Goal: Information Seeking & Learning: Learn about a topic

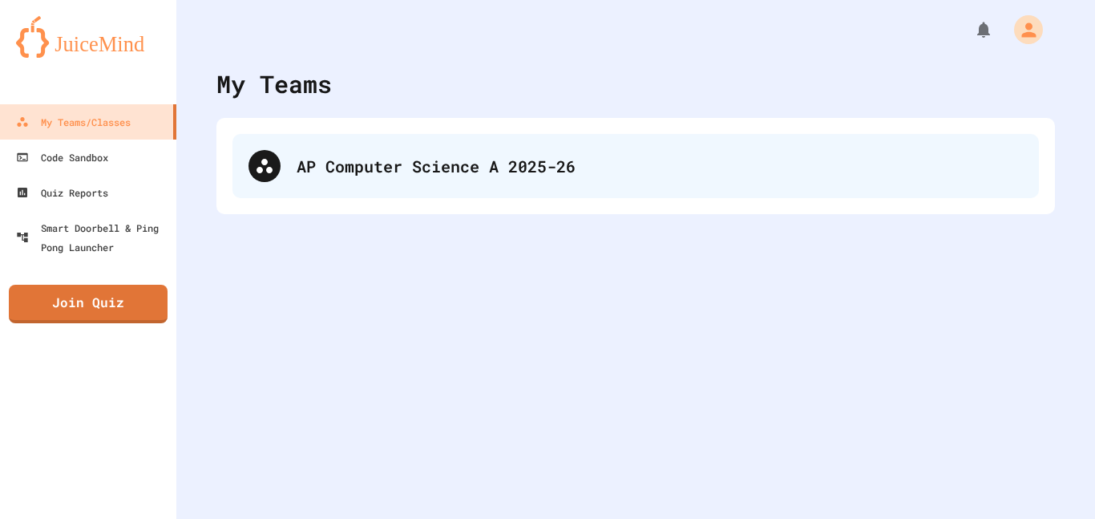
click at [480, 188] on div "AP Computer Science A 2025-26" at bounding box center [636, 166] width 807 height 64
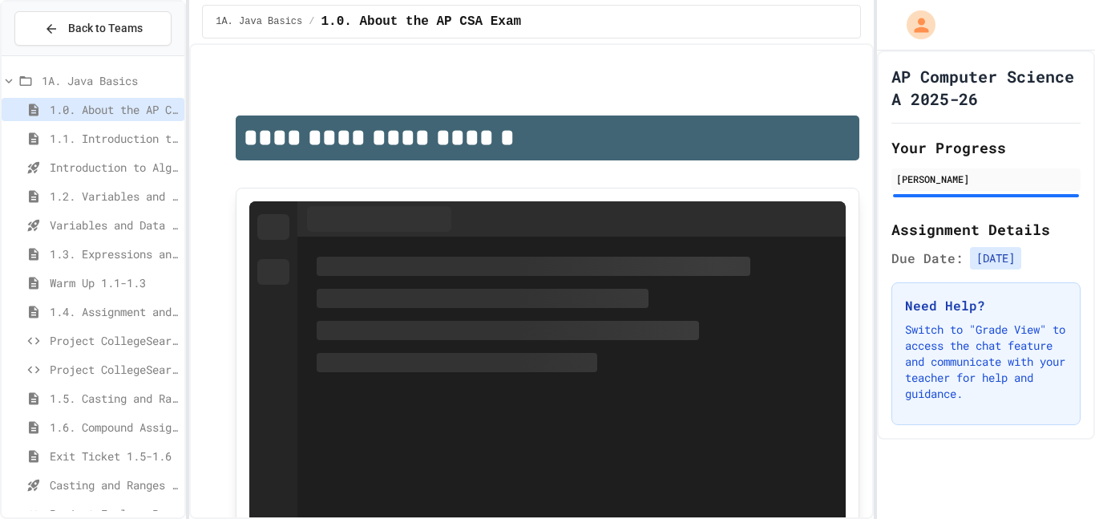
scroll to position [228, 0]
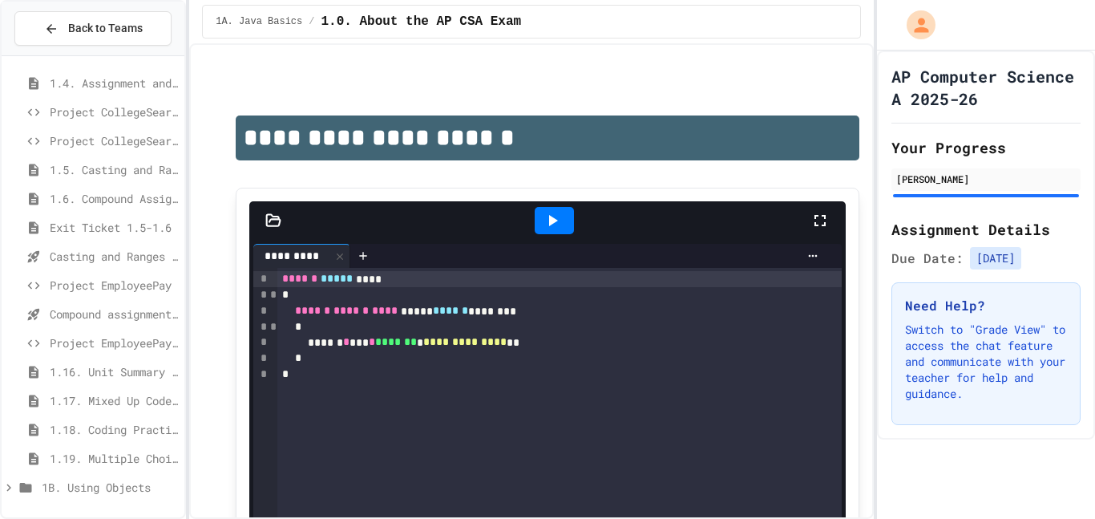
click at [11, 503] on div "1B. Using Objects" at bounding box center [93, 489] width 183 height 29
click at [15, 487] on icon at bounding box center [9, 487] width 14 height 14
click at [51, 423] on span "1.7. APIs and Libraries" at bounding box center [114, 429] width 128 height 17
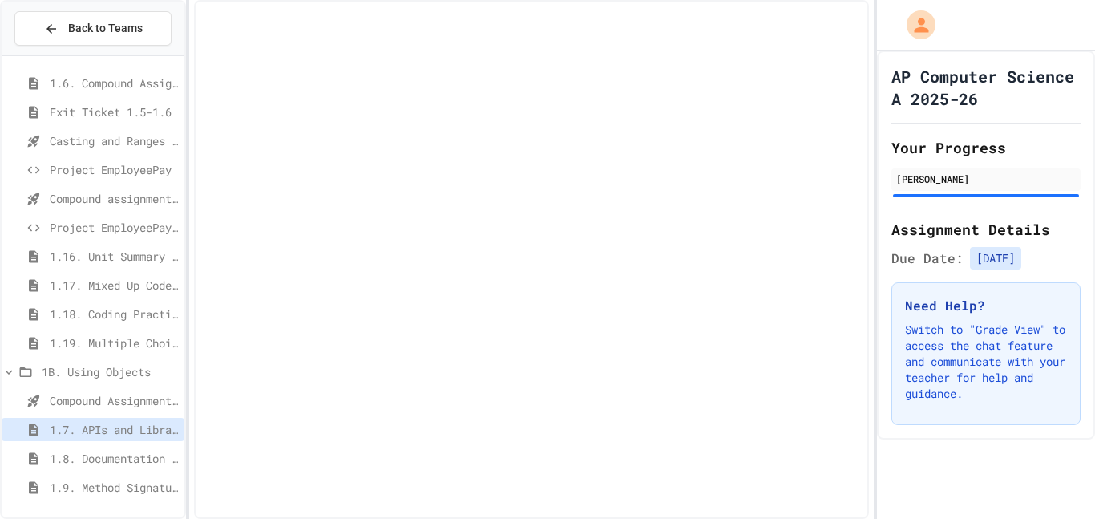
scroll to position [331, 0]
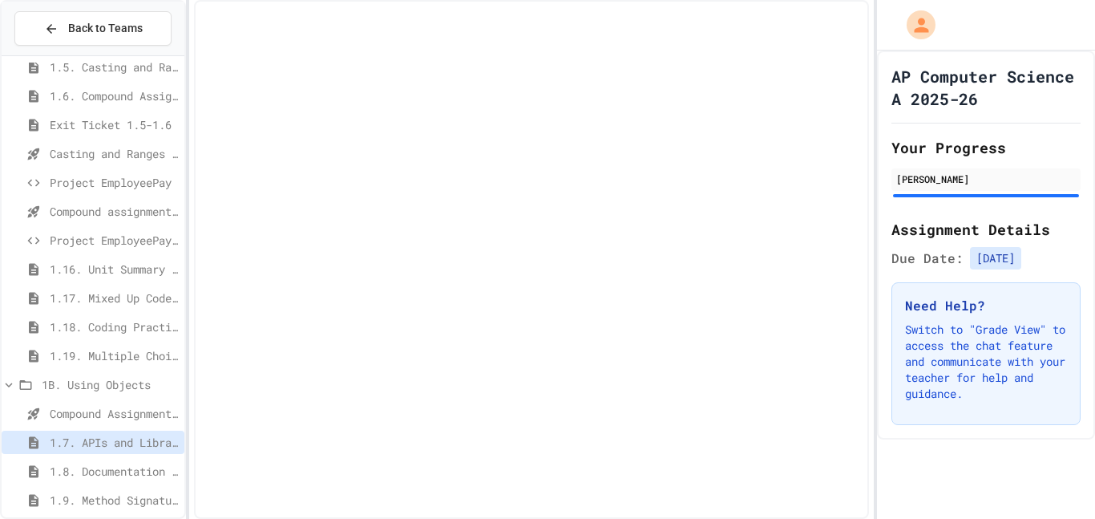
click at [48, 401] on div at bounding box center [93, 120] width 183 height 779
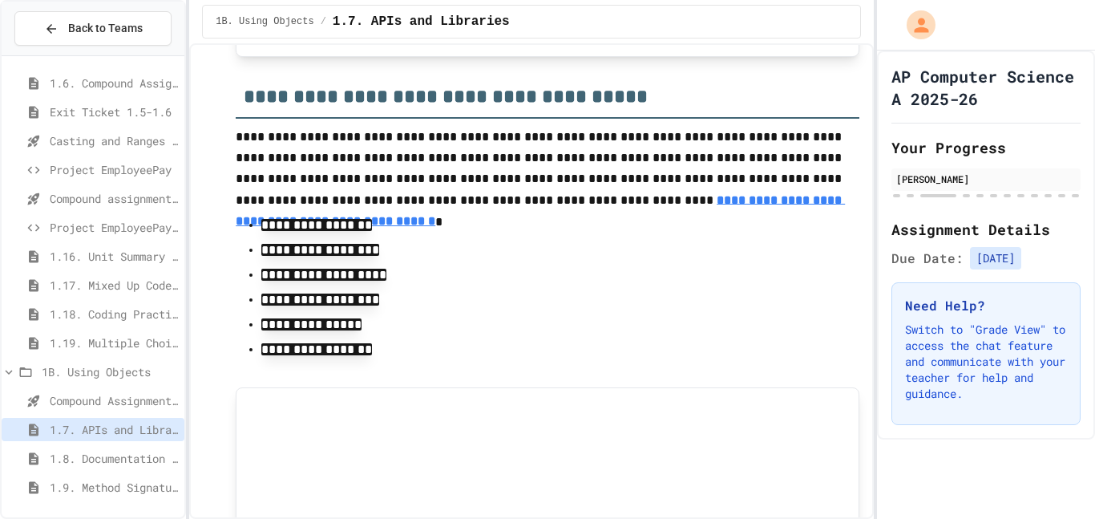
scroll to position [9060, 0]
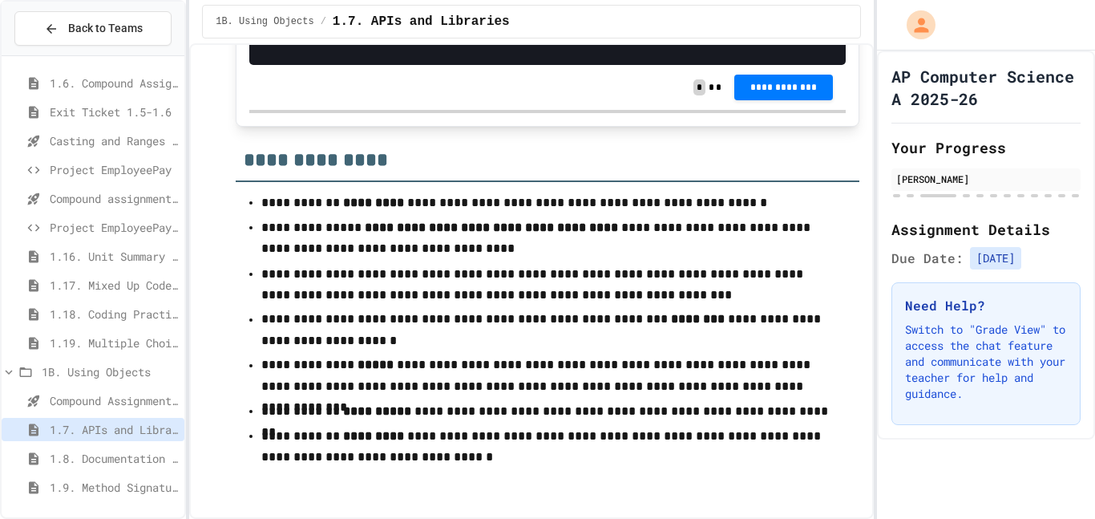
click at [85, 203] on span "Compound assignment operators - Quiz" at bounding box center [114, 198] width 128 height 17
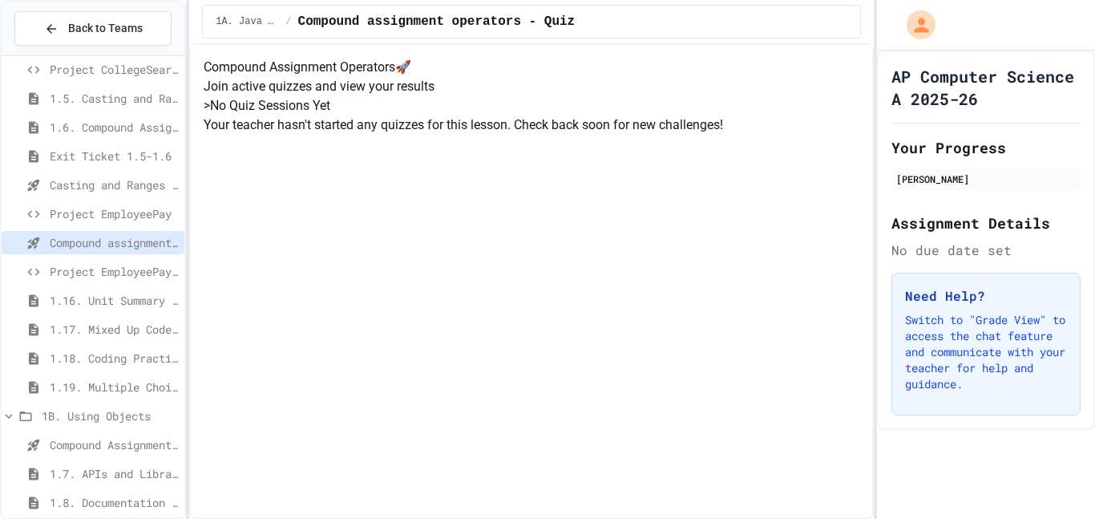
scroll to position [299, 0]
click at [60, 196] on div "Casting and Ranges of variables - Quiz" at bounding box center [93, 185] width 183 height 23
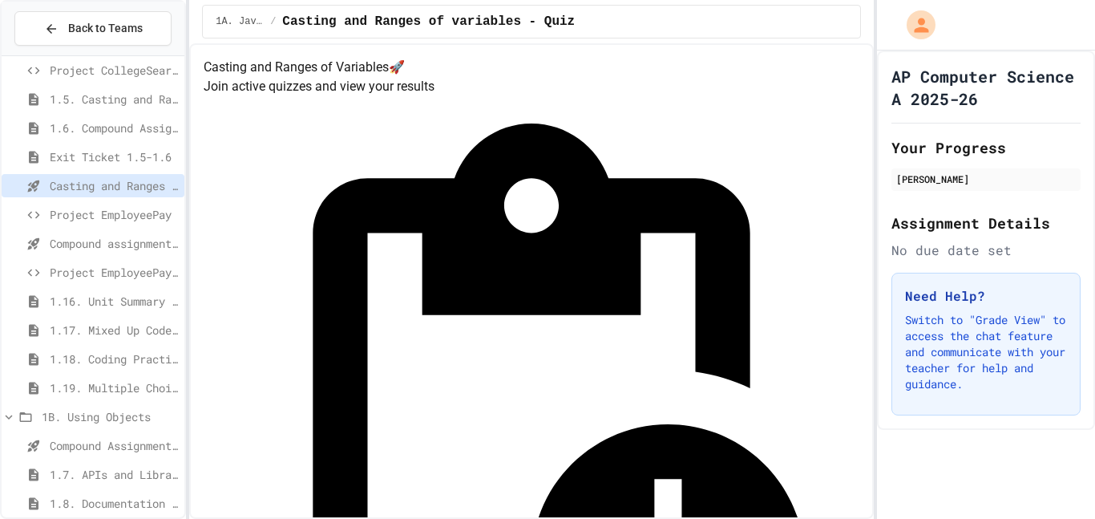
click at [63, 454] on div "Compound Assignment Operators" at bounding box center [93, 445] width 183 height 23
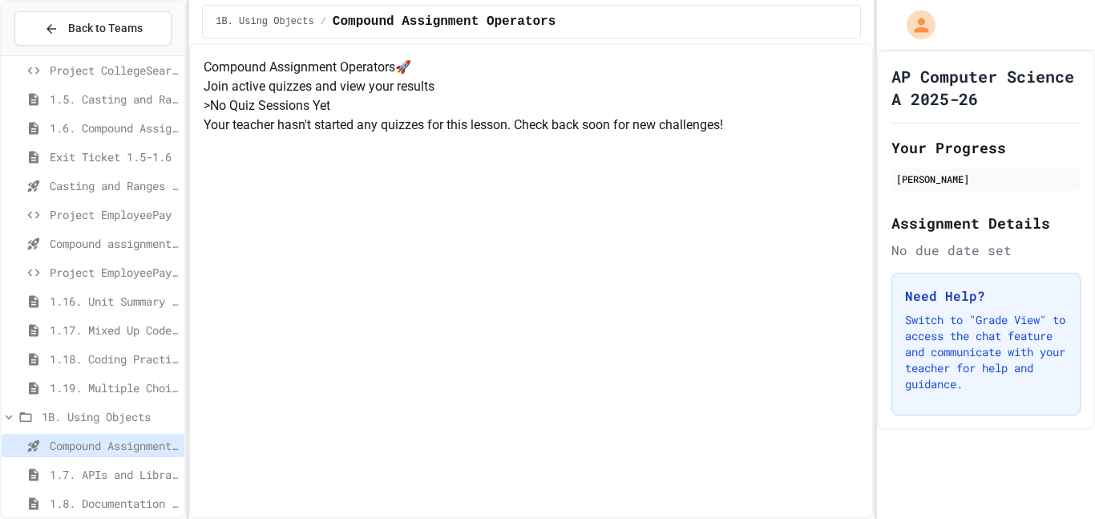
scroll to position [344, 0]
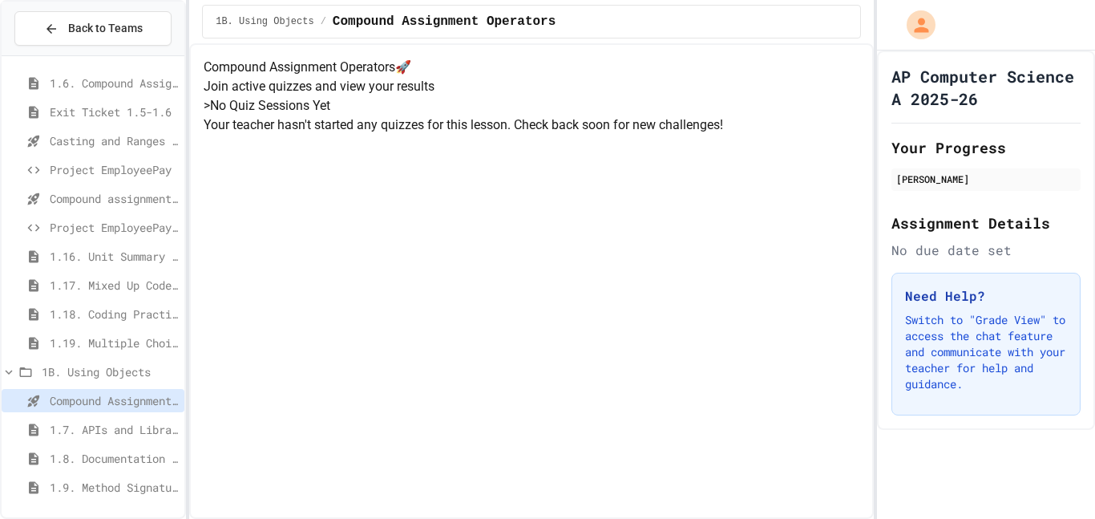
click at [59, 427] on span "1.7. APIs and Libraries" at bounding box center [114, 429] width 128 height 17
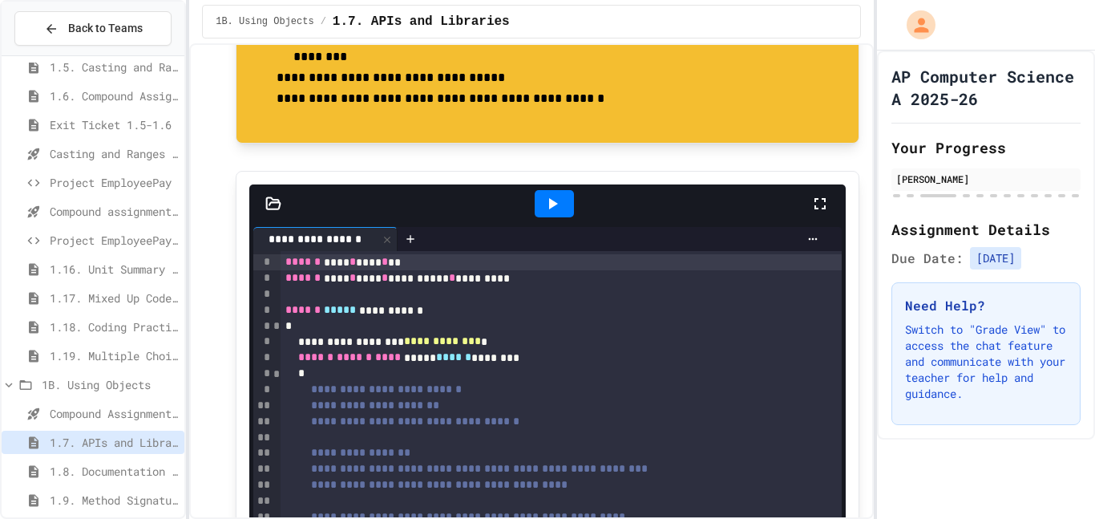
scroll to position [390, 0]
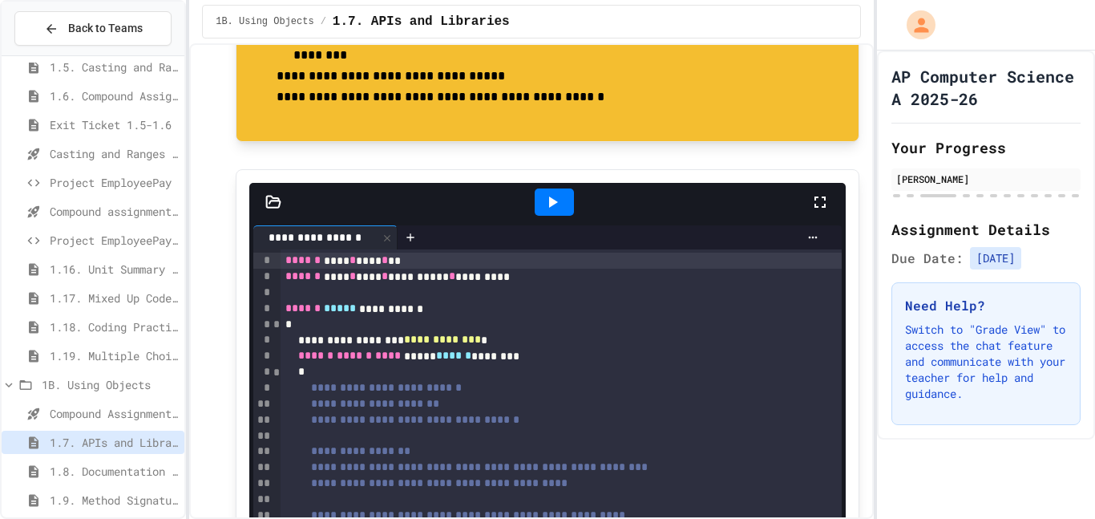
click at [543, 195] on icon at bounding box center [552, 201] width 19 height 19
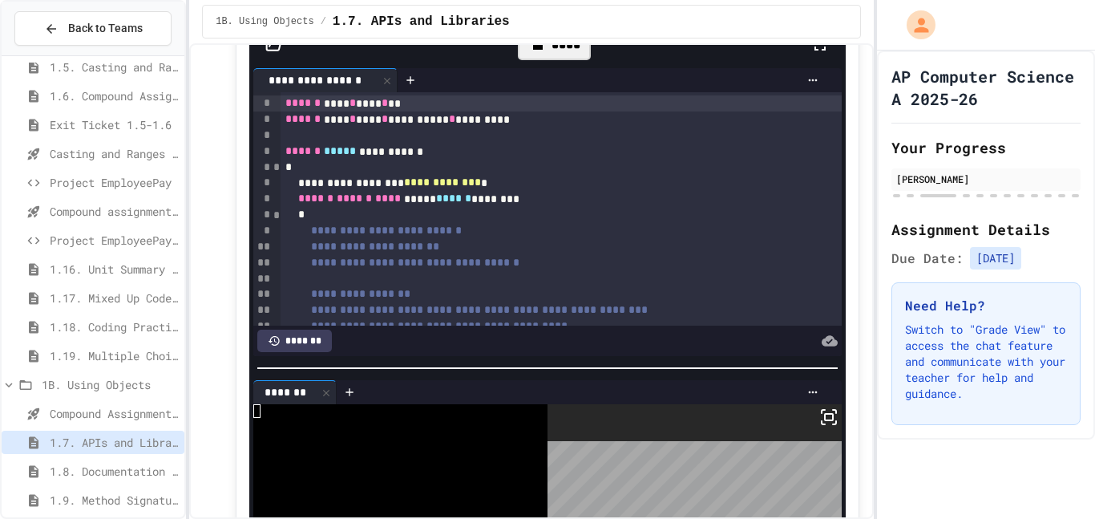
scroll to position [544, 0]
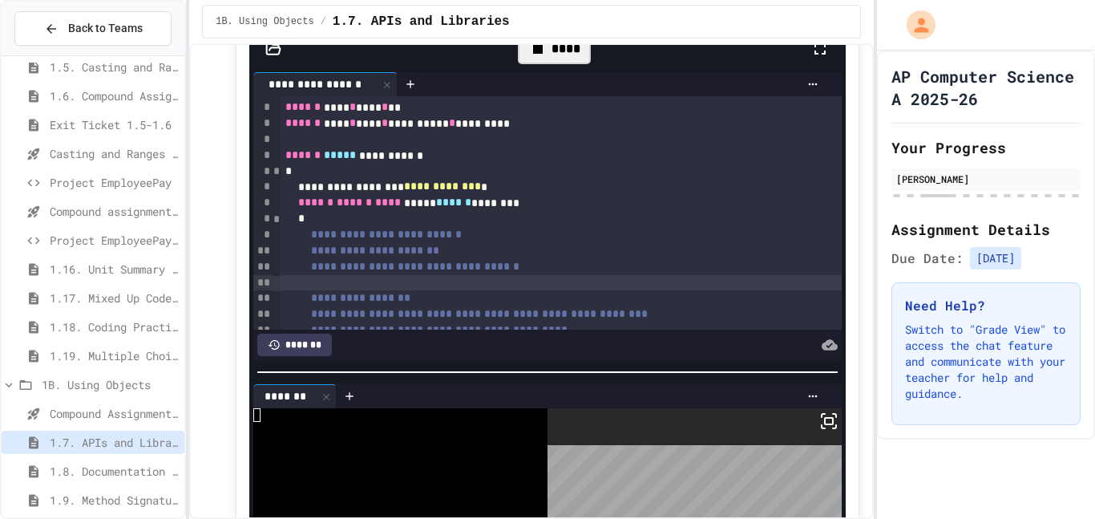
click at [450, 276] on div at bounding box center [561, 283] width 561 height 16
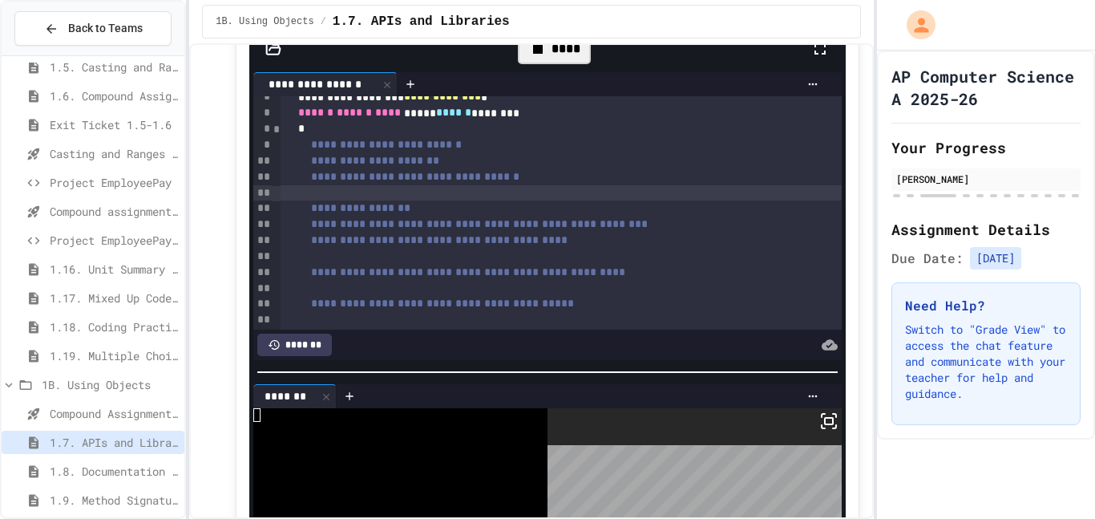
scroll to position [89, 0]
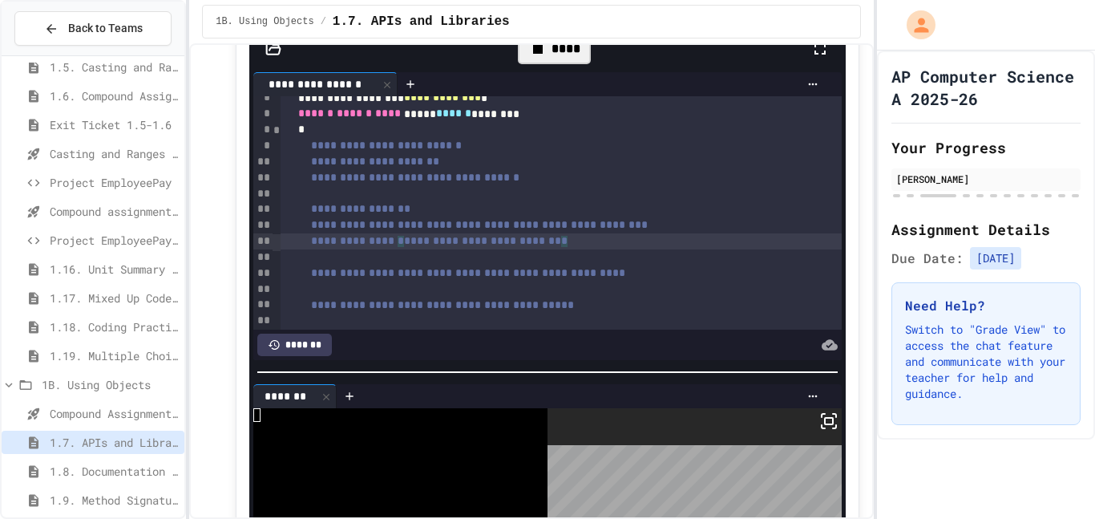
click at [665, 245] on div "**********" at bounding box center [561, 241] width 561 height 16
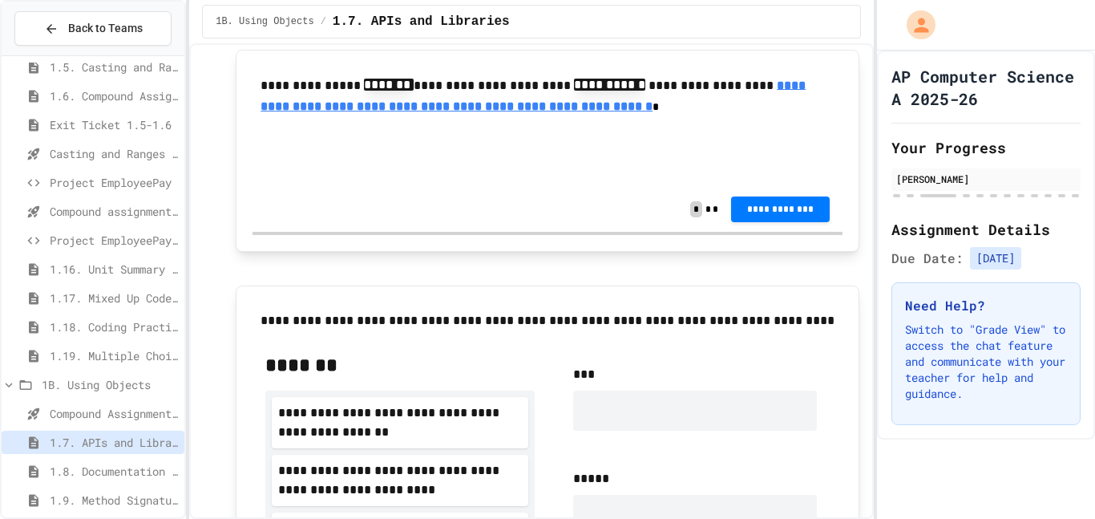
scroll to position [2017, 0]
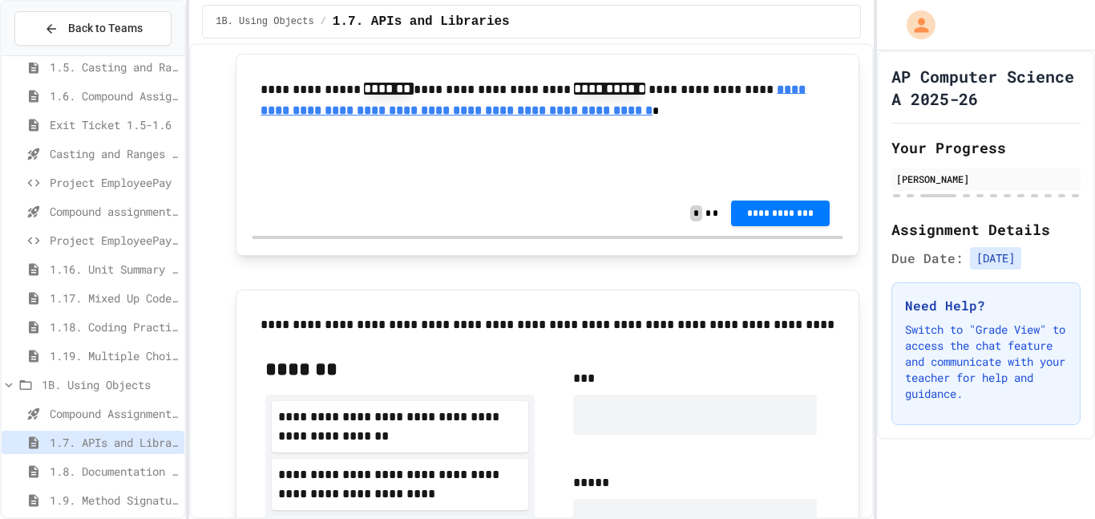
click at [356, 164] on input "text" at bounding box center [329, 161] width 128 height 21
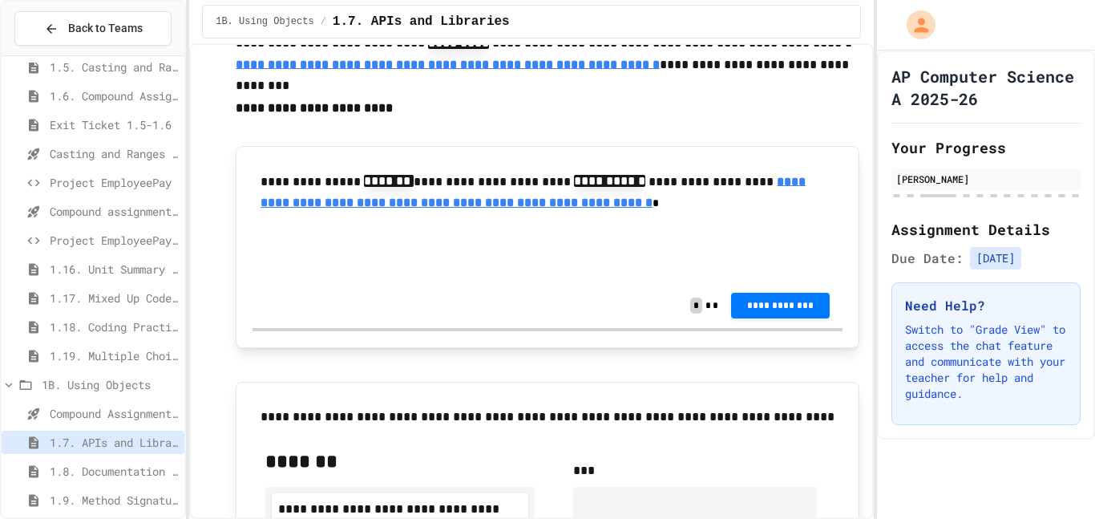
scroll to position [1923, 0]
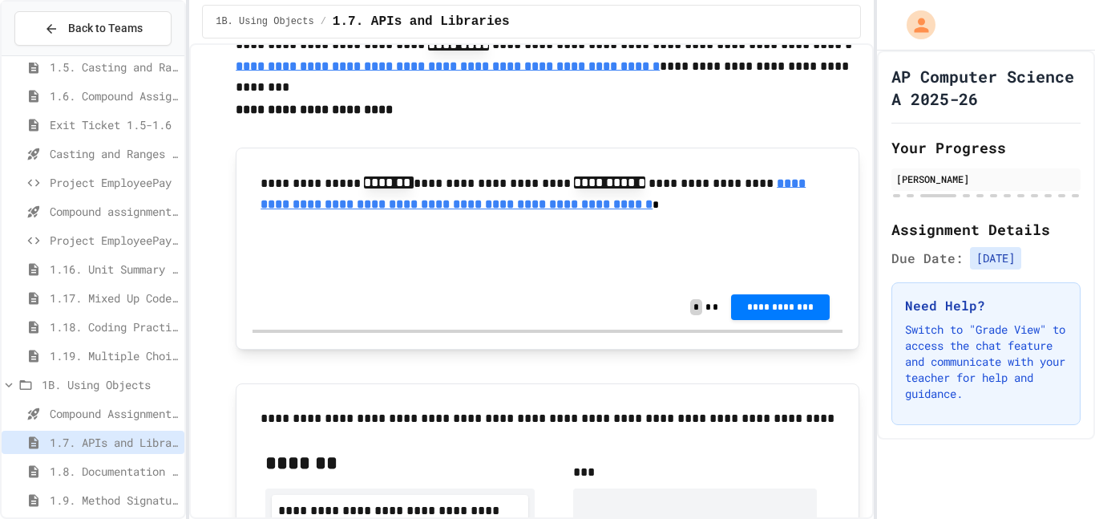
click at [395, 210] on u "**********" at bounding box center [533, 193] width 545 height 34
click at [377, 210] on u "**********" at bounding box center [533, 193] width 545 height 34
click at [320, 246] on input "text" at bounding box center [329, 255] width 128 height 21
type input "**"
click at [786, 298] on button "**********" at bounding box center [780, 306] width 99 height 26
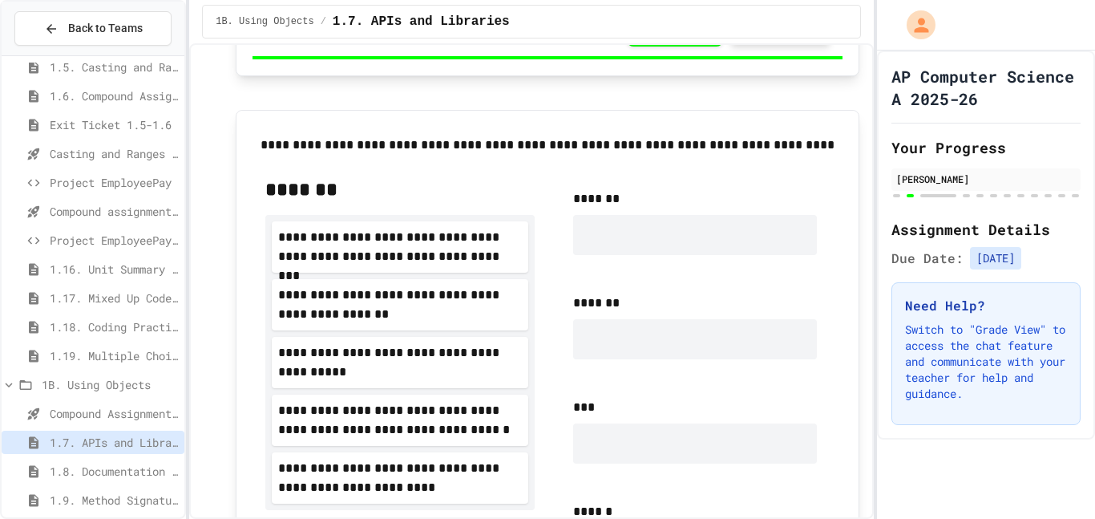
scroll to position [2186, 0]
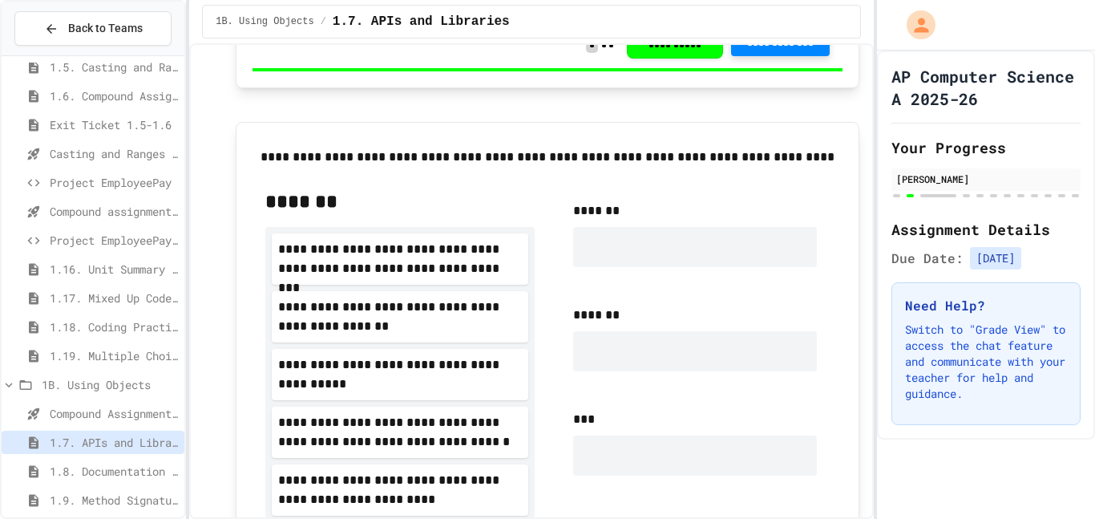
click at [425, 159] on p "**********" at bounding box center [548, 157] width 574 height 21
click at [356, 156] on span "**********" at bounding box center [548, 157] width 574 height 12
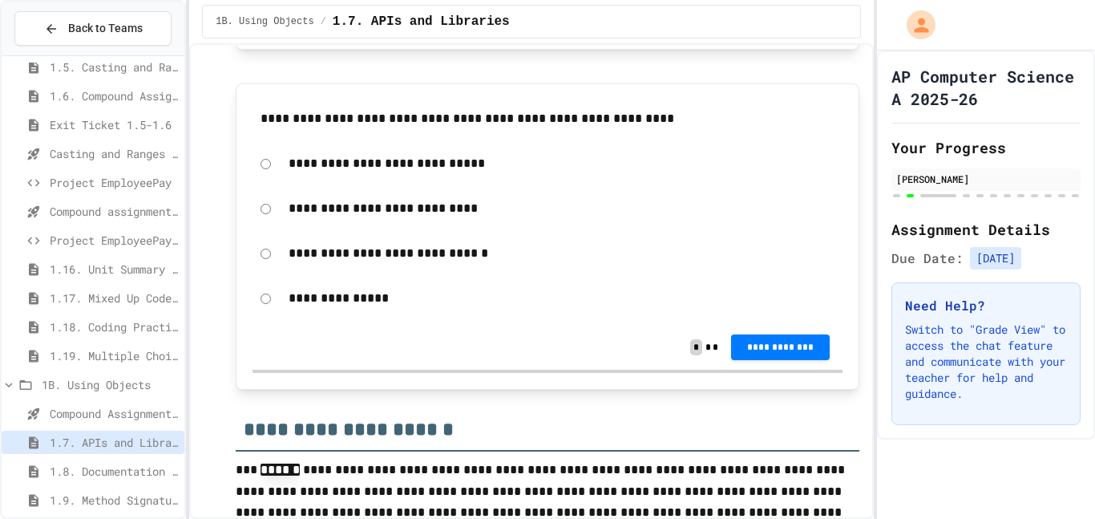
scroll to position [2896, 0]
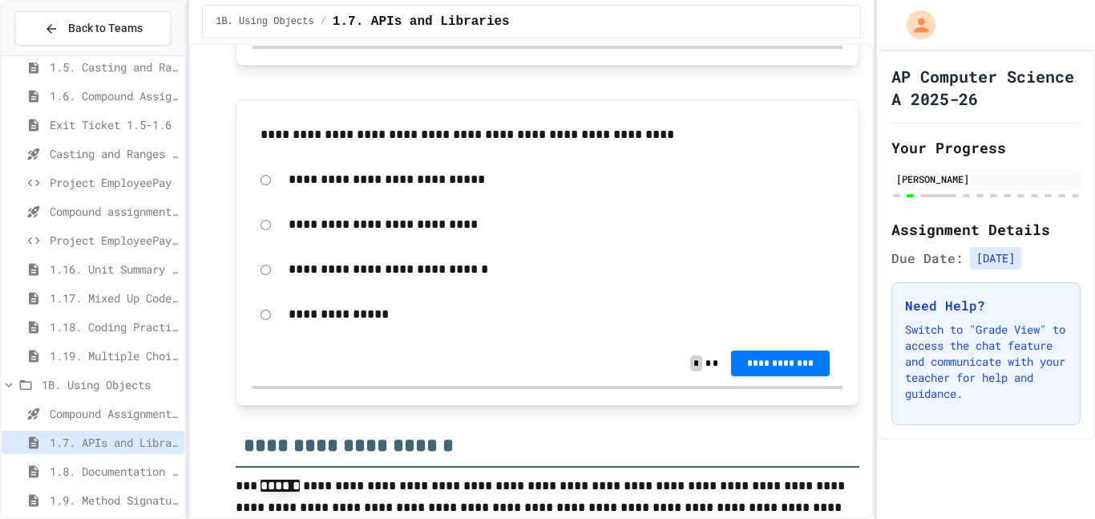
drag, startPoint x: 294, startPoint y: 139, endPoint x: 526, endPoint y: 168, distance: 233.5
click at [526, 168] on div "**********" at bounding box center [548, 228] width 590 height 224
click at [791, 358] on span "**********" at bounding box center [780, 361] width 73 height 13
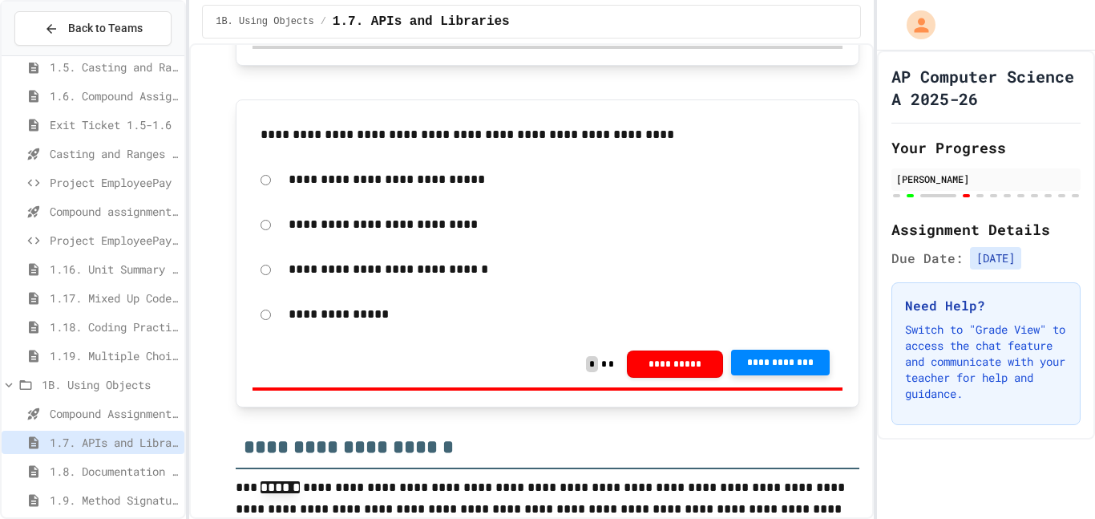
click at [291, 231] on p "**********" at bounding box center [562, 224] width 546 height 21
click at [276, 227] on div "**********" at bounding box center [548, 224] width 590 height 37
click at [750, 358] on span "**********" at bounding box center [780, 362] width 73 height 13
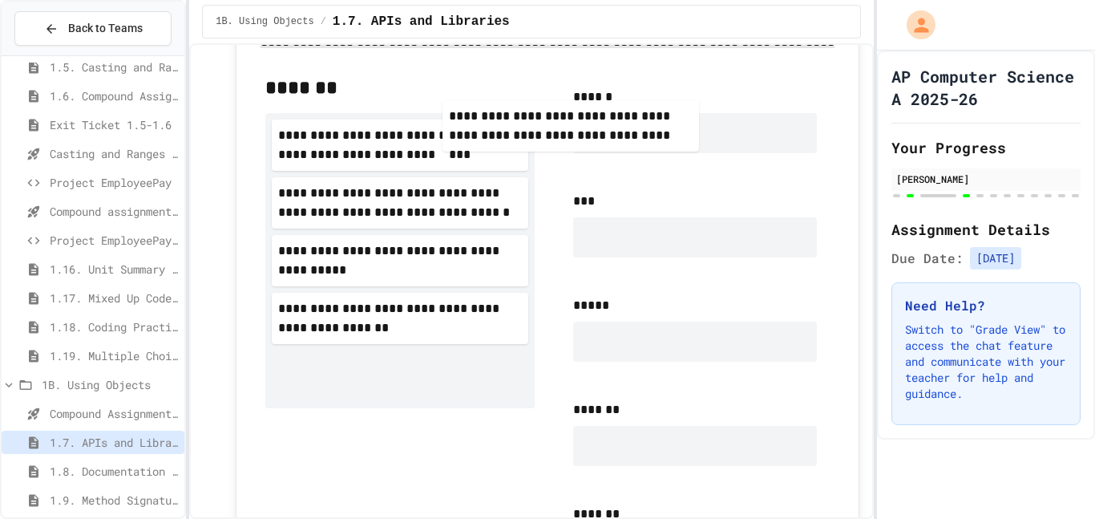
scroll to position [2283, 0]
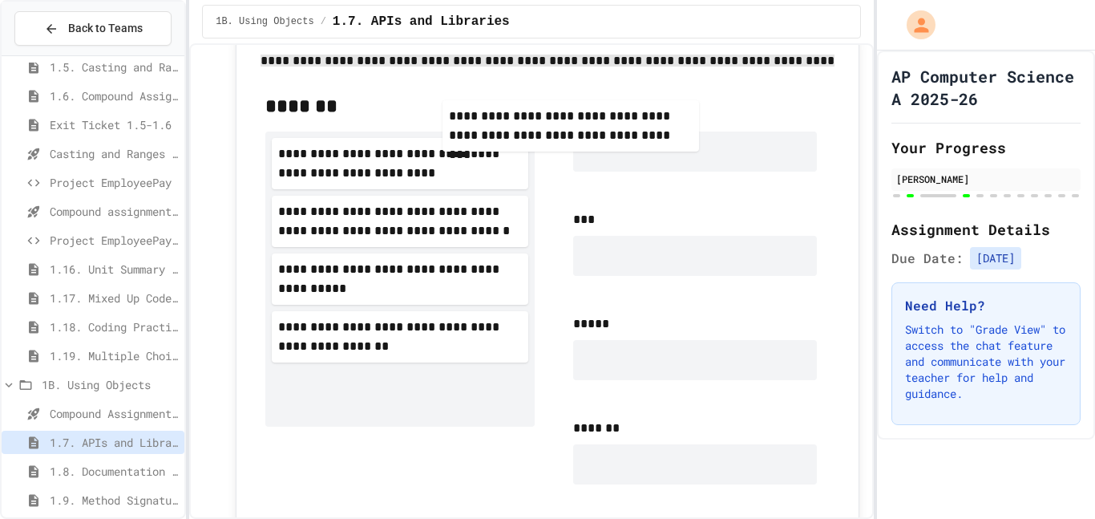
drag, startPoint x: 443, startPoint y: 172, endPoint x: 673, endPoint y: 173, distance: 229.3
click at [673, 173] on div "**********" at bounding box center [548, 347] width 590 height 534
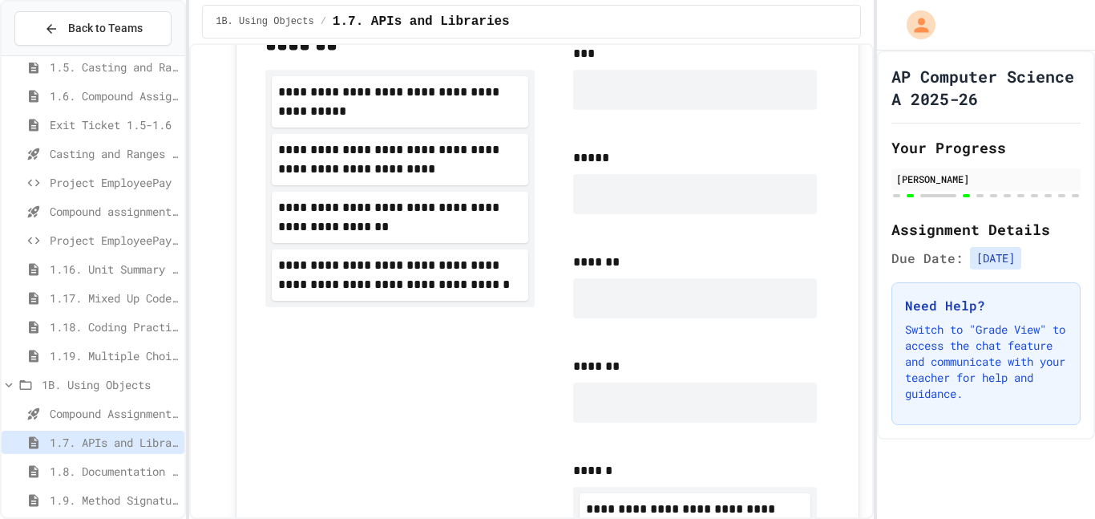
scroll to position [2341, 0]
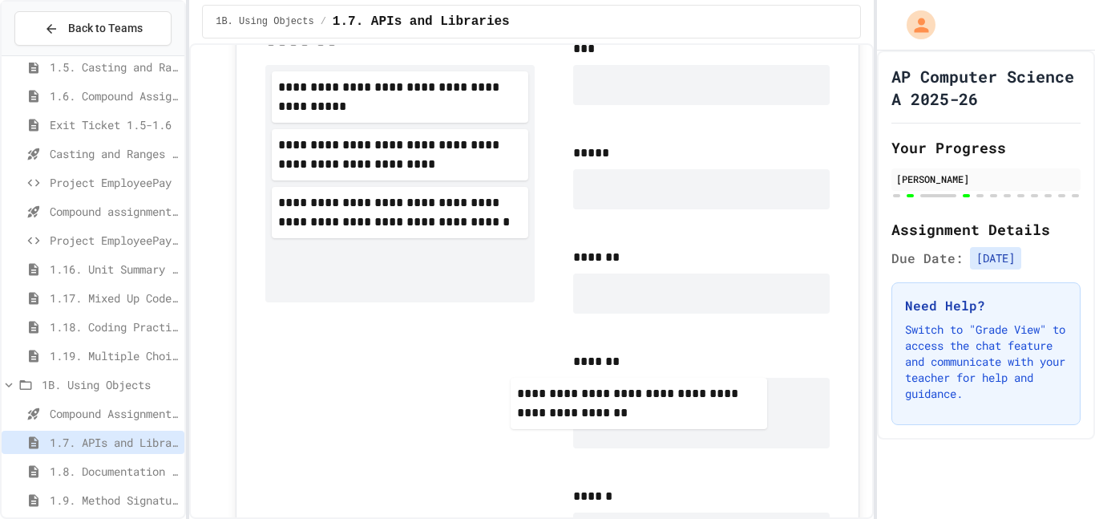
drag, startPoint x: 380, startPoint y: 224, endPoint x: 625, endPoint y: 407, distance: 305.9
click at [625, 407] on div "**********" at bounding box center [548, 321] width 590 height 614
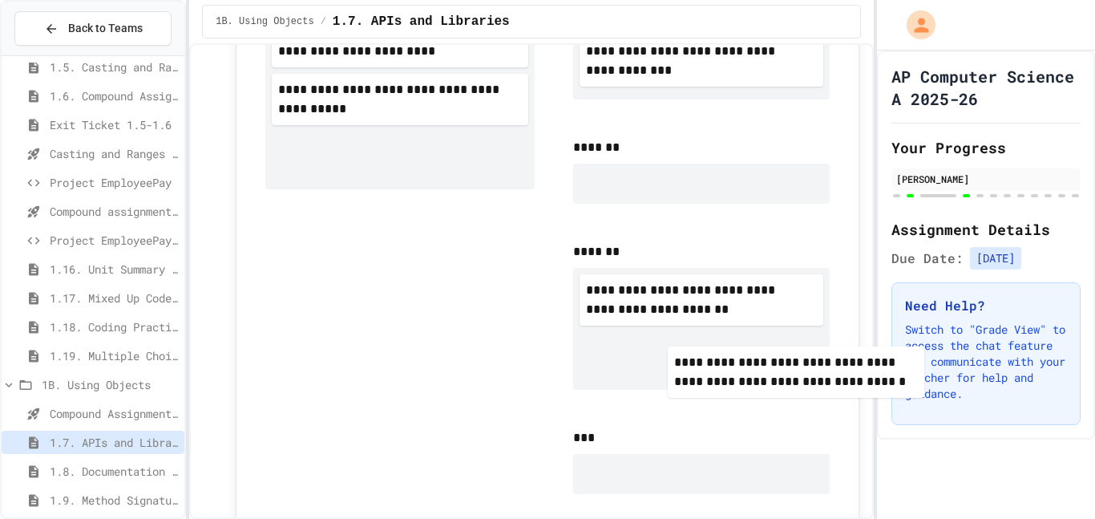
scroll to position [2404, 0]
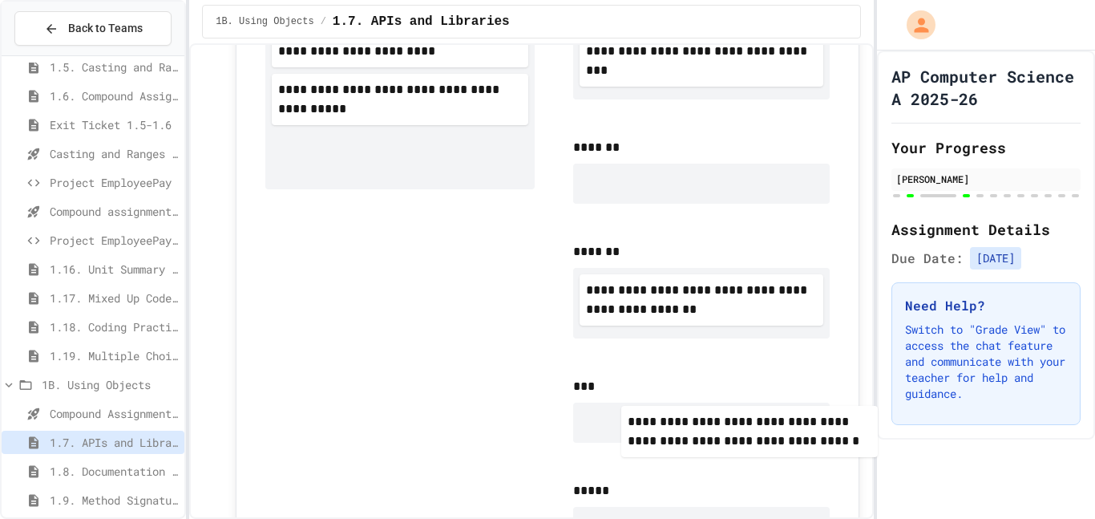
drag, startPoint x: 317, startPoint y: 125, endPoint x: 674, endPoint y: 449, distance: 481.9
click at [674, 449] on div "**********" at bounding box center [548, 265] width 590 height 614
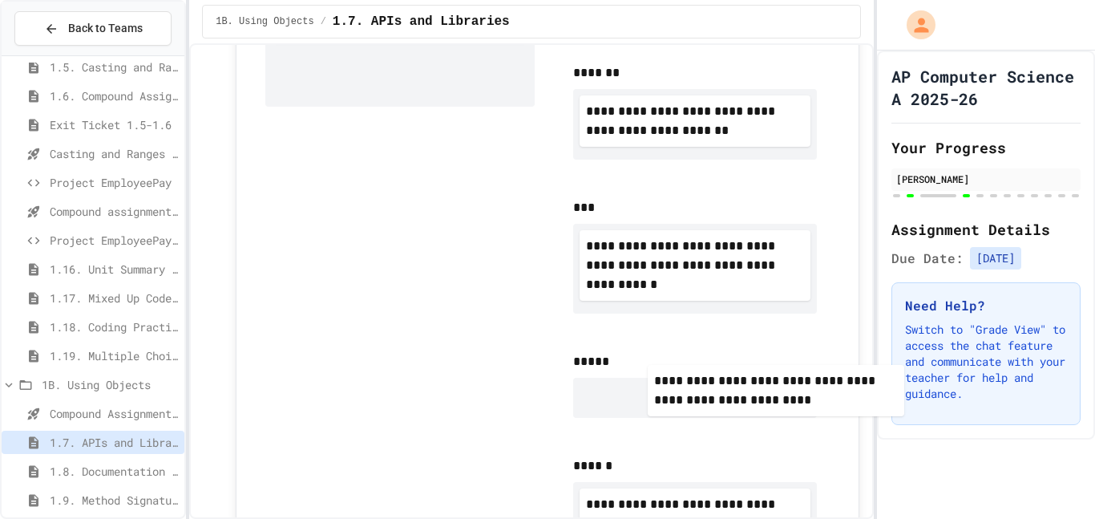
scroll to position [2440, 0]
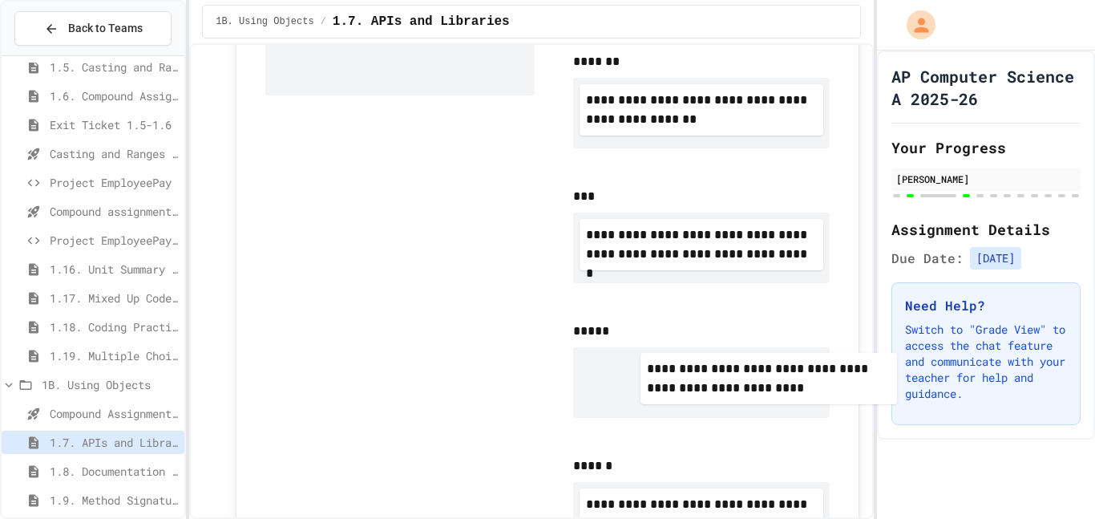
drag, startPoint x: 382, startPoint y: 139, endPoint x: 750, endPoint y: 387, distance: 444.7
click at [750, 387] on div "**********" at bounding box center [548, 259] width 590 height 675
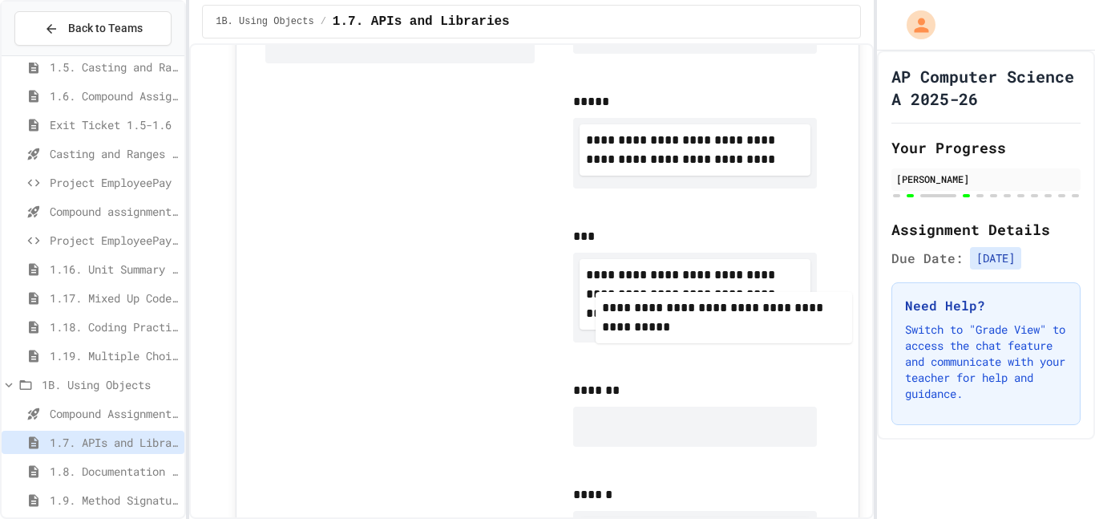
scroll to position [2492, 0]
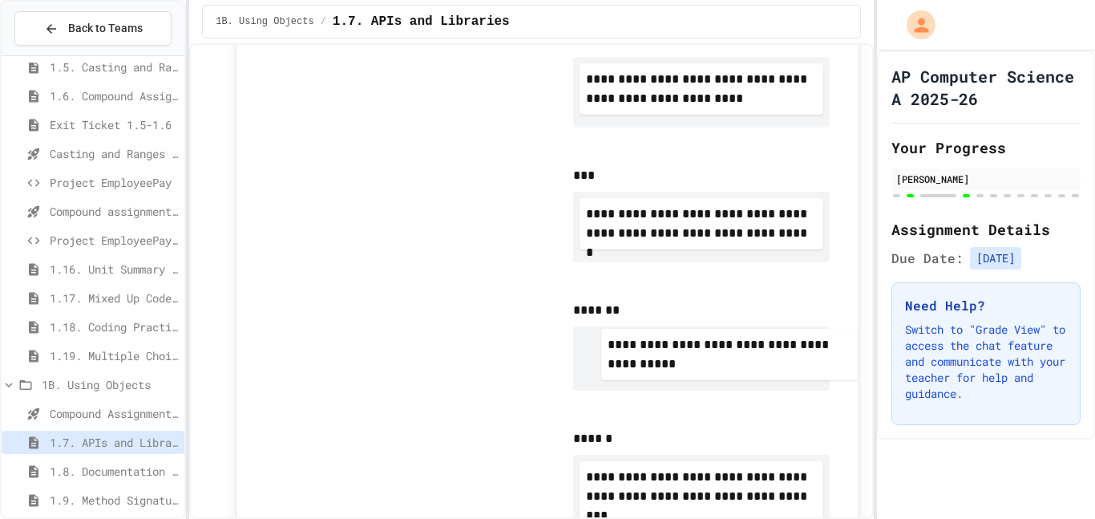
drag, startPoint x: 382, startPoint y: 199, endPoint x: 714, endPoint y: 374, distance: 375.1
click at [714, 374] on div "**********" at bounding box center [548, 220] width 590 height 699
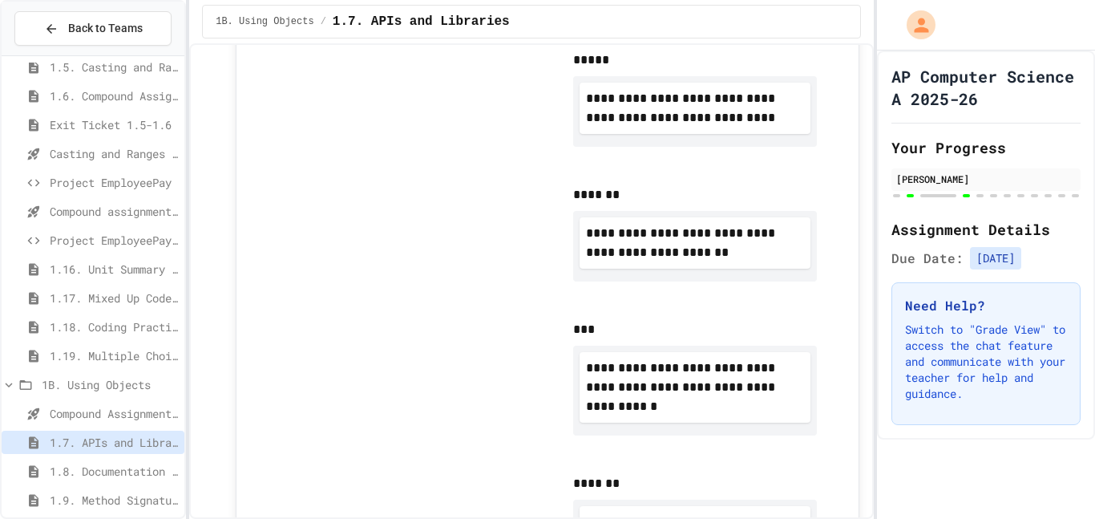
scroll to position [2764, 0]
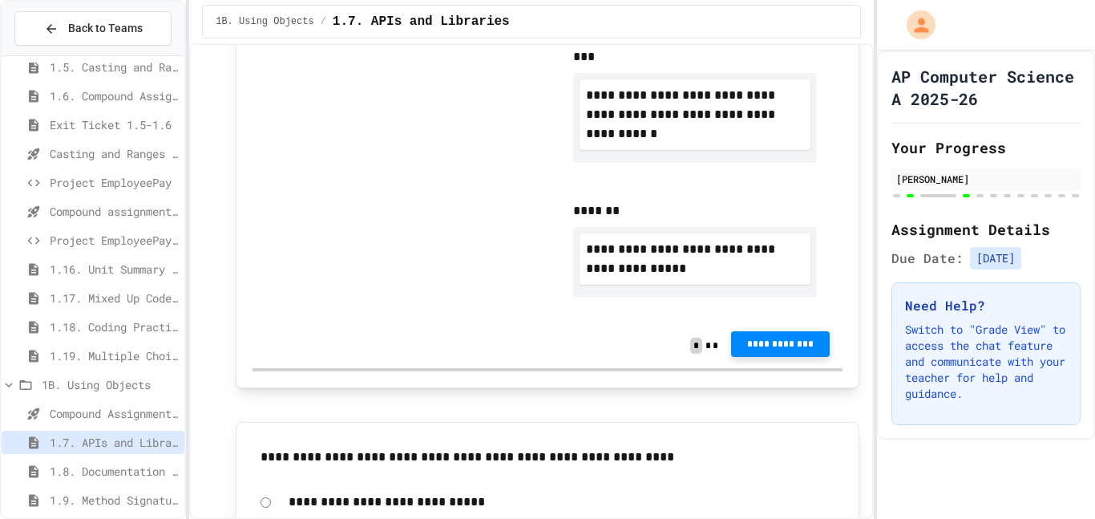
click at [765, 340] on span "**********" at bounding box center [780, 344] width 73 height 13
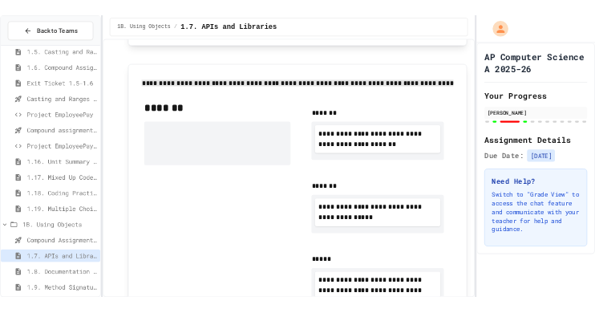
scroll to position [2218, 0]
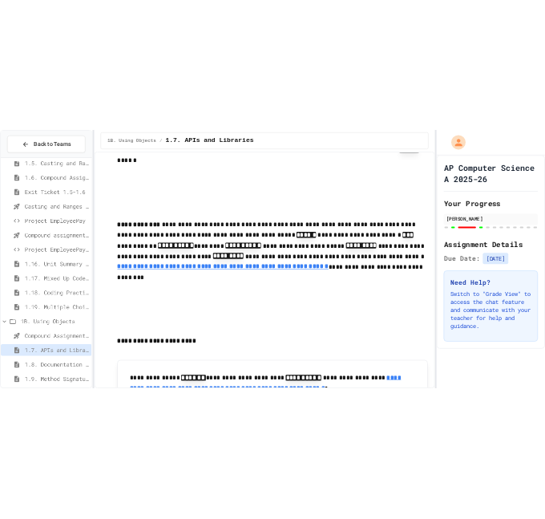
scroll to position [2826, 0]
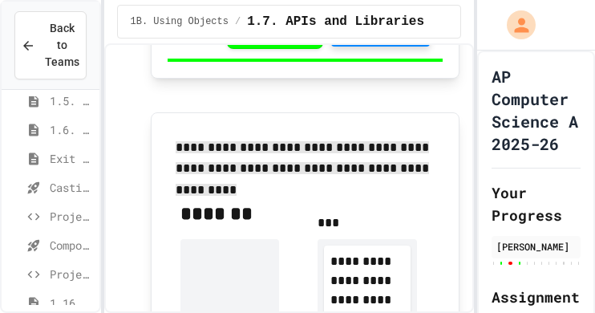
click at [309, 153] on span "**********" at bounding box center [302, 168] width 253 height 55
click at [423, 152] on p "**********" at bounding box center [306, 158] width 260 height 43
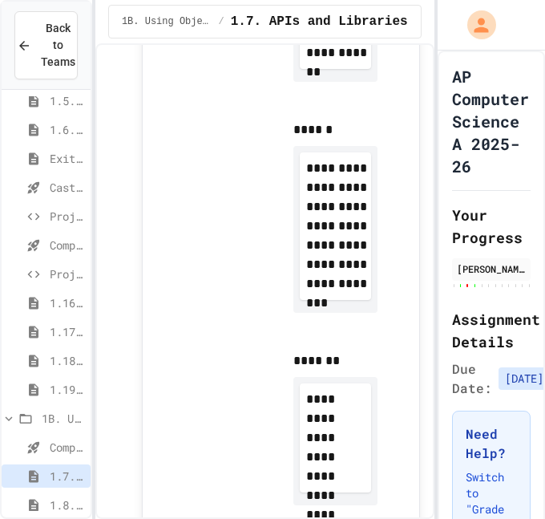
scroll to position [3500, 0]
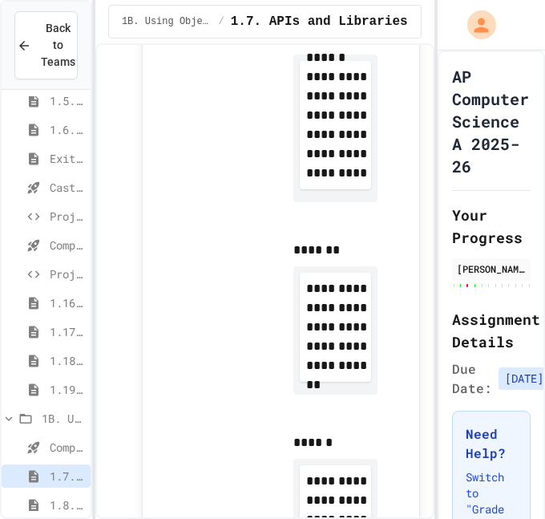
drag, startPoint x: 327, startPoint y: 239, endPoint x: 534, endPoint y: 309, distance: 218.3
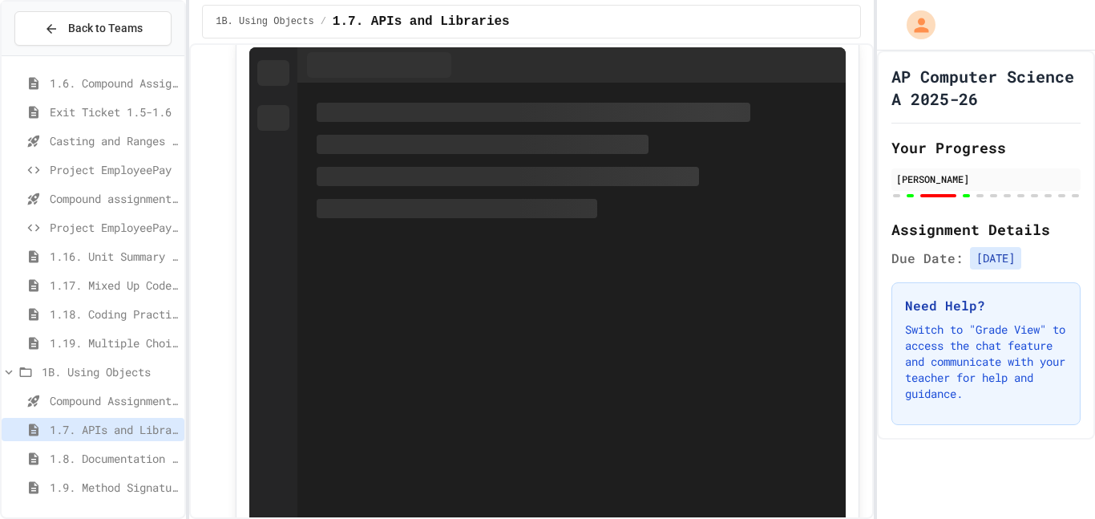
scroll to position [4689, 0]
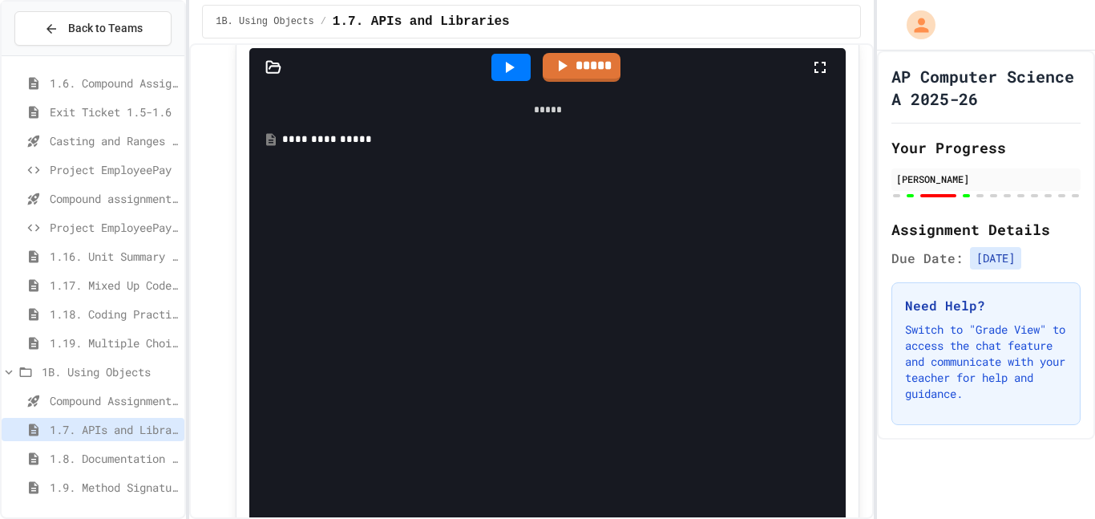
click at [499, 148] on div "**********" at bounding box center [559, 139] width 554 height 16
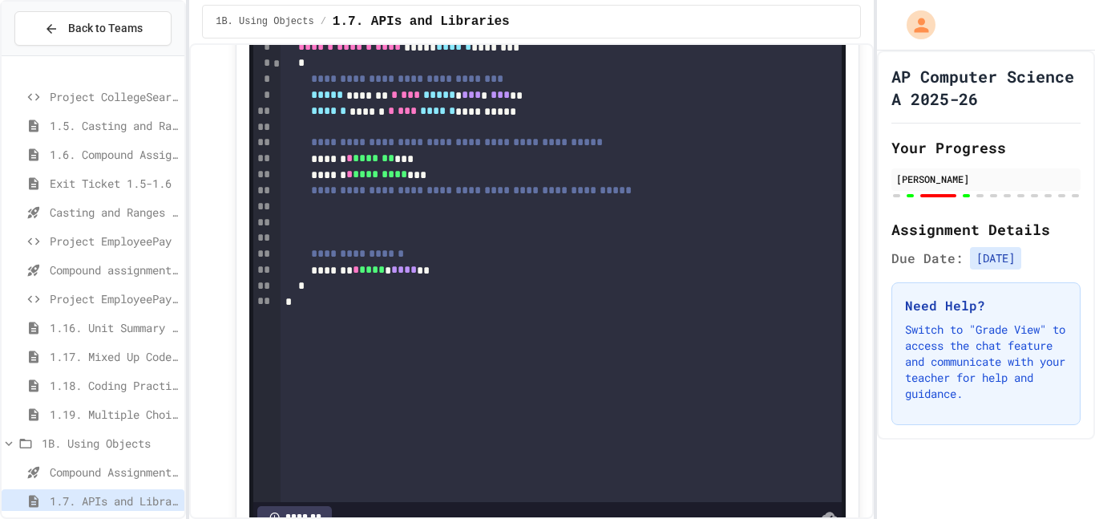
scroll to position [344, 0]
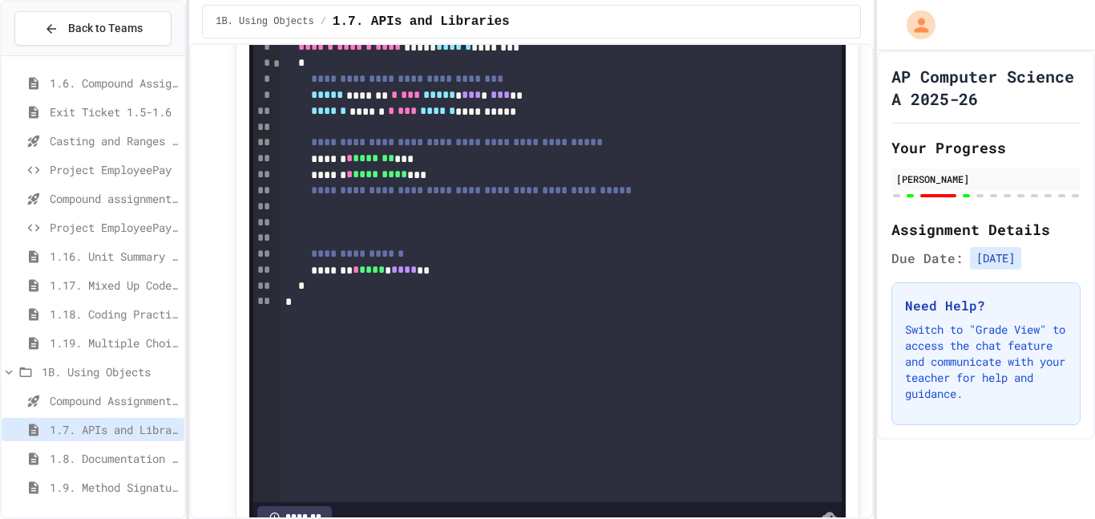
click at [386, 215] on div at bounding box center [561, 207] width 561 height 16
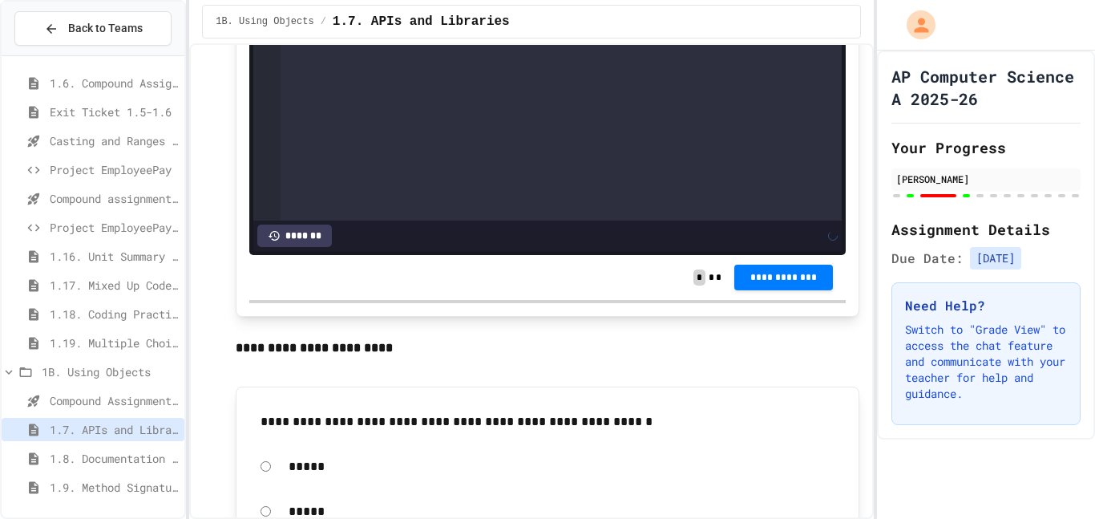
click at [796, 271] on span "**********" at bounding box center [783, 277] width 73 height 13
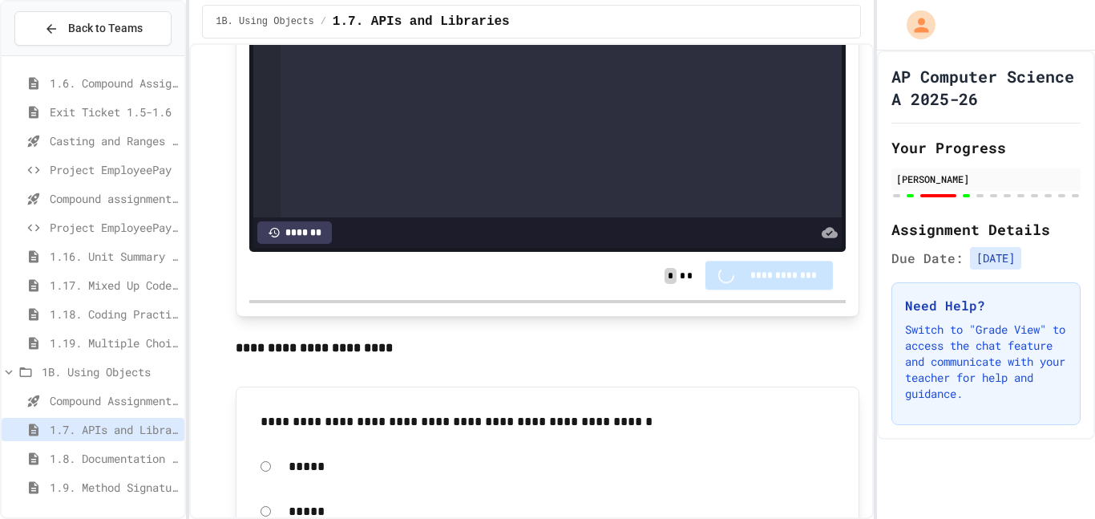
scroll to position [5219, 0]
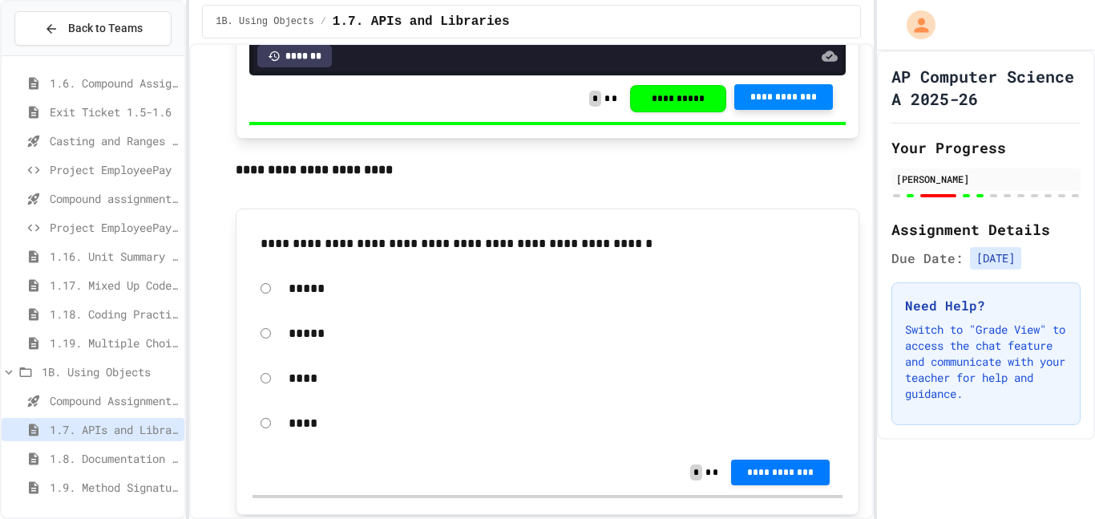
scroll to position [5309, 0]
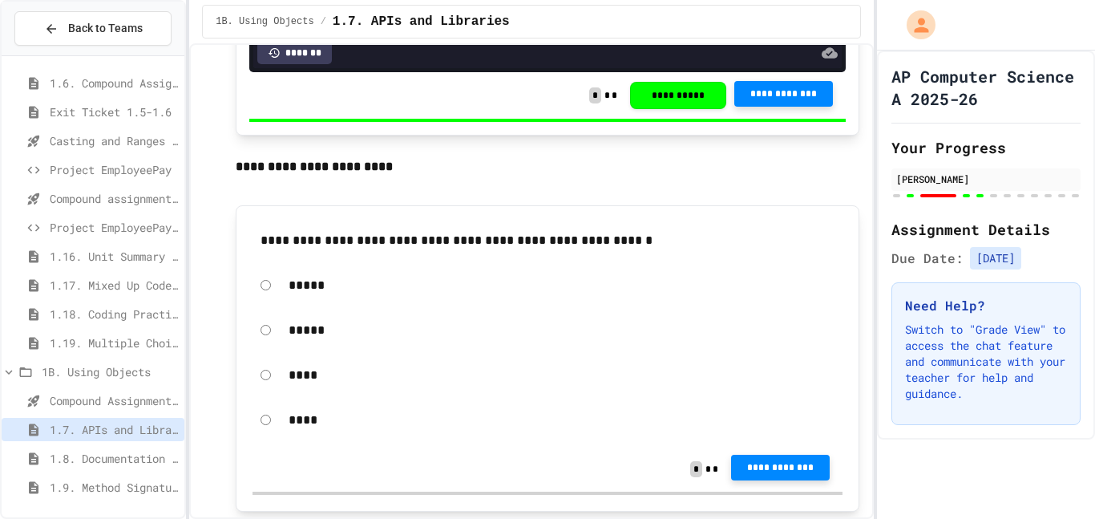
click at [794, 474] on span "**********" at bounding box center [780, 467] width 73 height 13
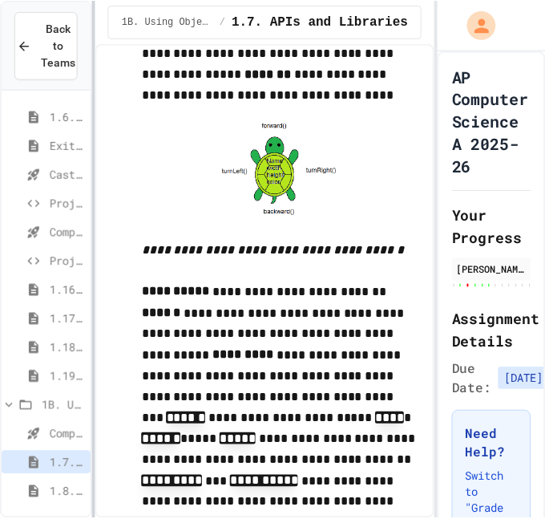
scroll to position [7572, 0]
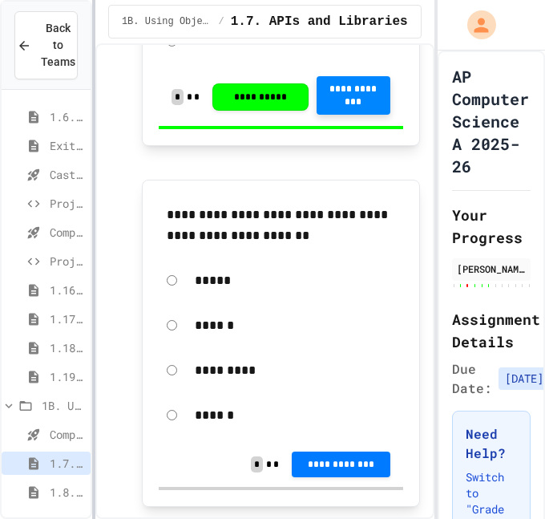
click at [161, 368] on div "**********" at bounding box center [272, 259] width 545 height 519
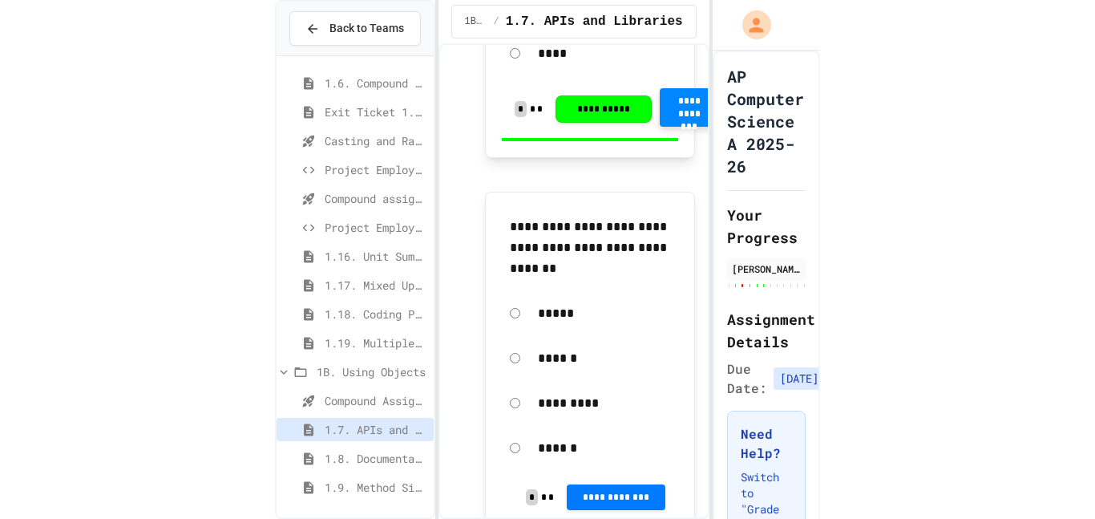
scroll to position [8876, 0]
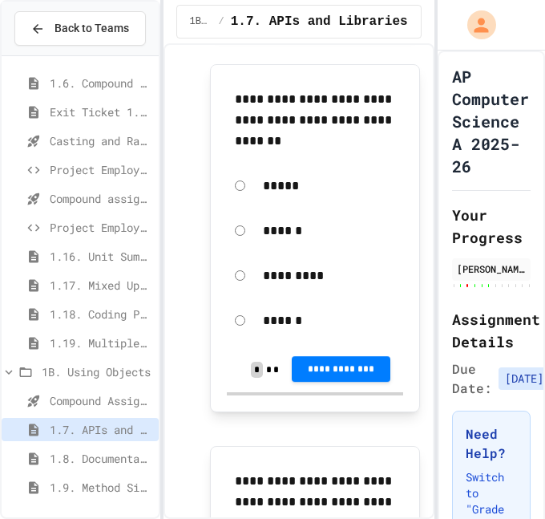
click at [354, 375] on span "**********" at bounding box center [341, 368] width 73 height 13
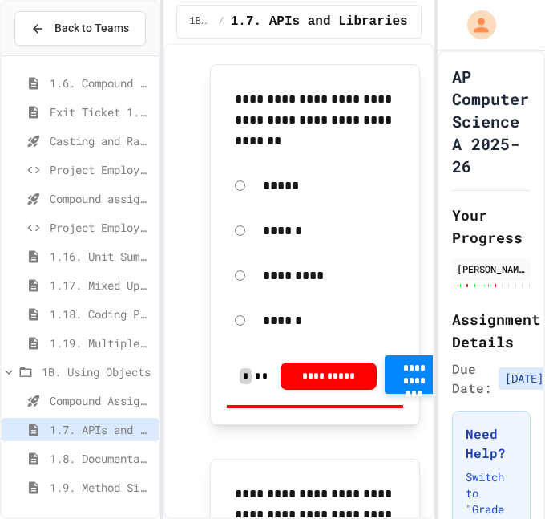
click at [409, 378] on span "**********" at bounding box center [415, 375] width 34 height 26
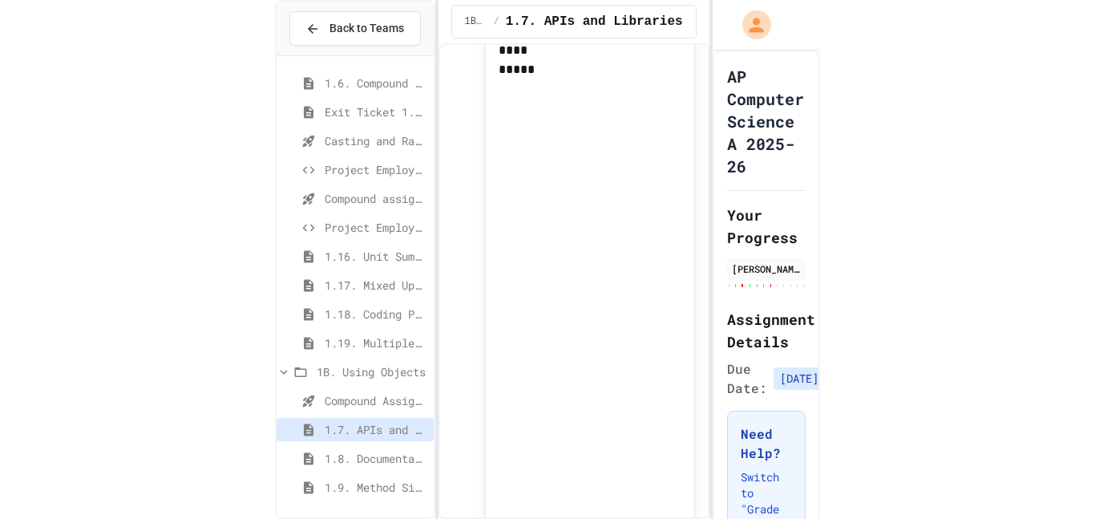
scroll to position [6098, 0]
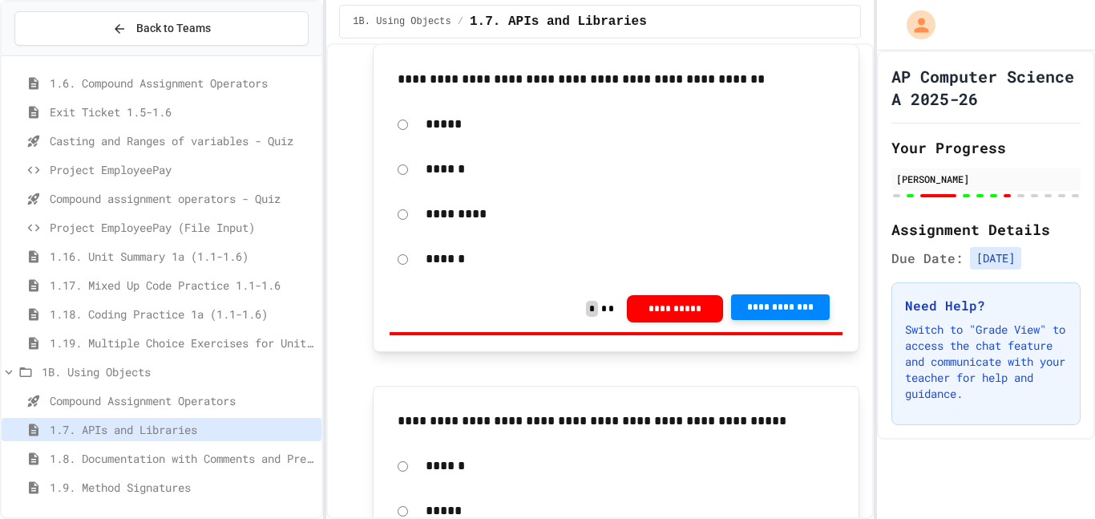
click at [461, 269] on p "******" at bounding box center [630, 259] width 409 height 21
click at [794, 314] on span "**********" at bounding box center [780, 307] width 73 height 13
click at [789, 313] on span "**********" at bounding box center [780, 307] width 73 height 13
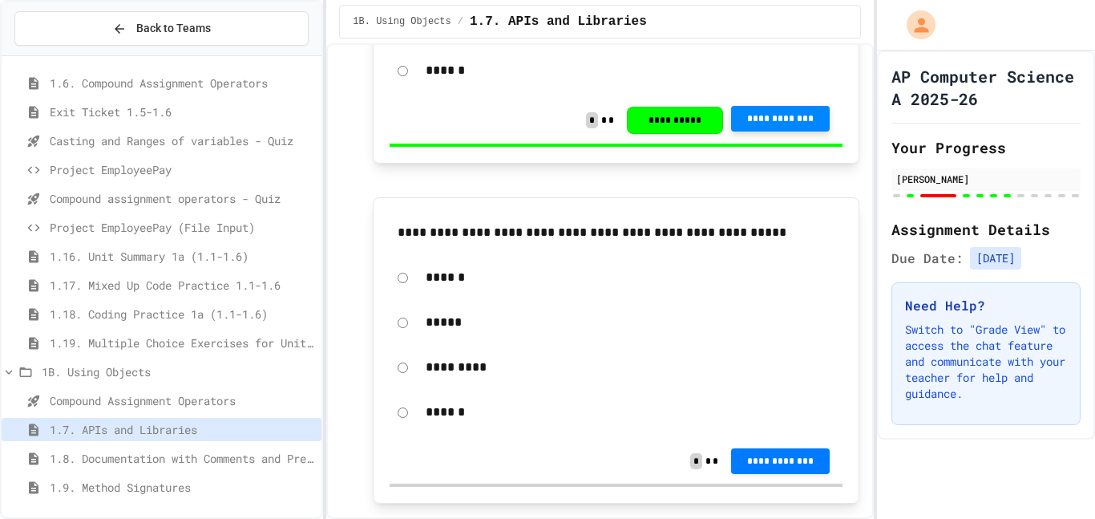
scroll to position [6288, 0]
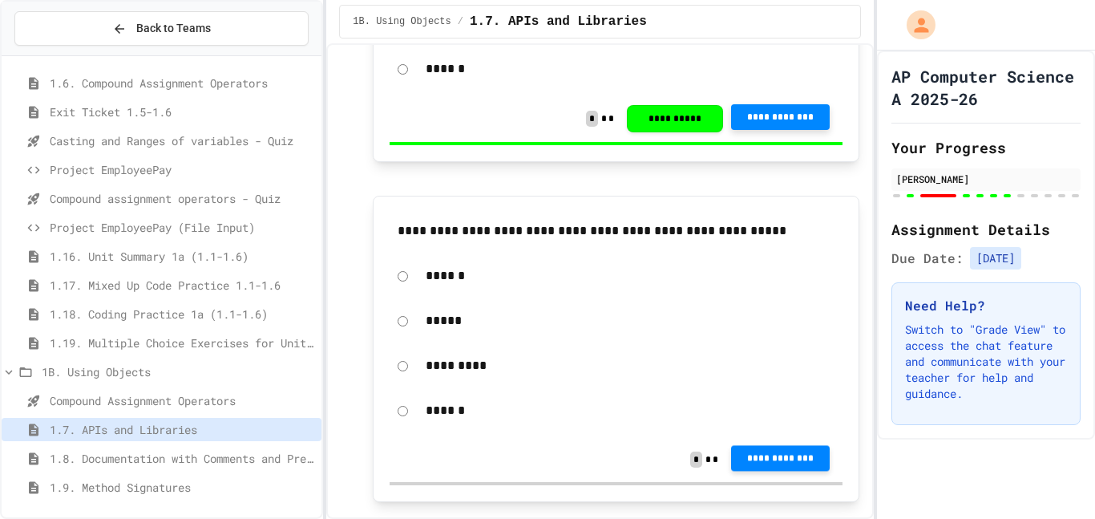
click at [751, 465] on span "**********" at bounding box center [780, 458] width 73 height 13
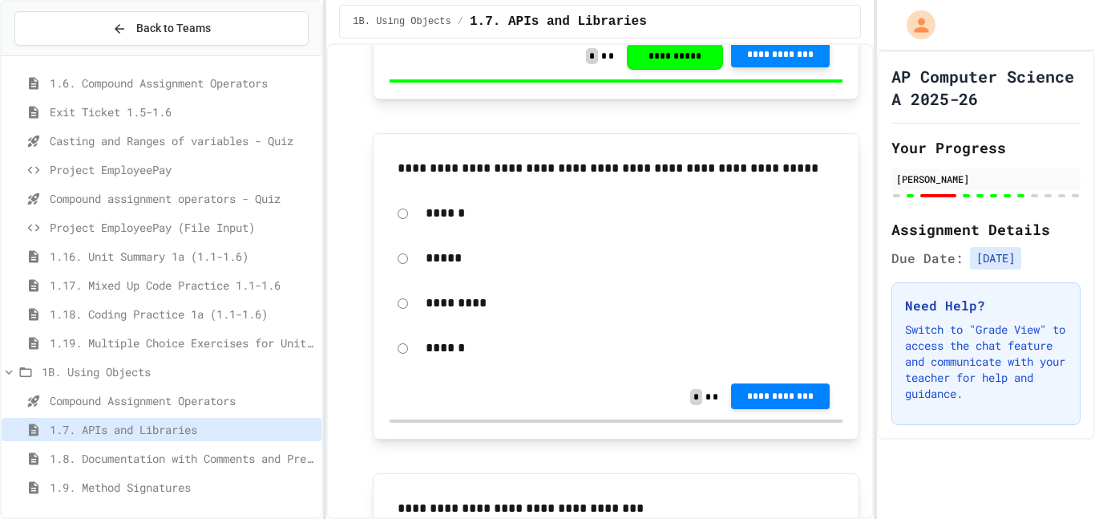
click at [761, 402] on span "**********" at bounding box center [780, 396] width 73 height 13
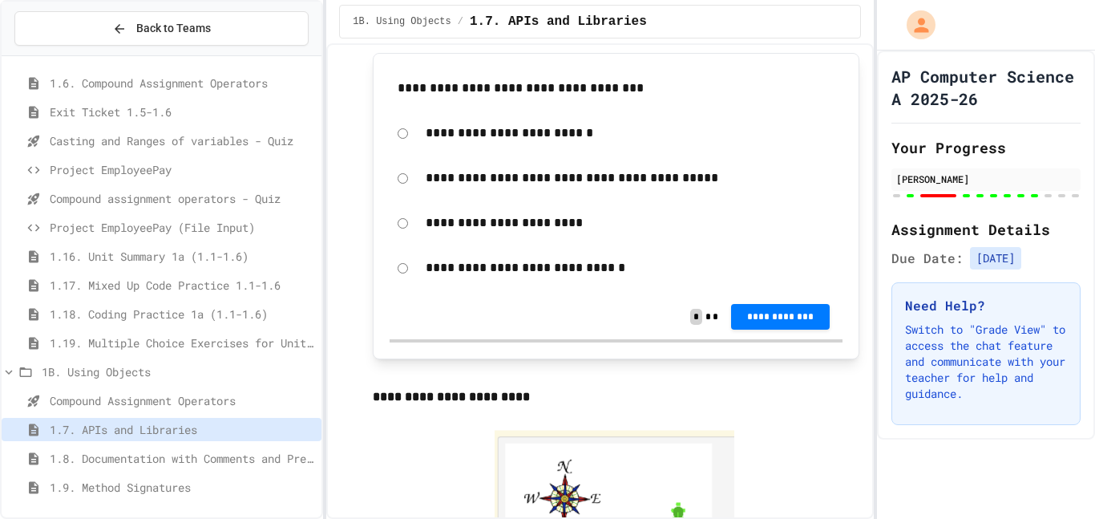
scroll to position [7086, 0]
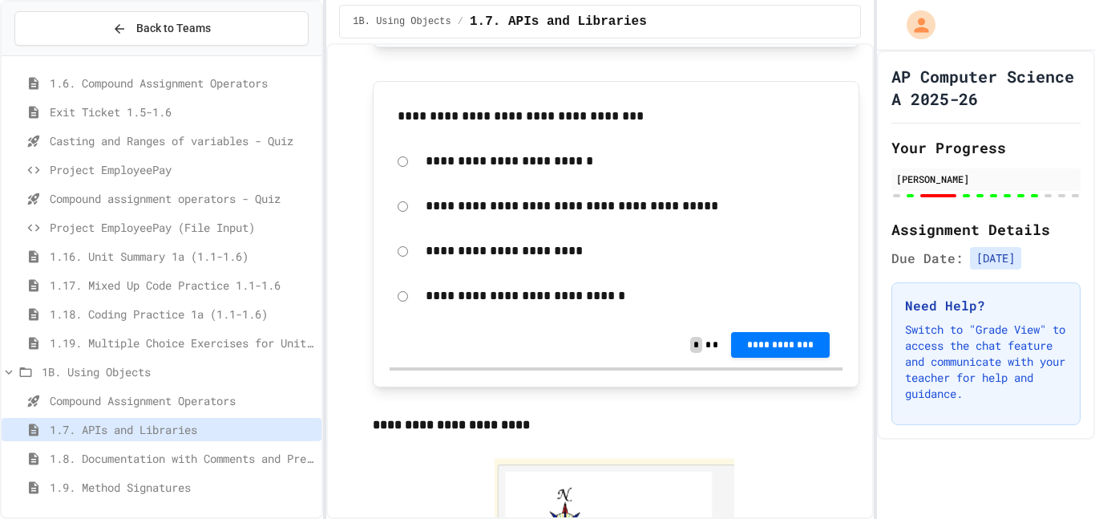
drag, startPoint x: 433, startPoint y: 141, endPoint x: 635, endPoint y: 152, distance: 202.3
click at [635, 135] on div "**********" at bounding box center [616, 116] width 453 height 37
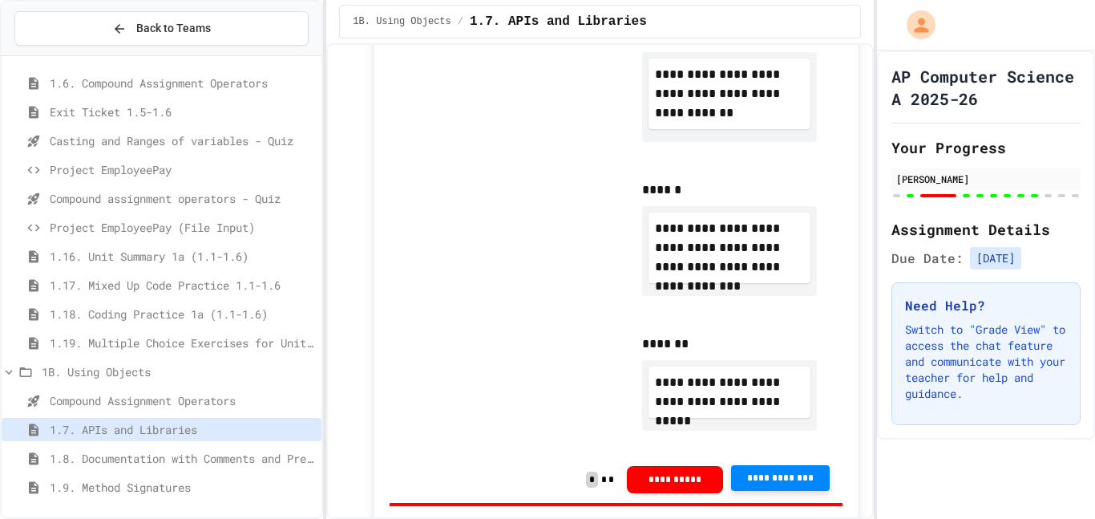
scroll to position [2861, 0]
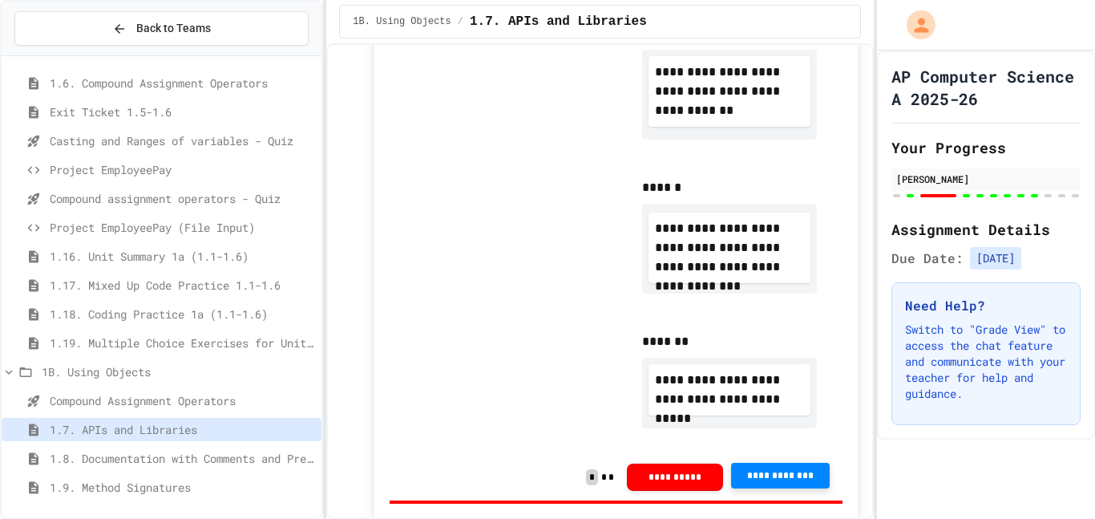
drag, startPoint x: 700, startPoint y: 255, endPoint x: 457, endPoint y: 268, distance: 243.3
click at [457, 268] on div "**********" at bounding box center [616, 72] width 453 height 763
drag, startPoint x: 716, startPoint y: 391, endPoint x: 541, endPoint y: 310, distance: 192.6
click at [541, 310] on div "**********" at bounding box center [616, 72] width 453 height 763
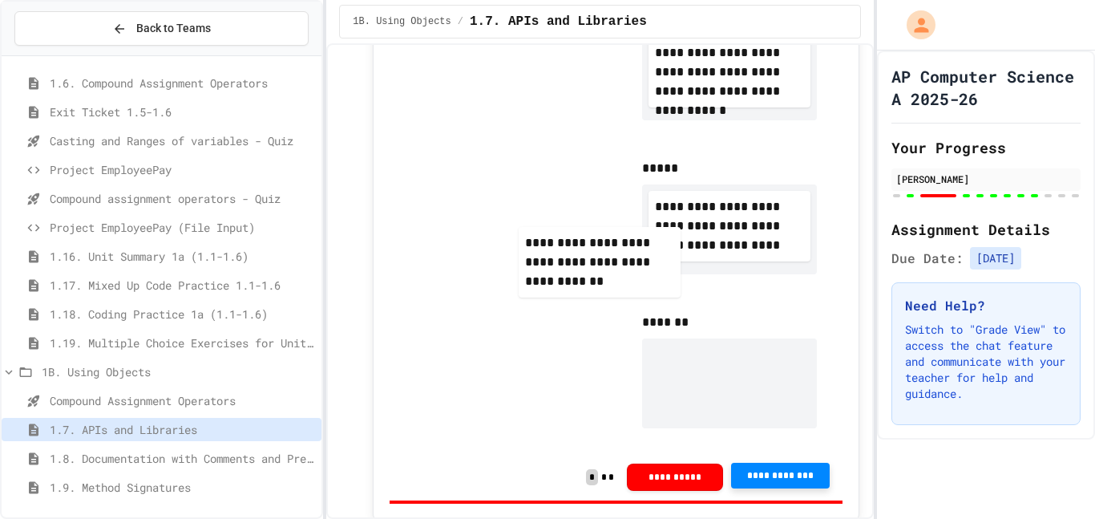
drag, startPoint x: 694, startPoint y: 390, endPoint x: 542, endPoint y: 263, distance: 198.6
click at [542, 263] on div "**********" at bounding box center [616, 72] width 453 height 763
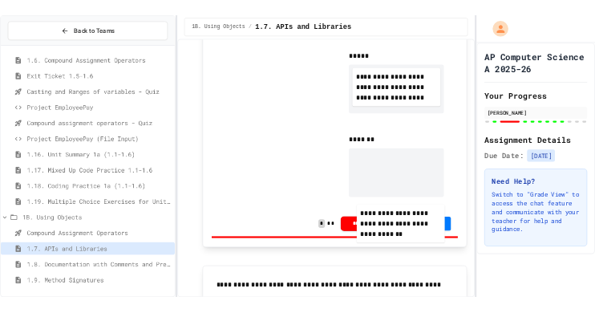
scroll to position [2958, 0]
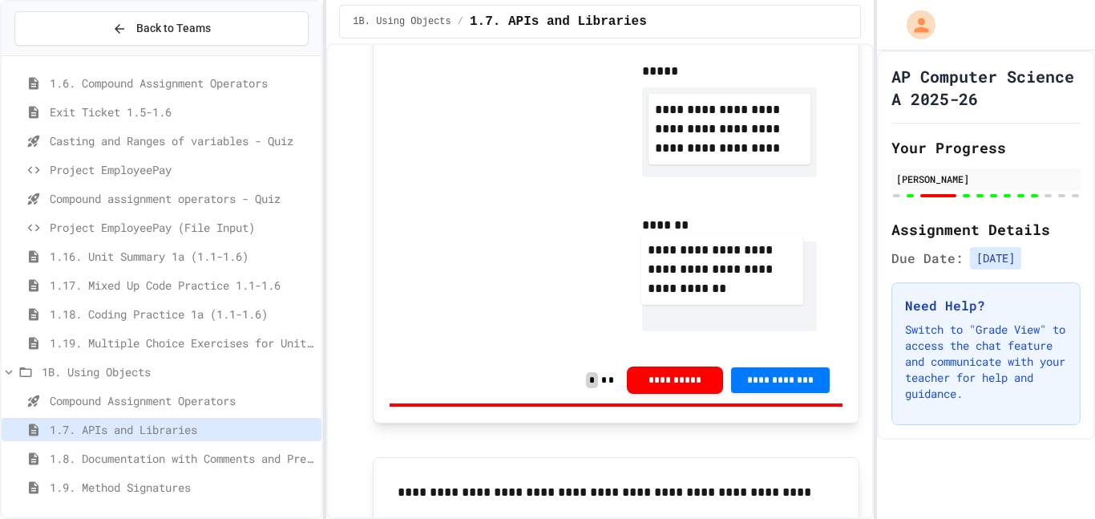
drag, startPoint x: 715, startPoint y: 376, endPoint x: 708, endPoint y: 259, distance: 117.3
click at [708, 259] on div "**********" at bounding box center [730, 286] width 176 height 90
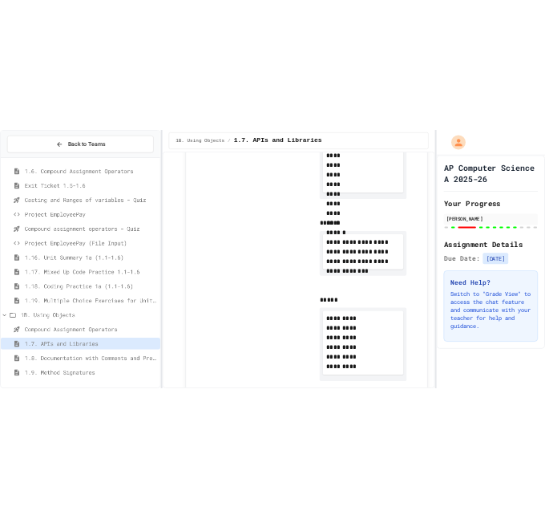
scroll to position [3983, 0]
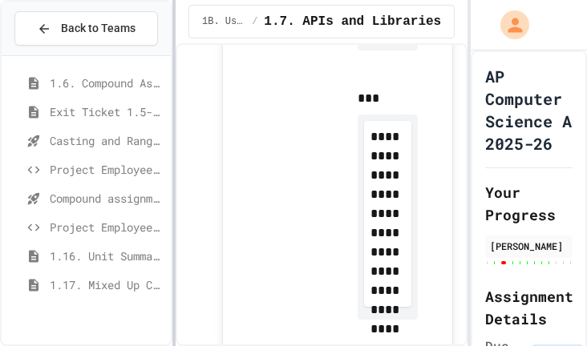
click at [172, 346] on div at bounding box center [173, 173] width 3 height 346
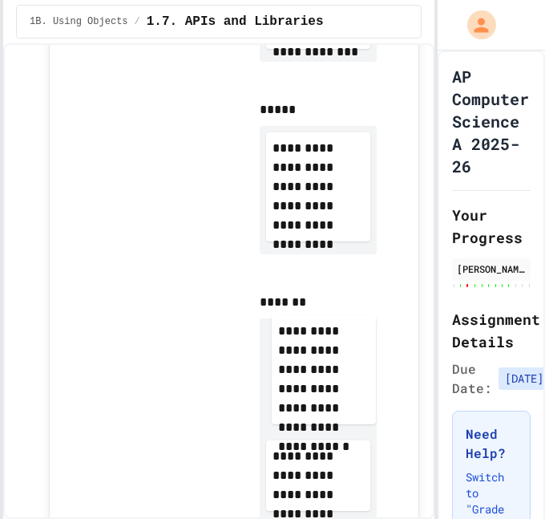
scroll to position [3328, 3]
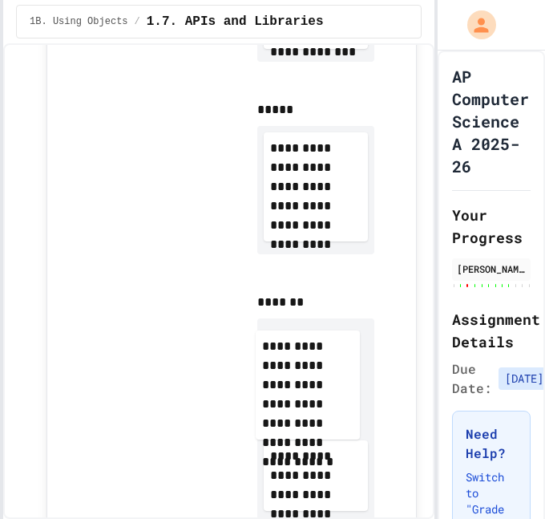
drag, startPoint x: 320, startPoint y: 229, endPoint x: 305, endPoint y: 405, distance: 176.2
click at [305, 405] on div "**********" at bounding box center [316, 23] width 143 height 1026
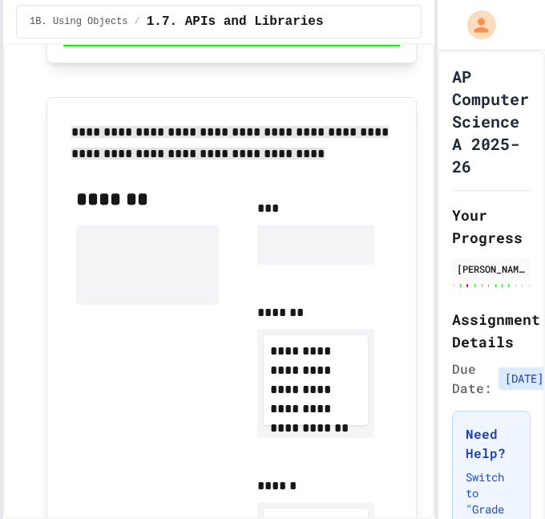
scroll to position [2802, 3]
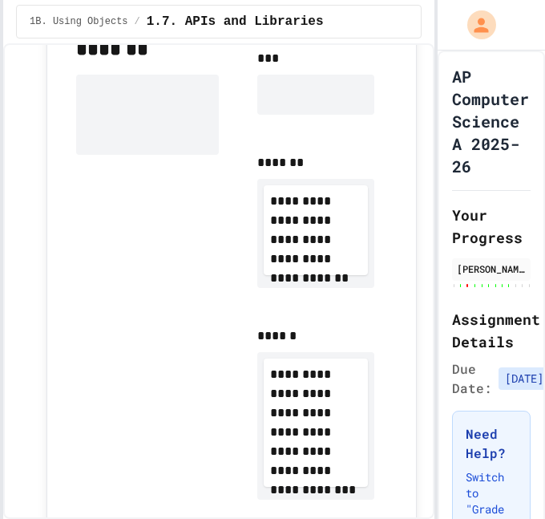
click at [326, 344] on div "**********" at bounding box center [316, 412] width 143 height 199
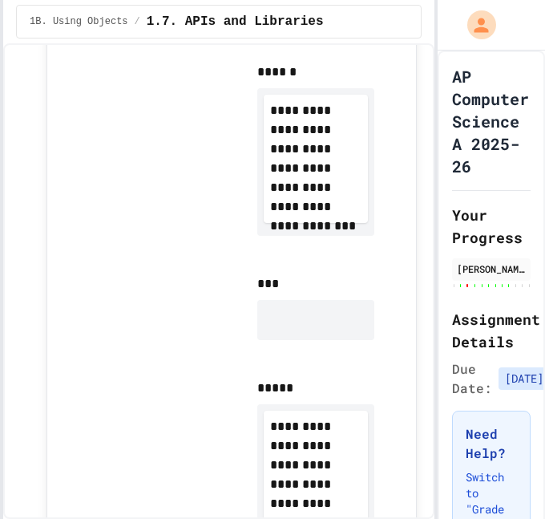
scroll to position [3232, 3]
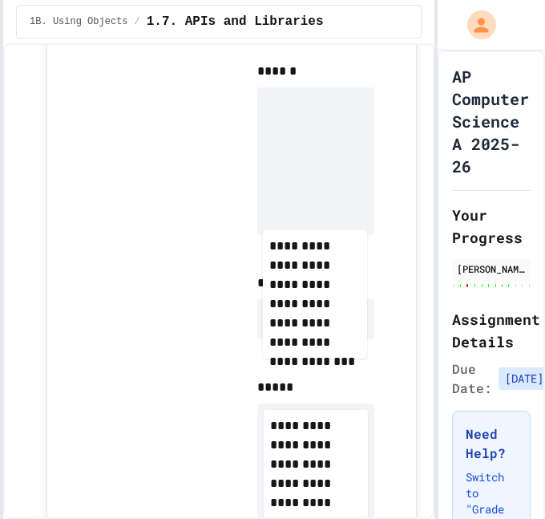
drag, startPoint x: 321, startPoint y: 161, endPoint x: 317, endPoint y: 323, distance: 162.0
click at [317, 323] on div "**********" at bounding box center [316, 75] width 143 height 938
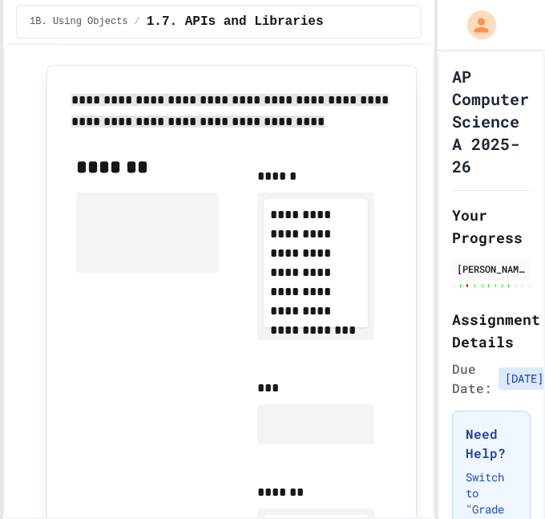
scroll to position [2736, 3]
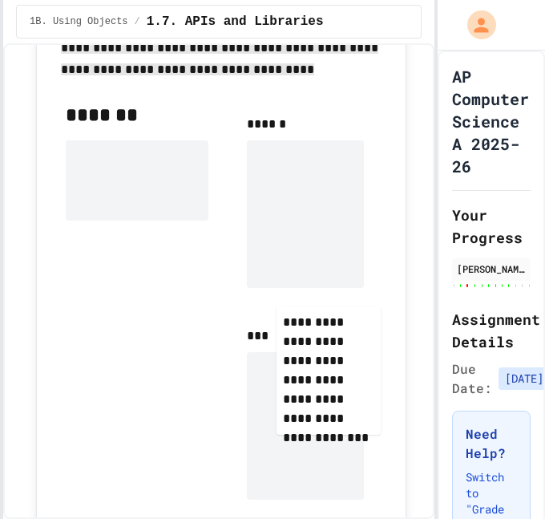
drag, startPoint x: 301, startPoint y: 220, endPoint x: 313, endPoint y: 390, distance: 169.6
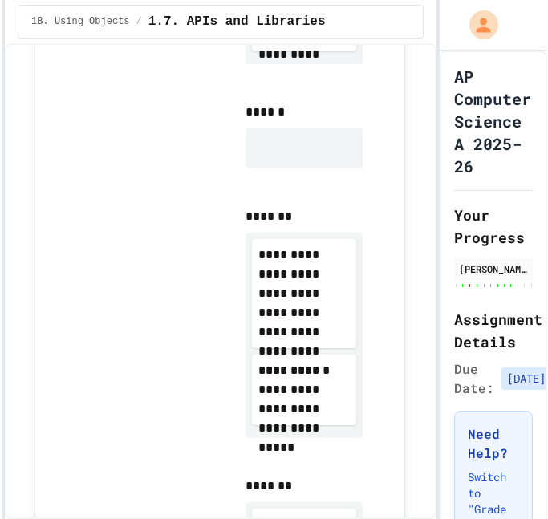
scroll to position [3152, 17]
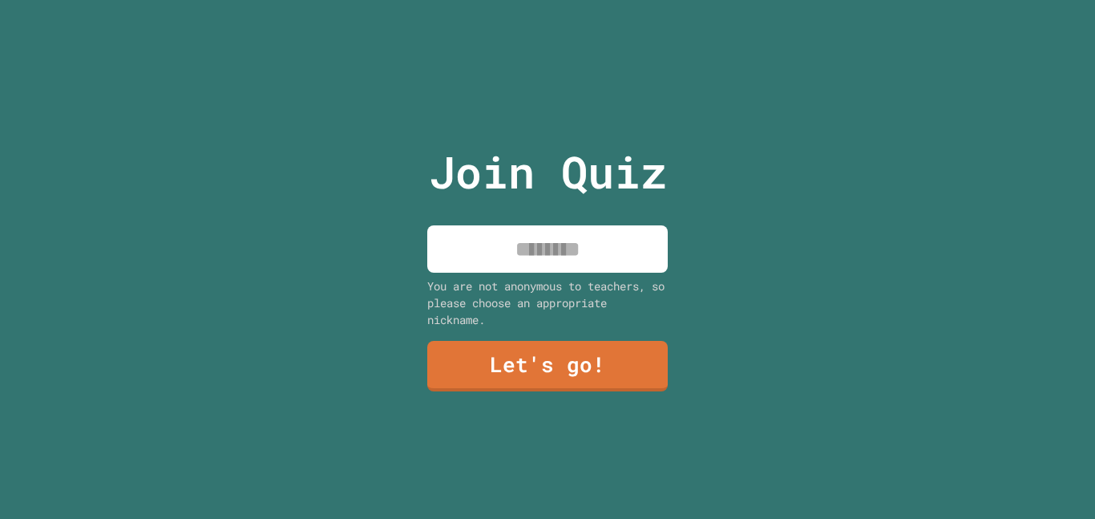
click at [544, 246] on input at bounding box center [547, 248] width 241 height 47
type input "*"
type input "********"
click at [524, 367] on link "Let's go!" at bounding box center [547, 364] width 233 height 53
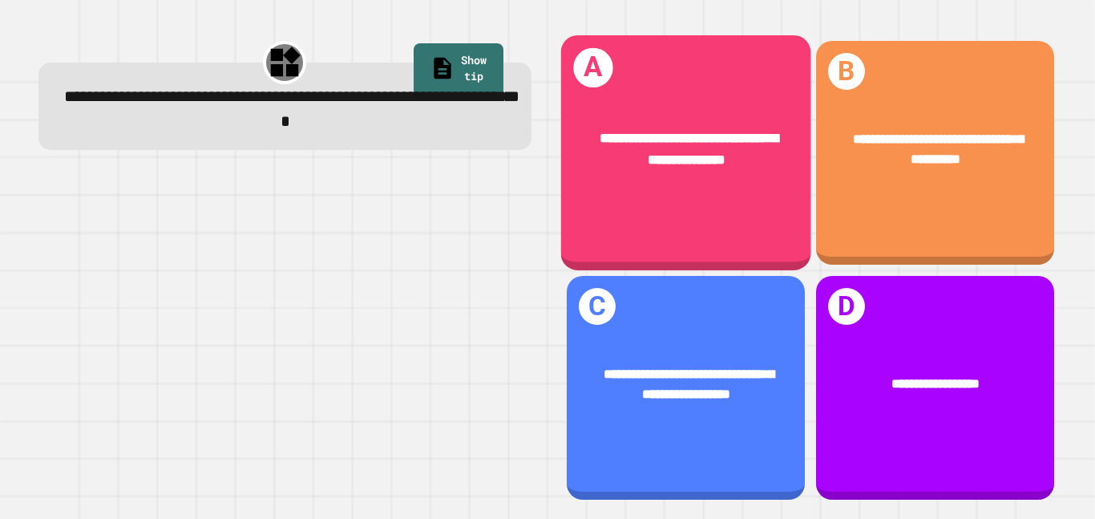
click at [621, 168] on div "**********" at bounding box center [686, 148] width 194 height 42
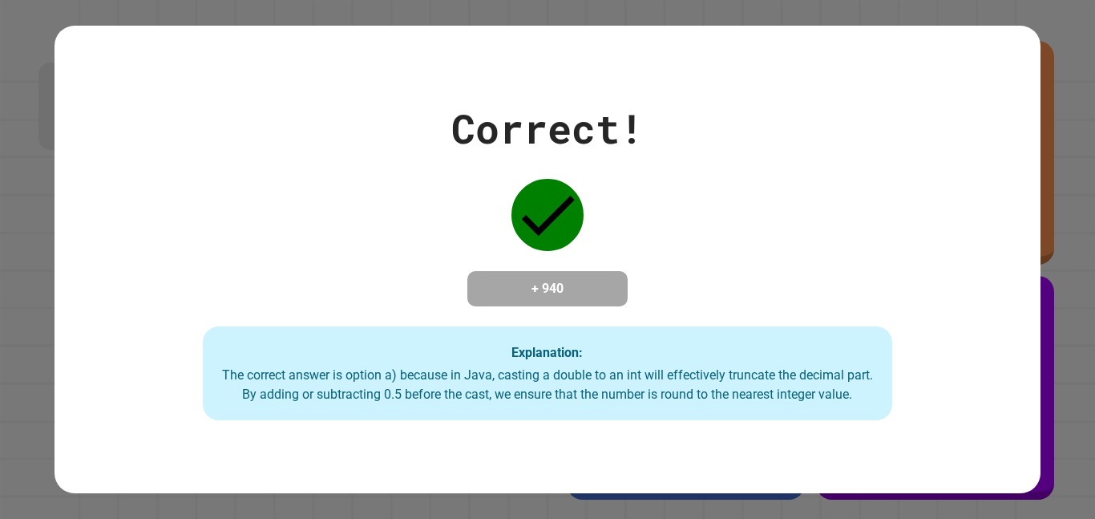
click at [1069, 134] on div "Correct! + 940 Explanation: The correct answer is option a) because in Java, ca…" at bounding box center [547, 259] width 1095 height 519
click at [1070, 137] on div "Correct! + 940 Explanation: The correct answer is option a) because in Java, ca…" at bounding box center [547, 259] width 1095 height 519
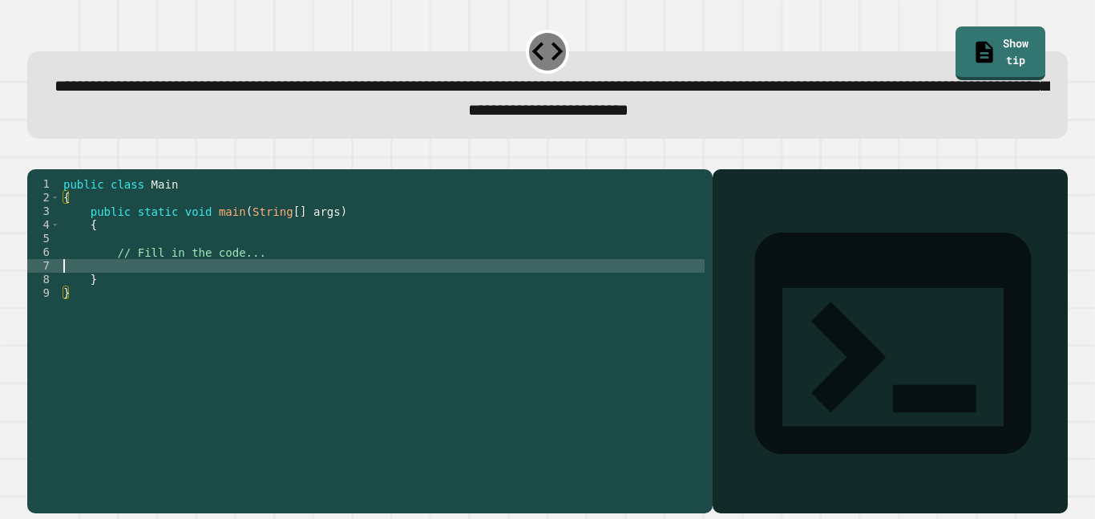
click at [273, 287] on div "public class Main { public static void main ( String [ ] args ) { // Fill in th…" at bounding box center [382, 333] width 645 height 313
click at [312, 268] on div "public class Main { public static void main ( String [ ] args ) { // Fill in th…" at bounding box center [382, 333] width 645 height 313
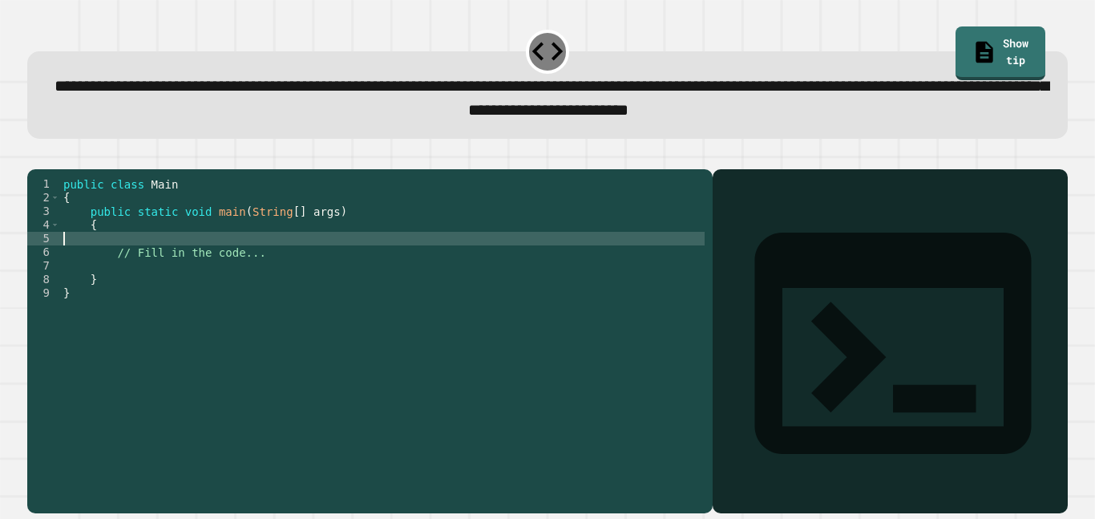
click at [312, 276] on div "public class Main { public static void main ( String [ ] args ) { // Fill in th…" at bounding box center [382, 333] width 645 height 313
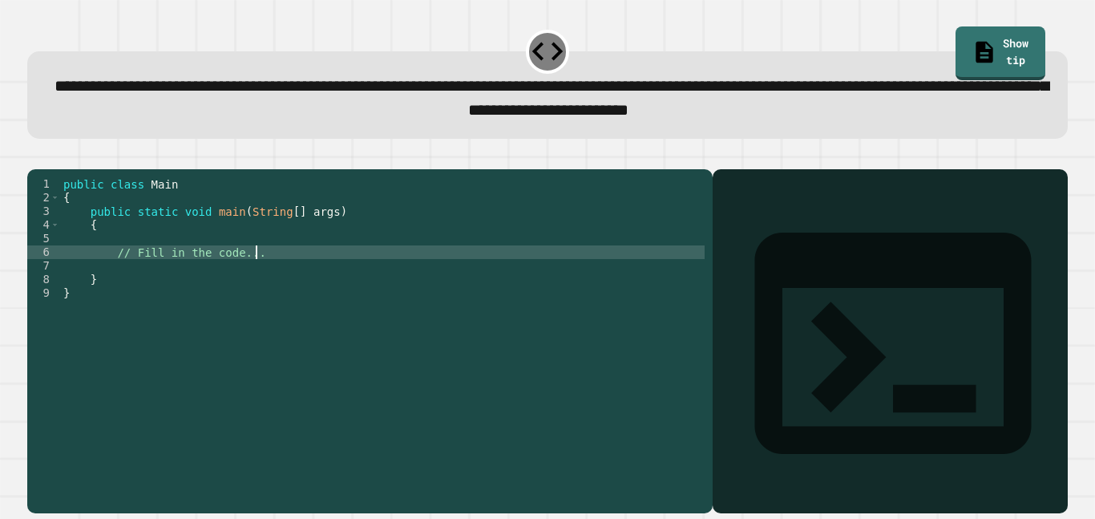
type textarea "**********"
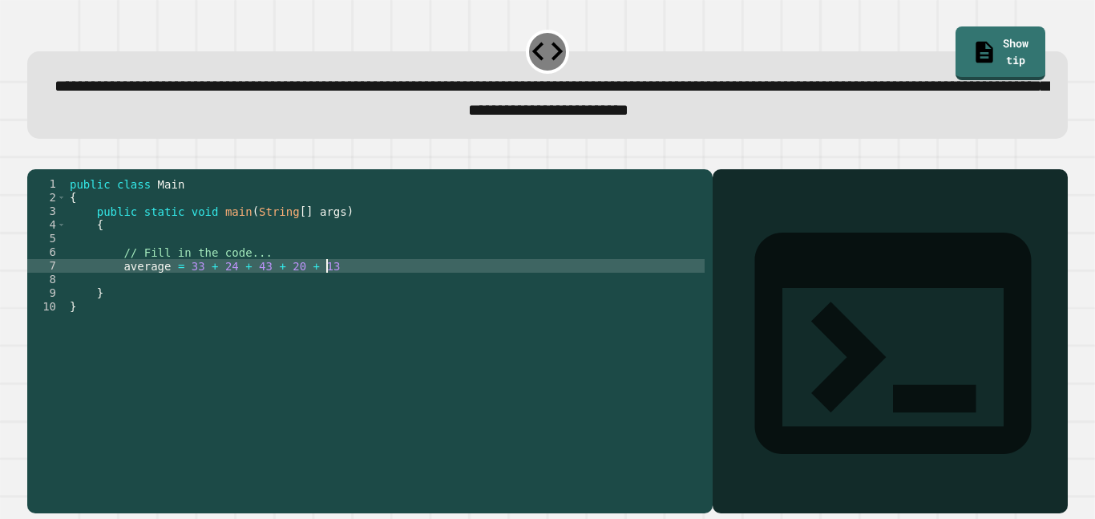
scroll to position [0, 32]
click at [122, 291] on div "public class Main { public static void main ( String [ ] args ) { // Fill in th…" at bounding box center [386, 333] width 638 height 313
click at [186, 288] on div "public class Main { public static void main ( String [ ] args ) { // Fill in th…" at bounding box center [386, 333] width 638 height 313
click at [355, 293] on div "public class Main { public static void main ( String [ ] args ) { // Fill in th…" at bounding box center [386, 333] width 638 height 313
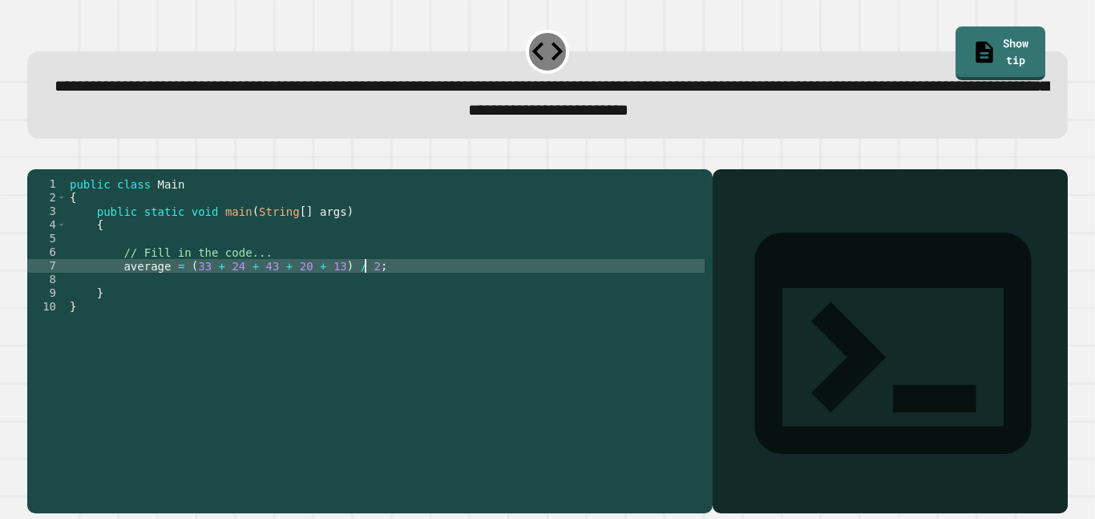
scroll to position [0, 37]
click at [123, 289] on div "public class Main { public static void main ( String [ ] args ) { // Fill in th…" at bounding box center [386, 333] width 638 height 313
type textarea "**********"
click at [473, 296] on div "public class Main { public static void main ( String [ ] args ) { // Fill in th…" at bounding box center [386, 333] width 638 height 313
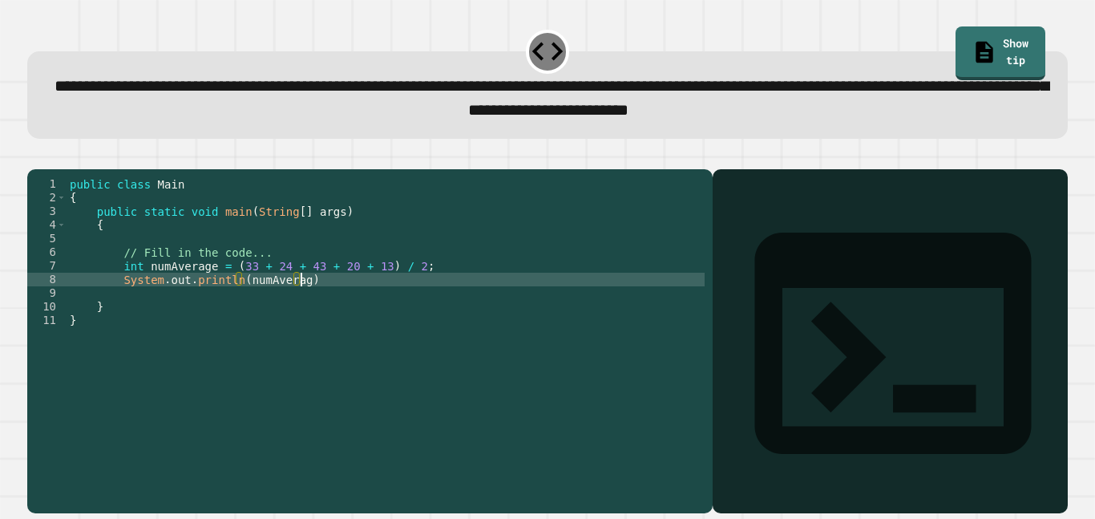
scroll to position [0, 29]
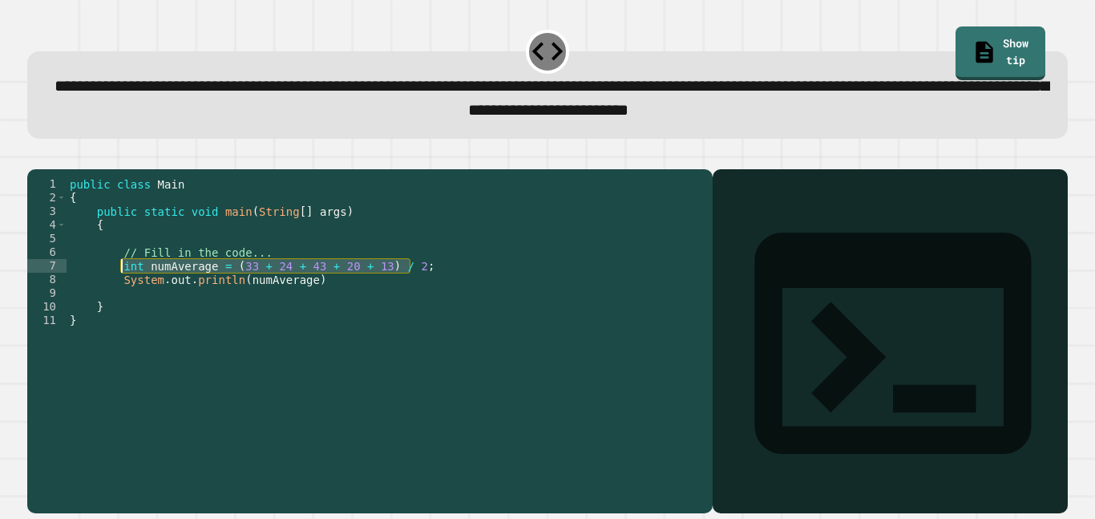
drag, startPoint x: 413, startPoint y: 289, endPoint x: 121, endPoint y: 290, distance: 291.8
click at [121, 290] on div "public class Main { public static void main ( String [ ] args ) { // Fill in th…" at bounding box center [386, 333] width 638 height 313
click at [347, 309] on div "public class Main { public static void main ( String [ ] args ) { // Fill in th…" at bounding box center [386, 333] width 638 height 313
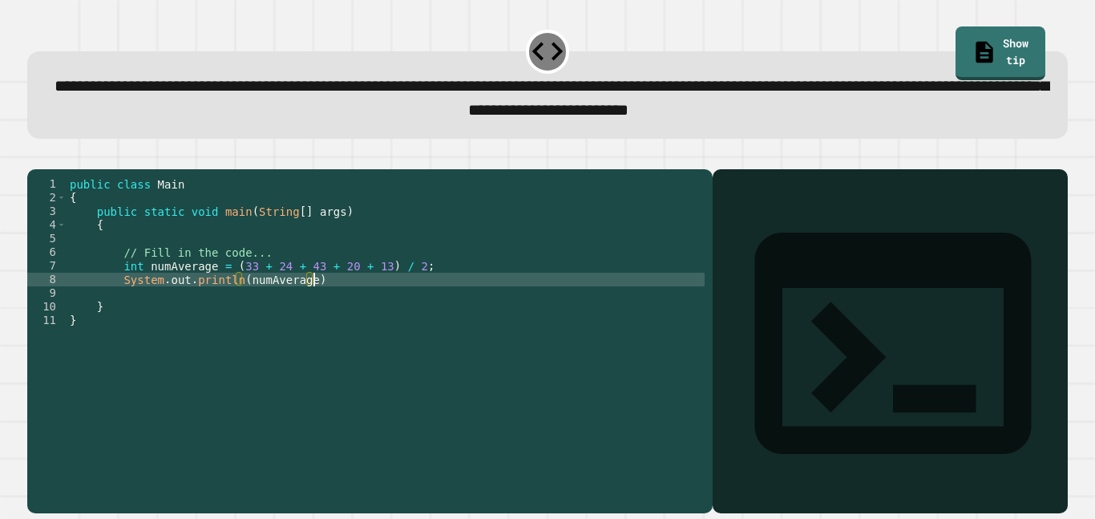
type textarea "**********"
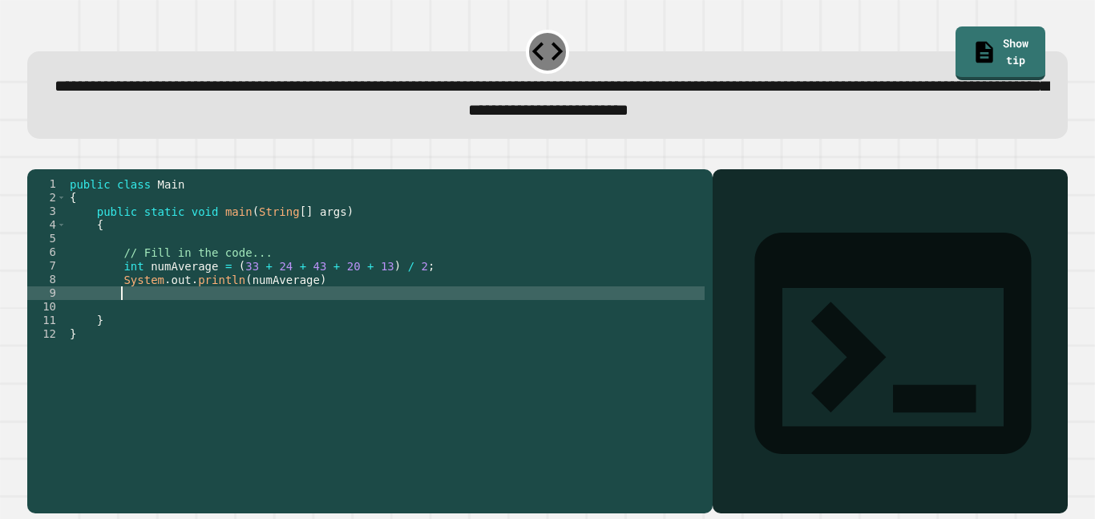
scroll to position [0, 6]
paste textarea "**********"
click at [127, 317] on div "public class Main { public static void main ( String [ ] args ) { // Fill in th…" at bounding box center [386, 333] width 638 height 313
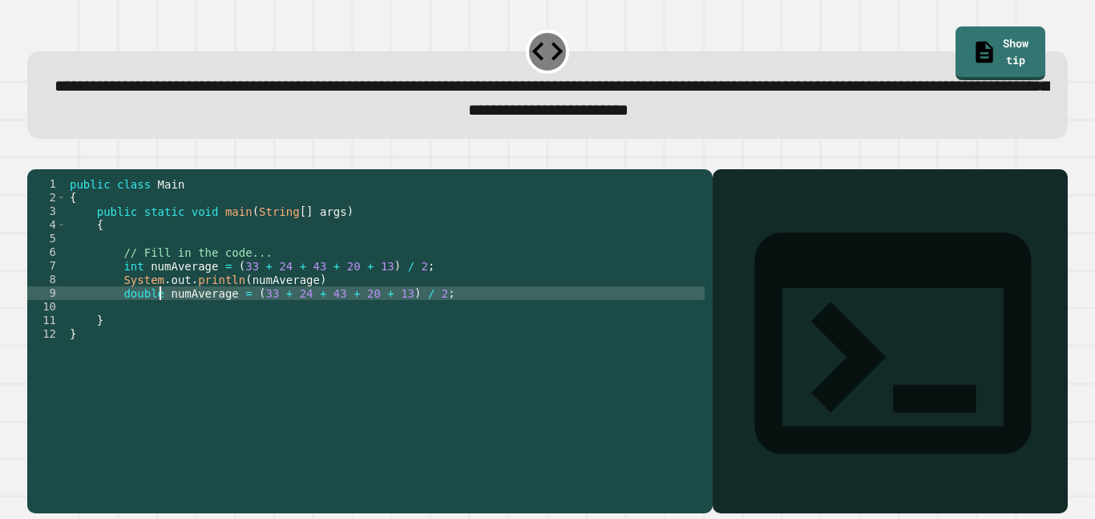
scroll to position [0, 12]
click at [342, 311] on div "public class Main { public static void main ( String [ ] args ) { // Fill in th…" at bounding box center [386, 333] width 638 height 313
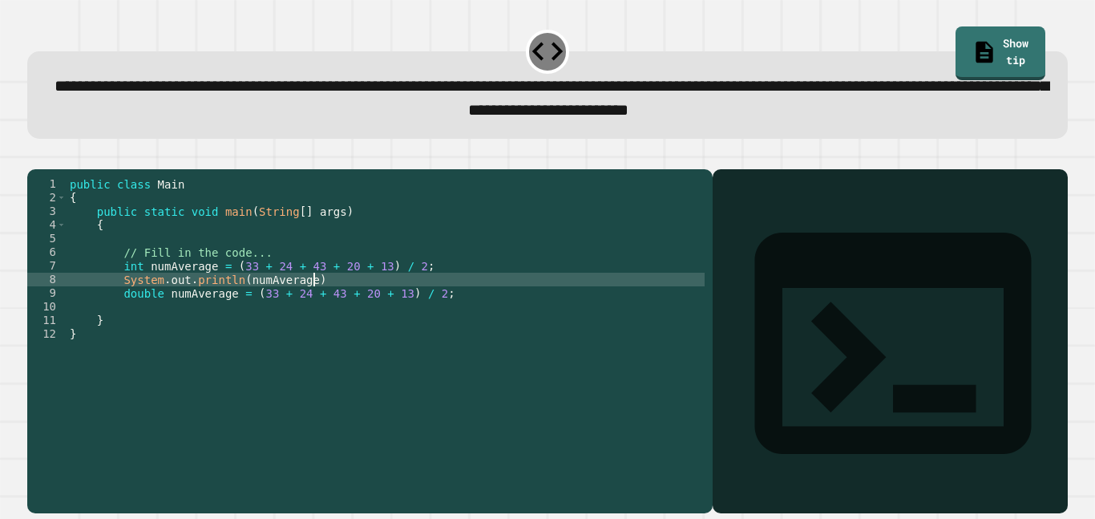
click at [336, 305] on div "public class Main { public static void main ( String [ ] args ) { // Fill in th…" at bounding box center [386, 333] width 638 height 313
click at [488, 320] on div "public class Main { public static void main ( String [ ] args ) { // Fill in th…" at bounding box center [386, 333] width 638 height 313
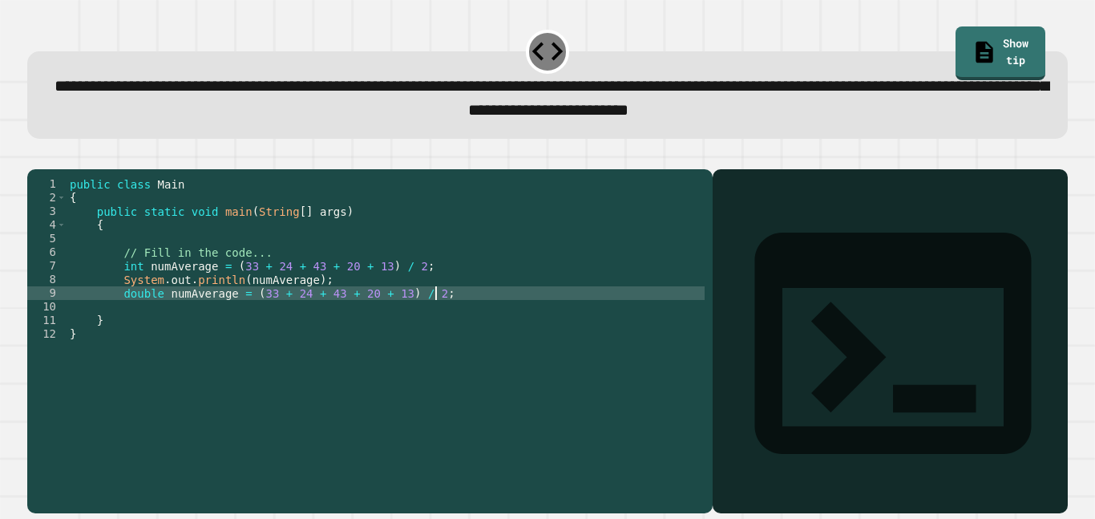
type textarea "**********"
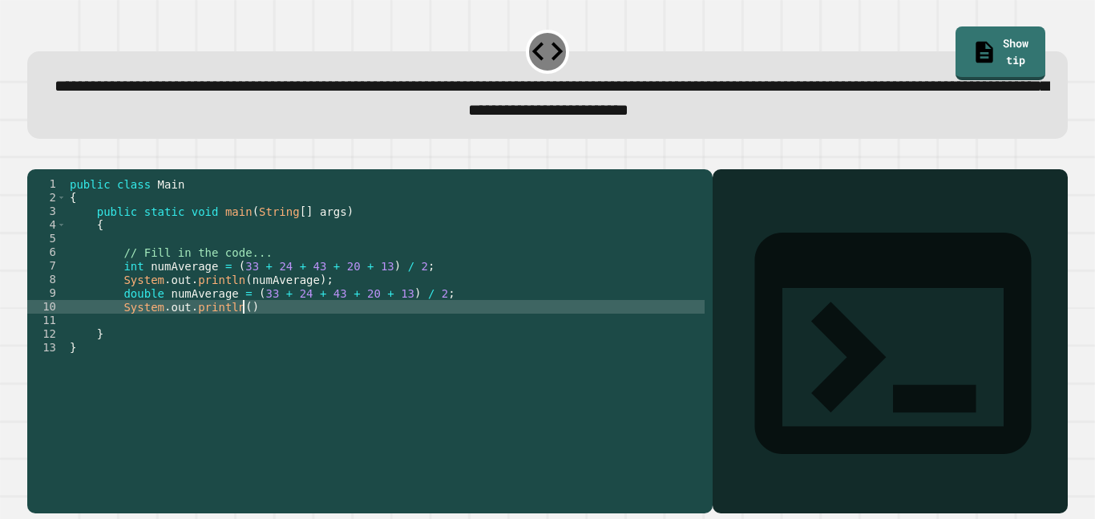
scroll to position [0, 21]
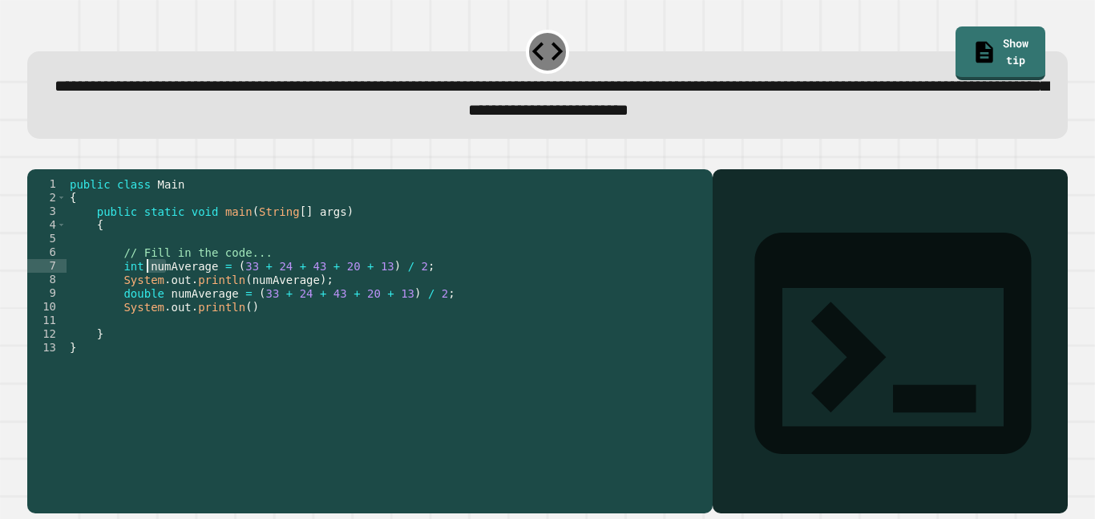
drag, startPoint x: 168, startPoint y: 290, endPoint x: 149, endPoint y: 290, distance: 18.4
click at [149, 290] on div "public class Main { public static void main ( String [ ] args ) { // Fill in th…" at bounding box center [386, 333] width 638 height 313
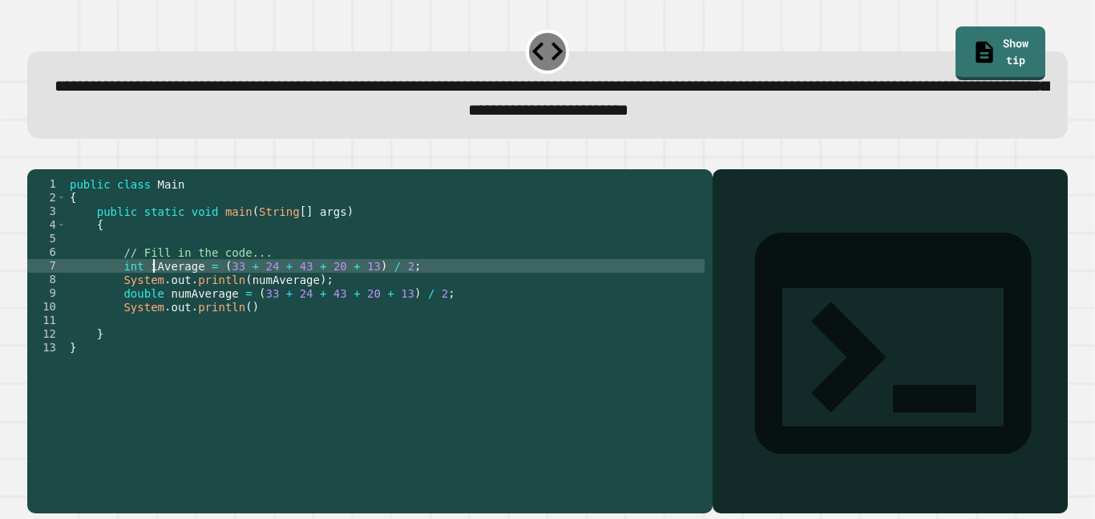
scroll to position [0, 13]
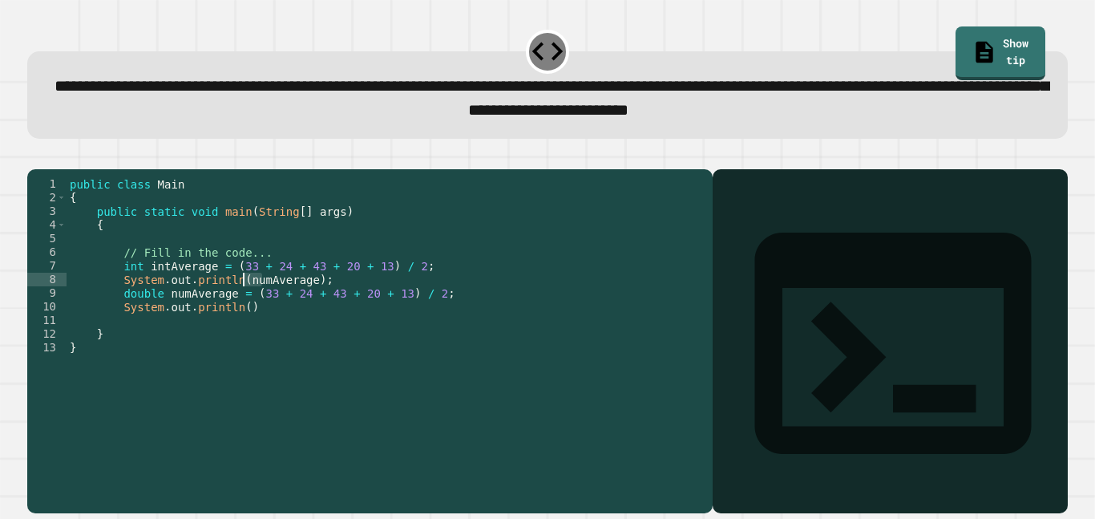
drag, startPoint x: 263, startPoint y: 304, endPoint x: 243, endPoint y: 305, distance: 20.1
click at [243, 305] on div "public class Main { public static void main ( String [ ] args ) { // Fill in th…" at bounding box center [386, 333] width 638 height 313
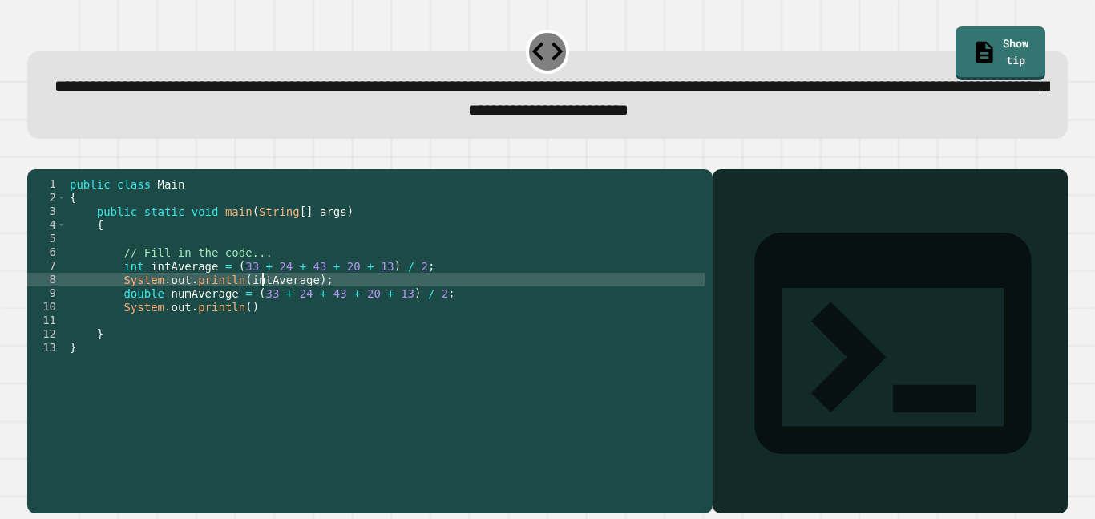
scroll to position [0, 25]
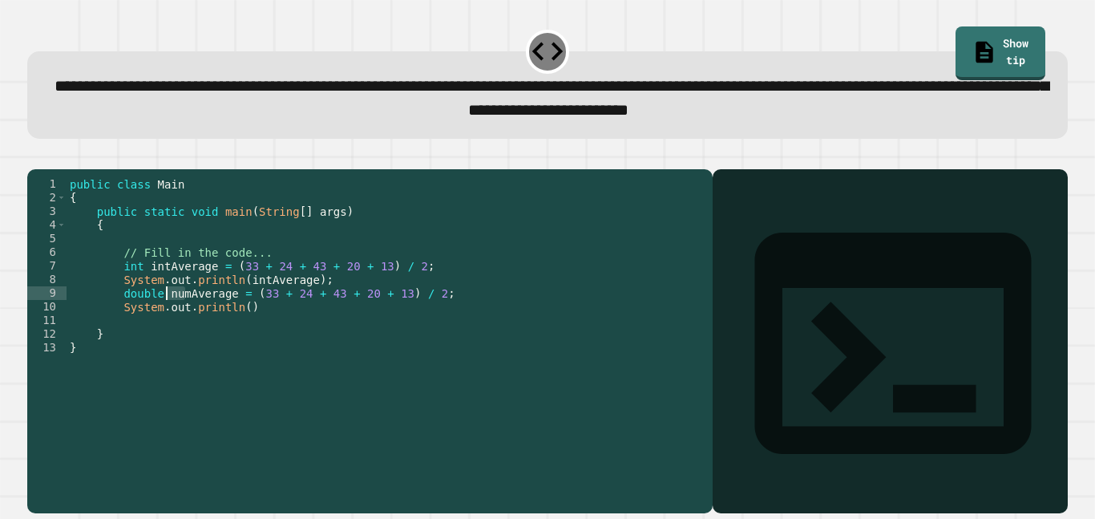
drag, startPoint x: 188, startPoint y: 317, endPoint x: 169, endPoint y: 318, distance: 19.3
click at [169, 318] on div "public class Main { public static void main ( String [ ] args ) { // Fill in th…" at bounding box center [386, 333] width 638 height 313
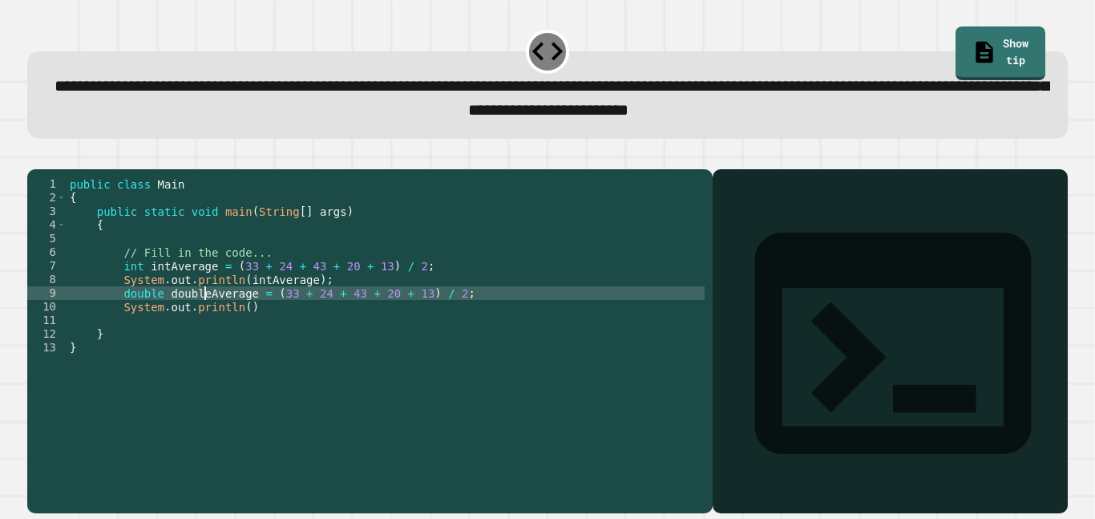
scroll to position [0, 18]
click at [242, 331] on div "public class Main { public static void main ( String [ ] args ) { // Fill in th…" at bounding box center [386, 333] width 638 height 313
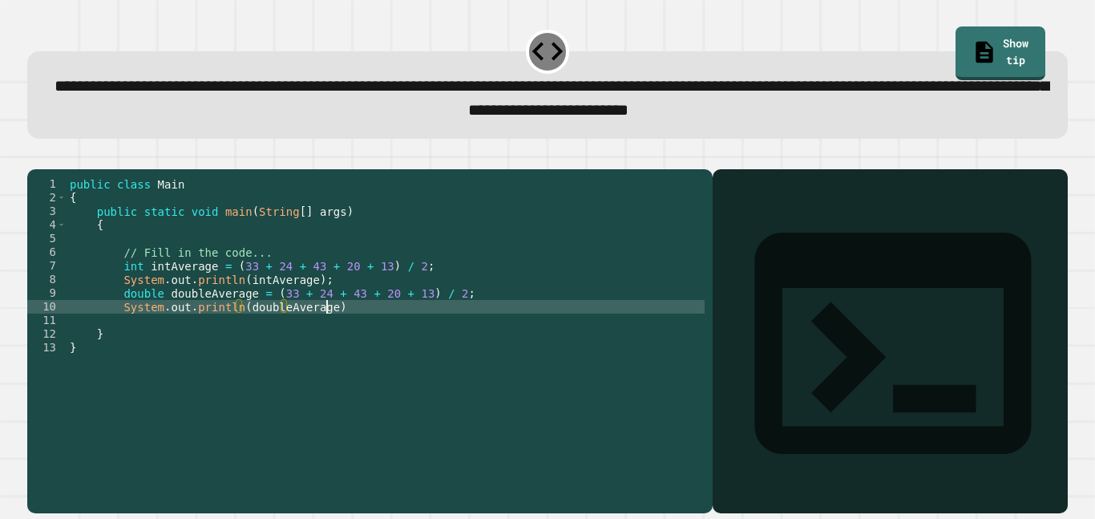
scroll to position [0, 32]
type textarea "**********"
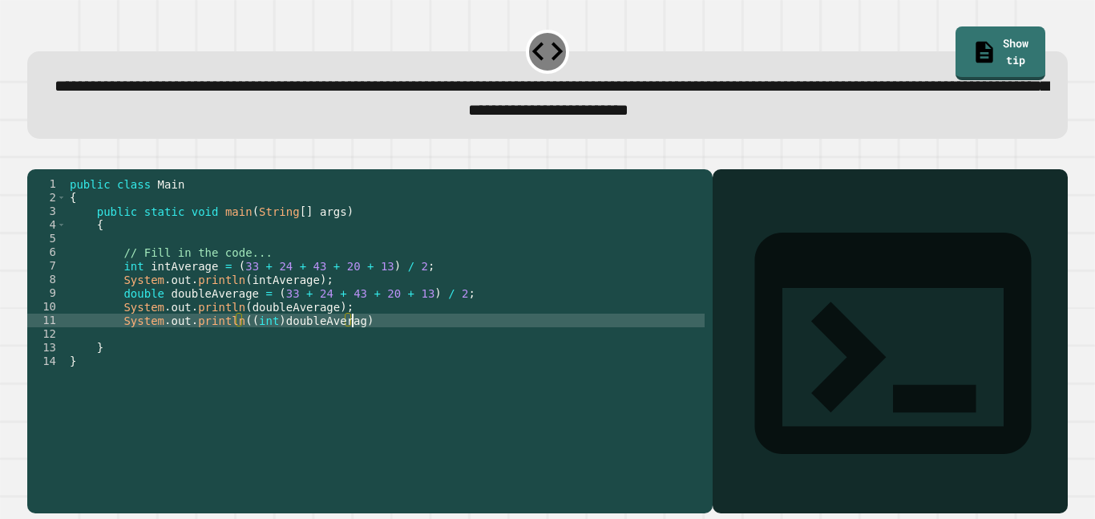
scroll to position [0, 36]
click at [35, 156] on icon "button" at bounding box center [35, 156] width 0 height 0
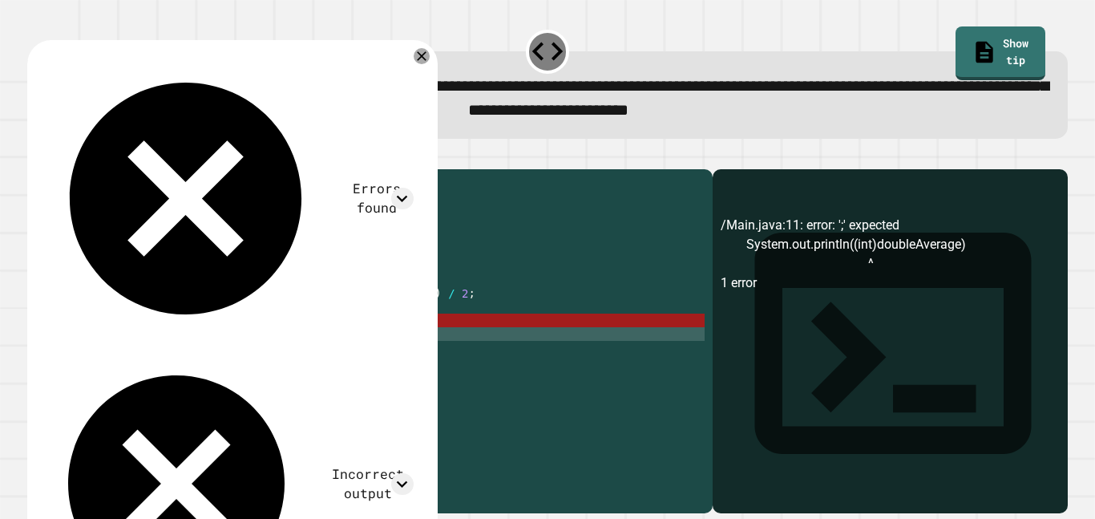
scroll to position [0, 0]
click at [310, 357] on div "public class Main { public static void main ( String [ ] args ) { // Fill in th…" at bounding box center [386, 333] width 638 height 313
click at [422, 364] on div "public class Main { public static void main ( String [ ] args ) { // Fill in th…" at bounding box center [386, 333] width 638 height 313
click at [426, 63] on icon at bounding box center [421, 56] width 19 height 19
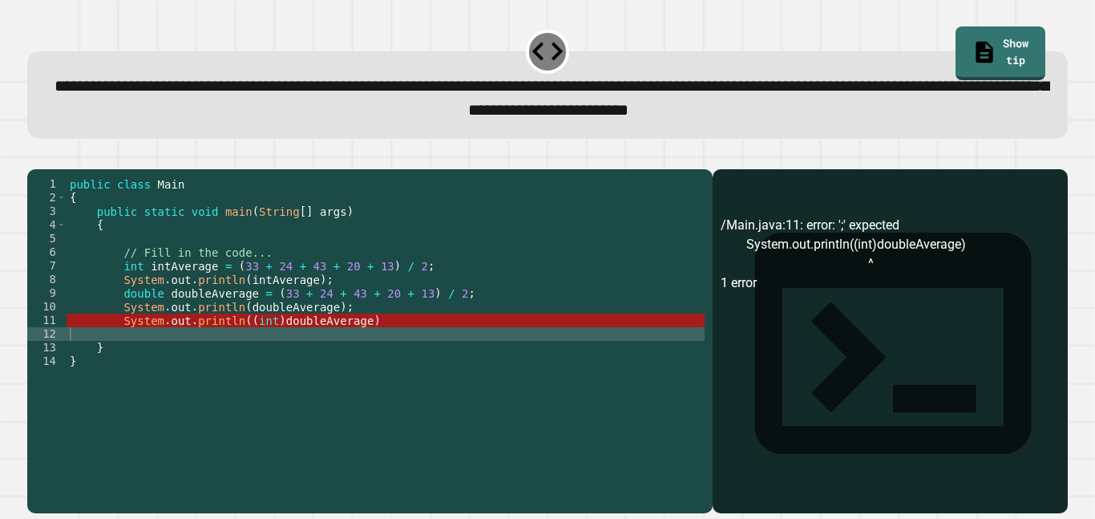
click at [411, 291] on div "public class Main { public static void main ( String [ ] args ) { // Fill in th…" at bounding box center [386, 333] width 638 height 313
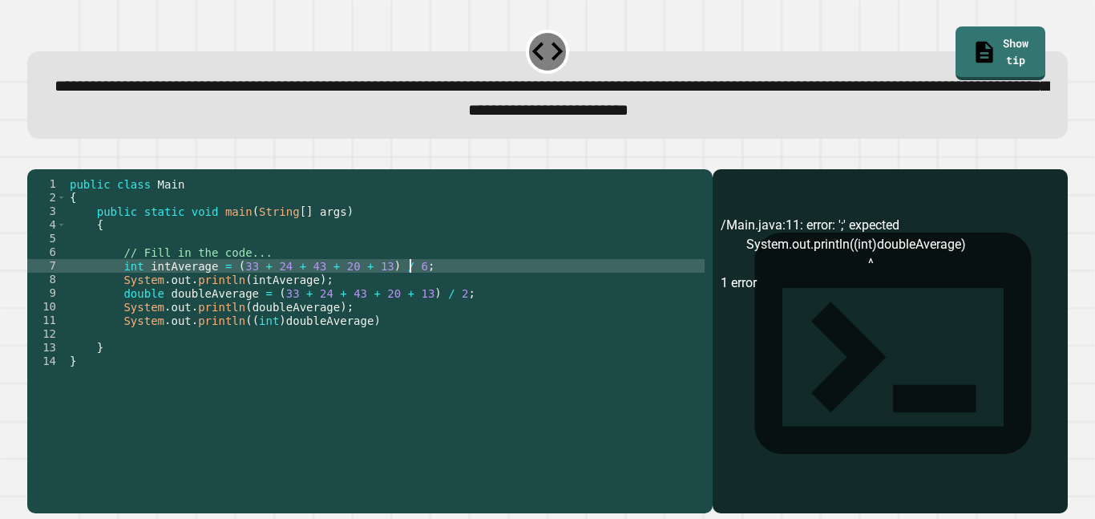
scroll to position [0, 42]
click at [447, 315] on div "public class Main { public static void main ( String [ ] args ) { // Fill in th…" at bounding box center [386, 333] width 638 height 313
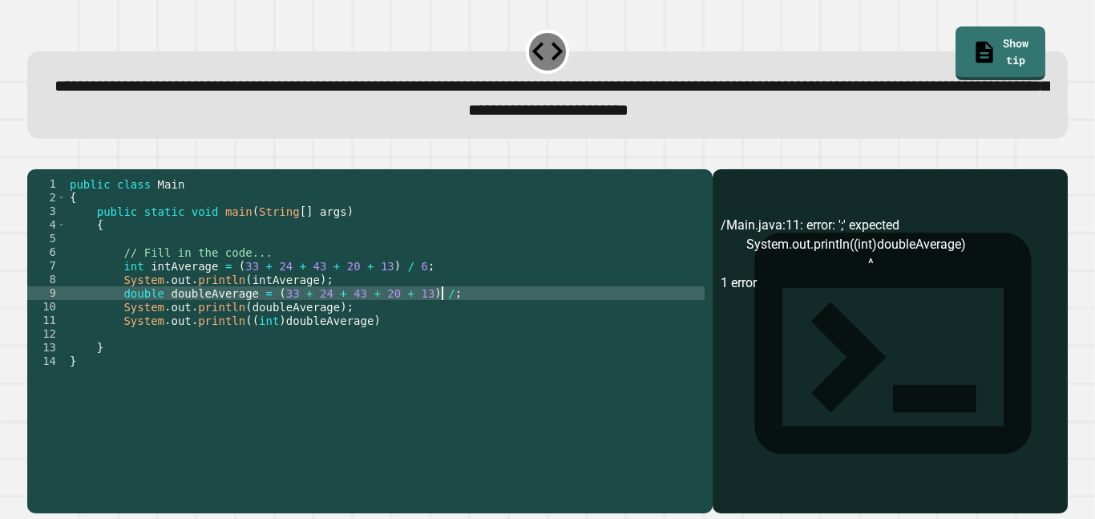
scroll to position [0, 47]
click at [404, 347] on div "public class Main { public static void main ( String [ ] args ) { // Fill in th…" at bounding box center [386, 333] width 638 height 313
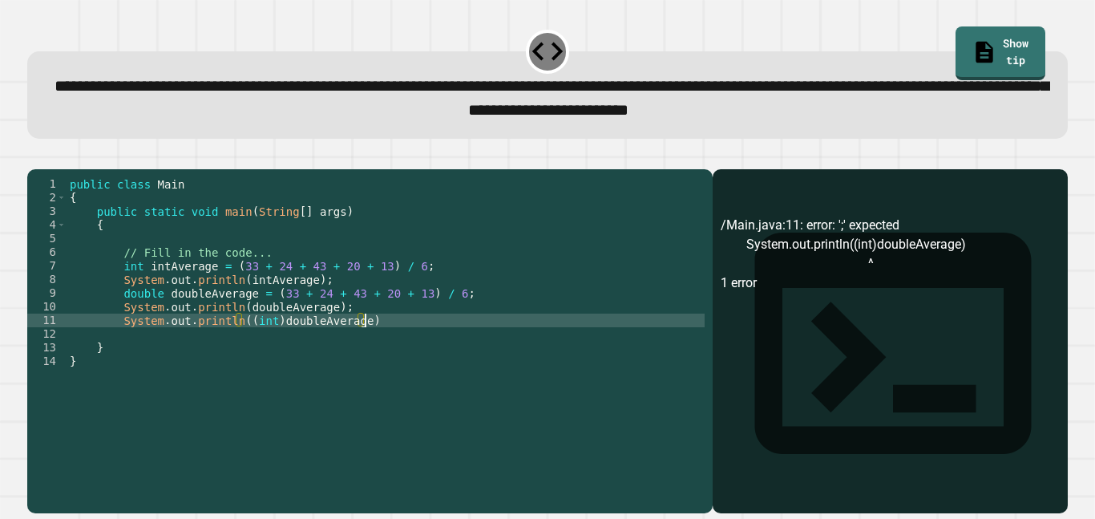
scroll to position [0, 37]
click at [35, 156] on icon "button" at bounding box center [35, 156] width 0 height 0
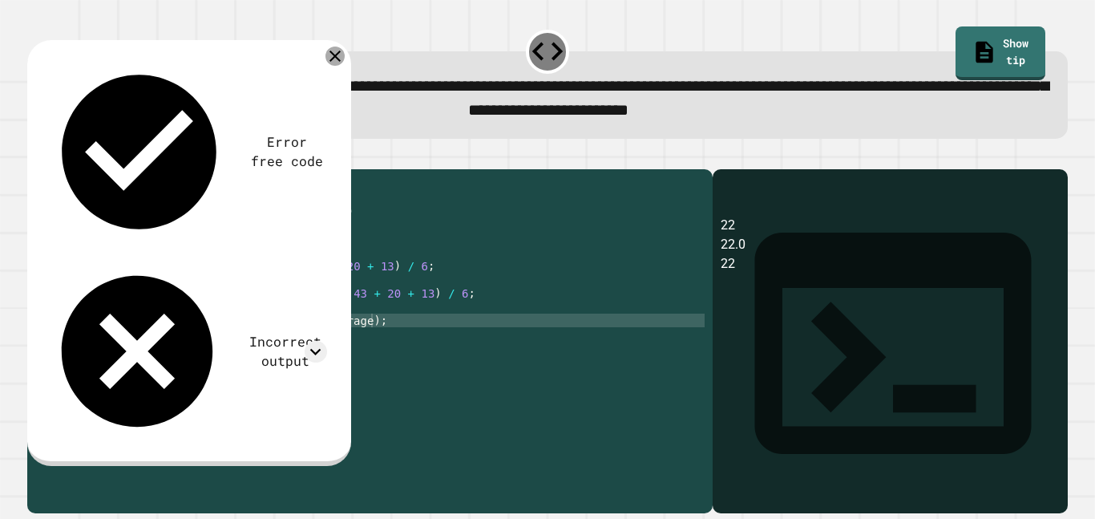
click at [335, 59] on icon at bounding box center [335, 56] width 11 height 11
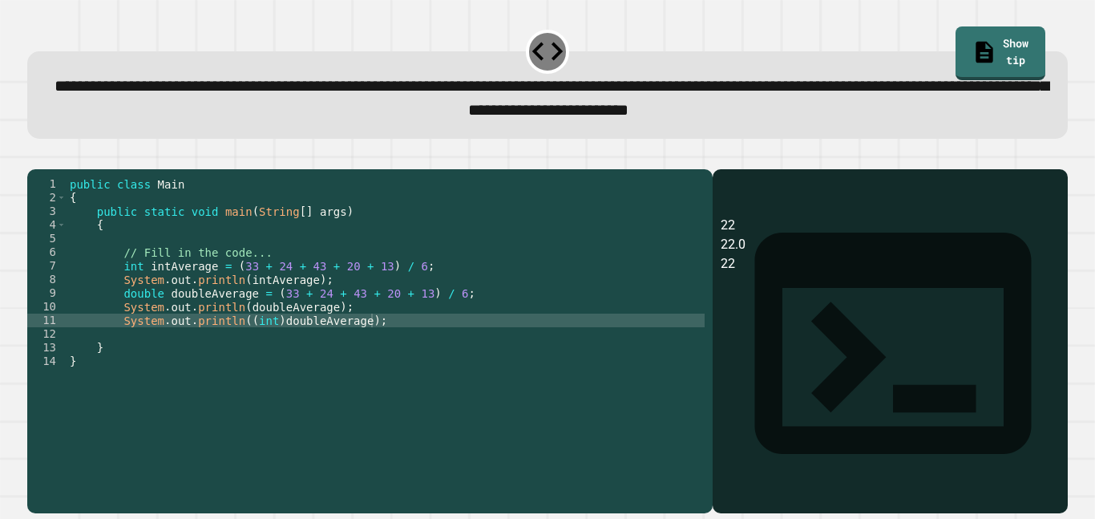
click at [410, 289] on div "public class Main { public static void main ( String [ ] args ) { // Fill in th…" at bounding box center [386, 333] width 638 height 313
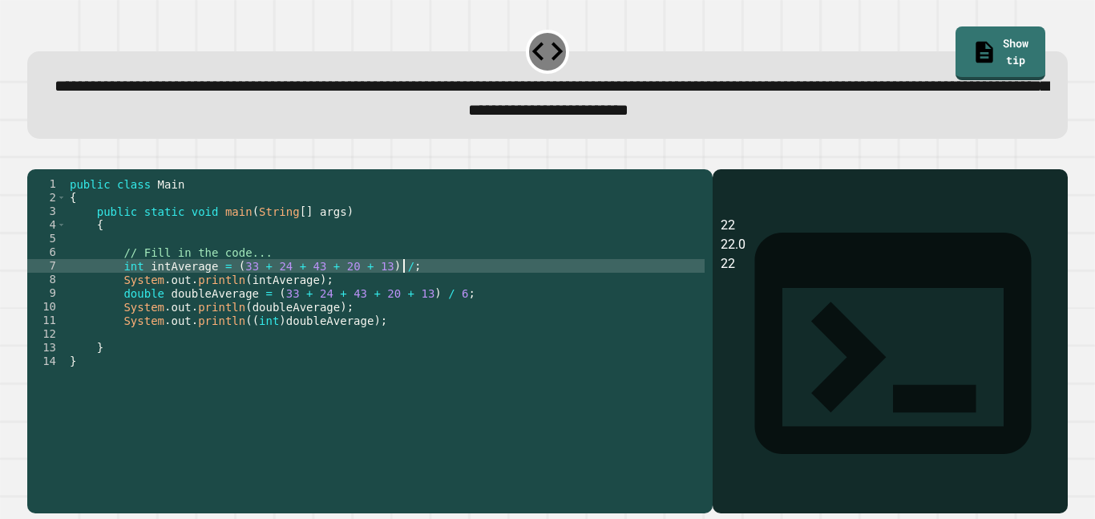
scroll to position [0, 42]
click at [448, 317] on div "public class Main { public static void main ( String [ ] args ) { // Fill in th…" at bounding box center [386, 333] width 638 height 313
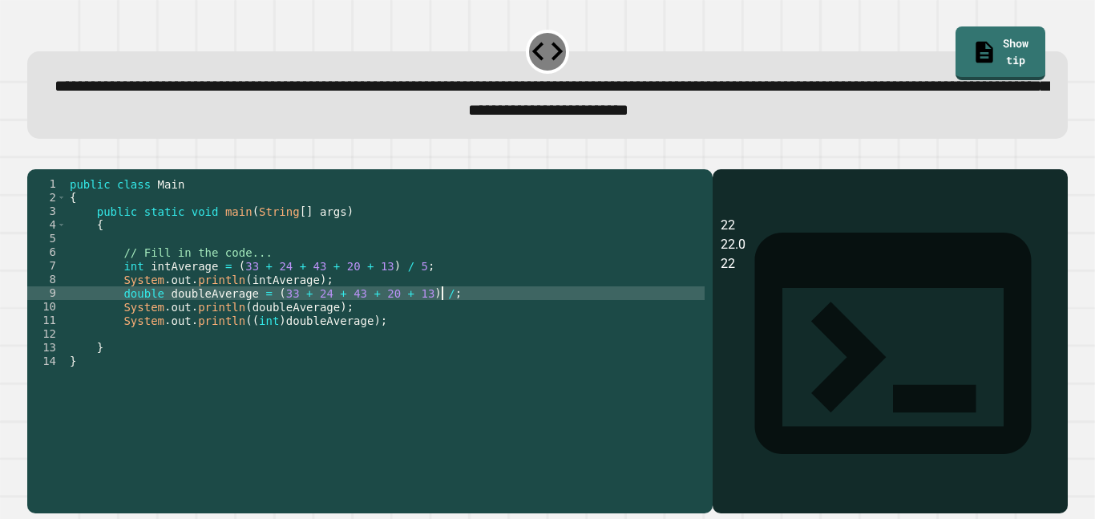
scroll to position [0, 47]
click at [35, 156] on icon "button" at bounding box center [35, 156] width 0 height 0
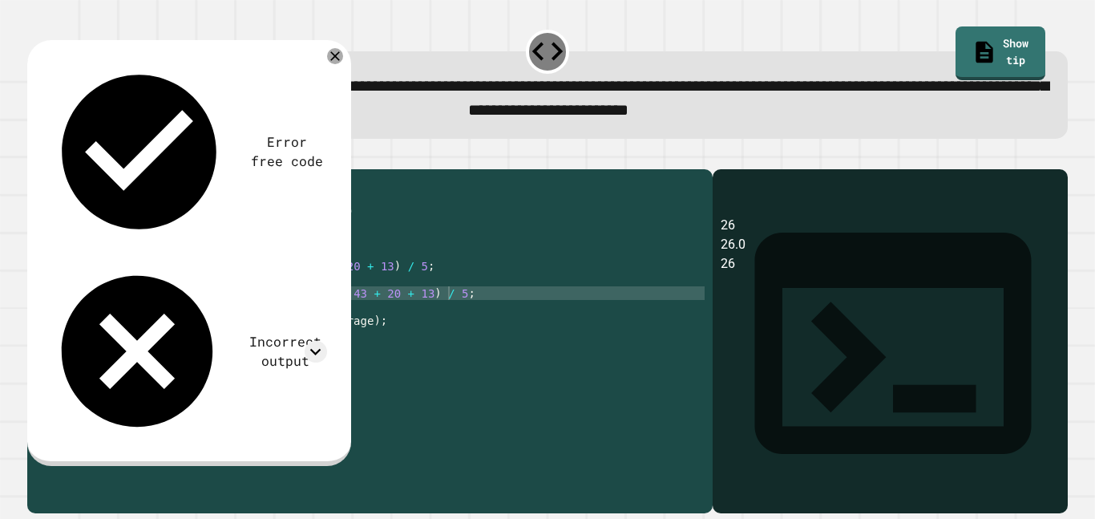
click at [382, 228] on div "public class Main { public static void main ( String [ ] args ) { // Fill in th…" at bounding box center [386, 333] width 638 height 313
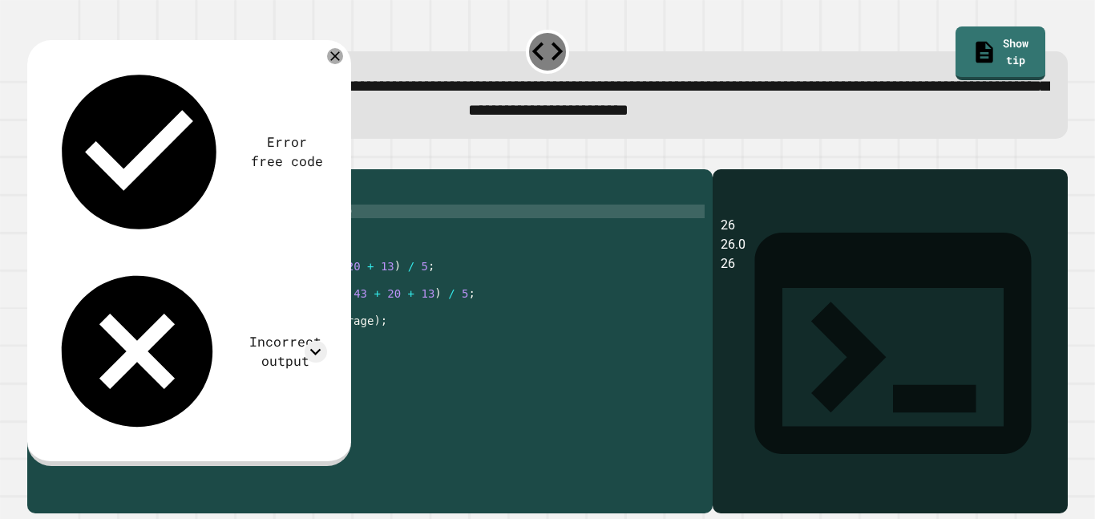
scroll to position [0, 34]
click at [339, 62] on icon at bounding box center [335, 56] width 19 height 19
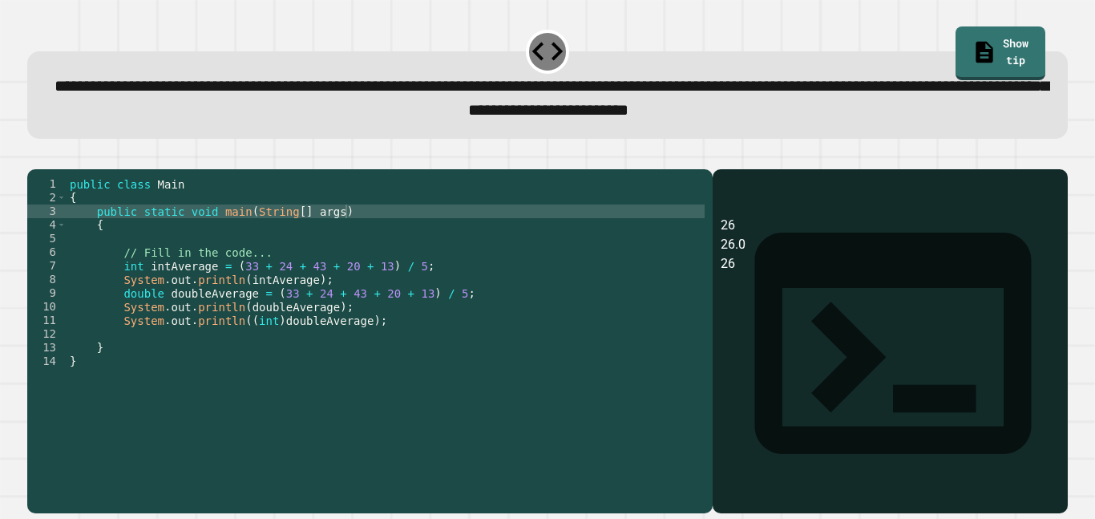
click at [160, 321] on div "public class Main { public static void main ( String [ ] args ) { // Fill in th…" at bounding box center [386, 333] width 638 height 313
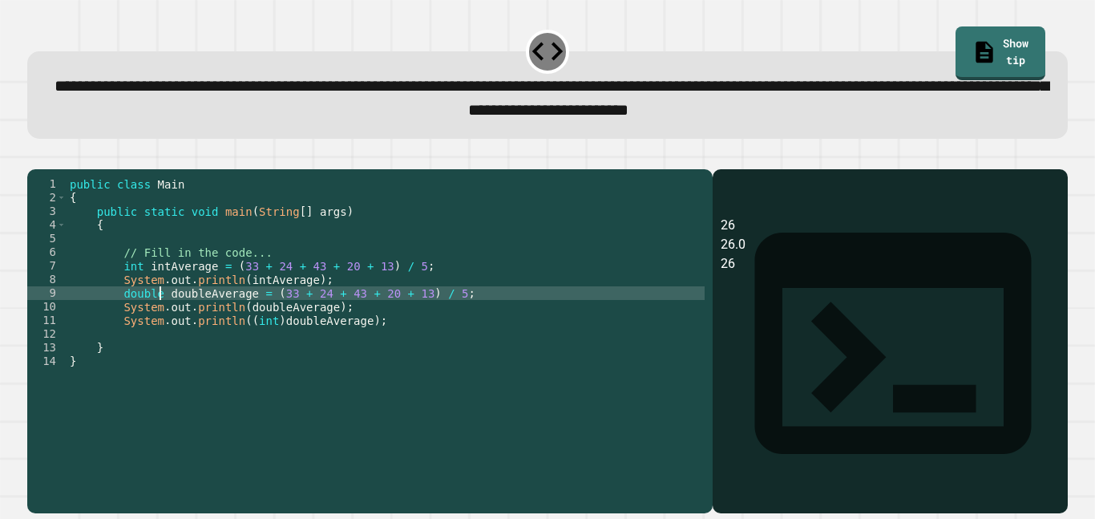
click at [285, 321] on div "public class Main { public static void main ( String [ ] args ) { // Fill in th…" at bounding box center [386, 333] width 638 height 313
click at [358, 327] on div "public class Main { public static void main ( String [ ] args ) { // Fill in th…" at bounding box center [386, 333] width 638 height 313
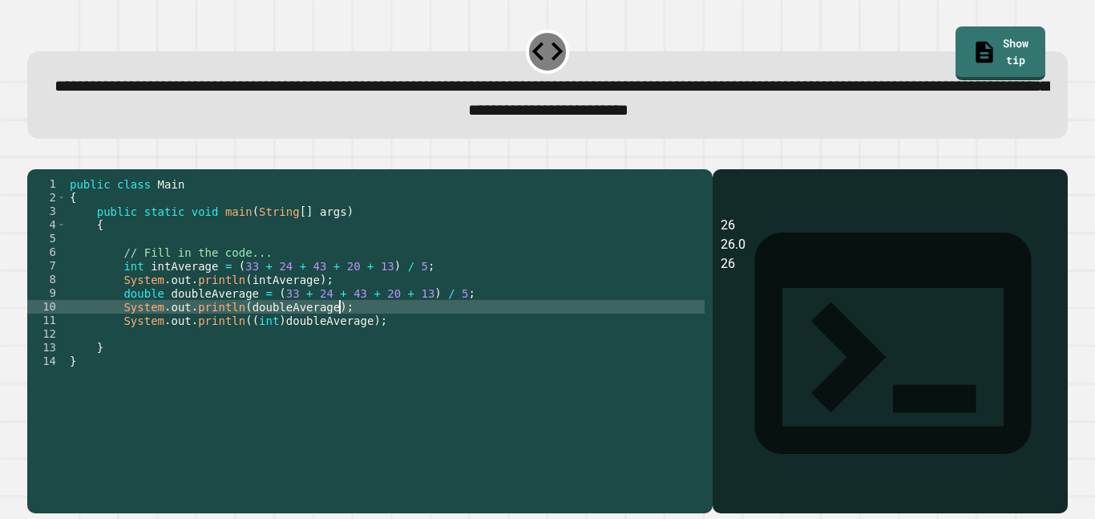
type textarea "**********"
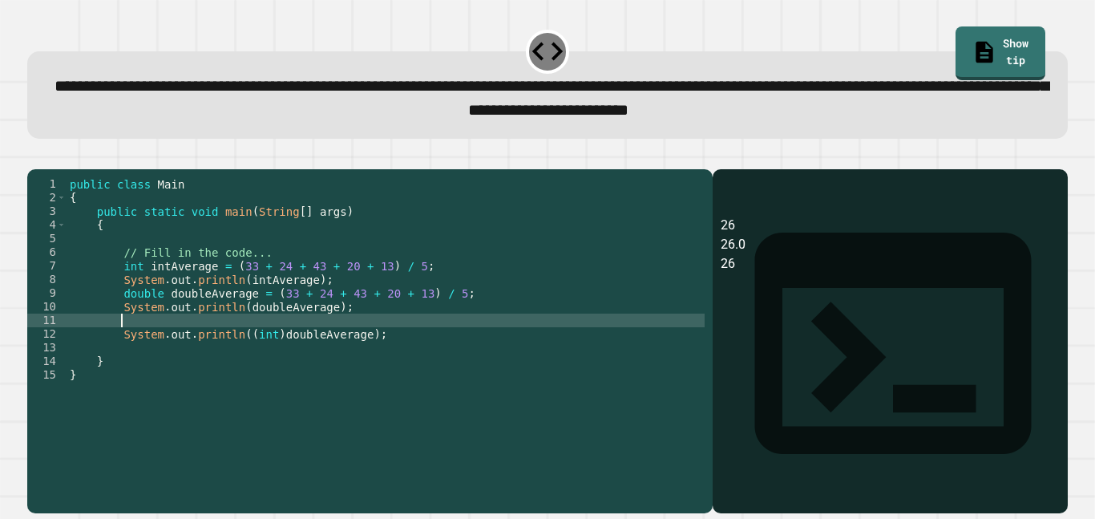
scroll to position [0, 6]
type textarea "*"
click at [35, 156] on button "button" at bounding box center [35, 156] width 0 height 0
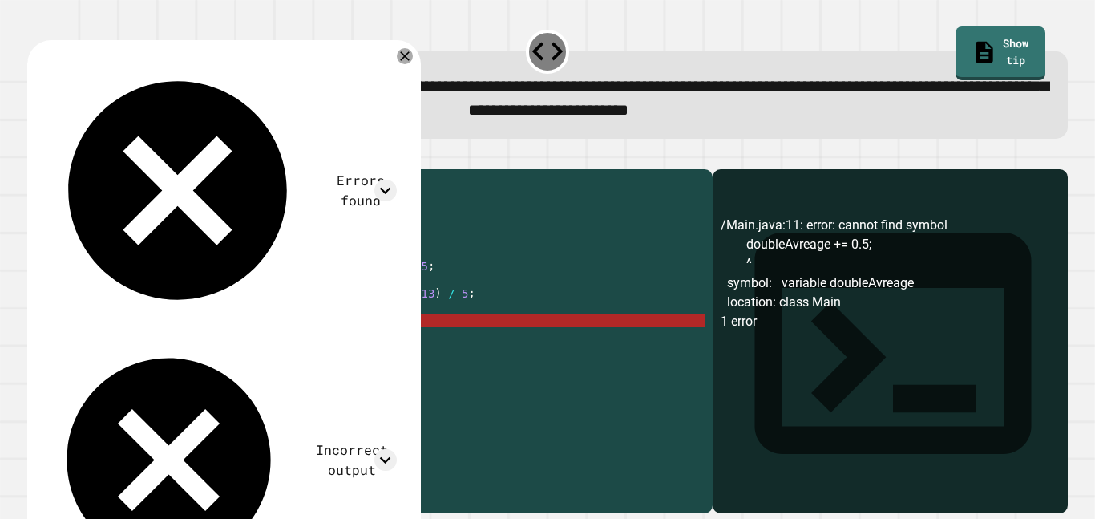
click at [126, 343] on div "public class Main { public static void main ( String [ ] args ) { // Fill in th…" at bounding box center [386, 333] width 638 height 313
click at [122, 344] on div "public class Main { public static void main ( String [ ] args ) { // Fill in th…" at bounding box center [386, 333] width 638 height 313
click at [178, 346] on div "public class Main { public static void main ( String [ ] args ) { // Fill in th…" at bounding box center [386, 333] width 638 height 313
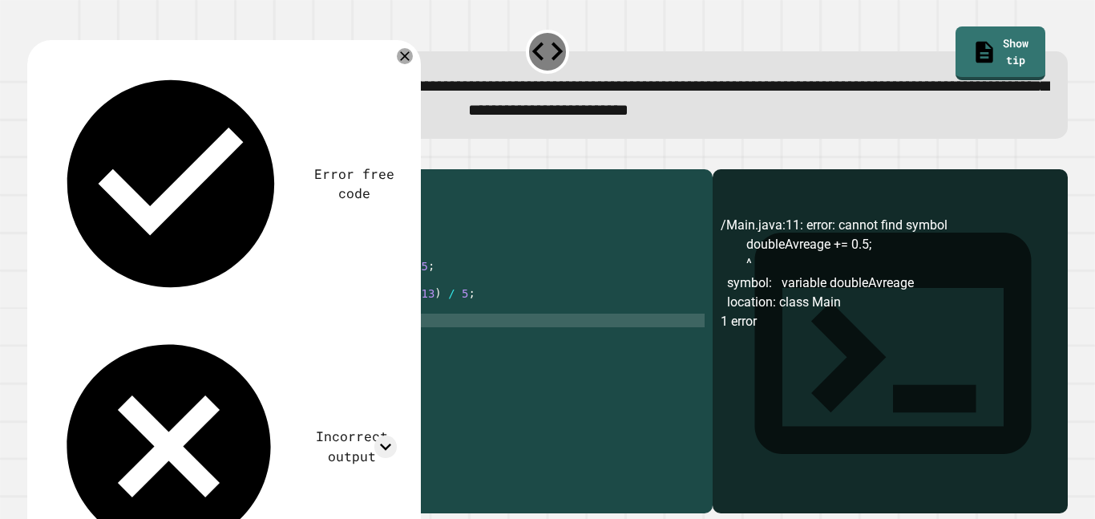
scroll to position [0, 18]
click at [35, 156] on icon "button" at bounding box center [35, 156] width 0 height 0
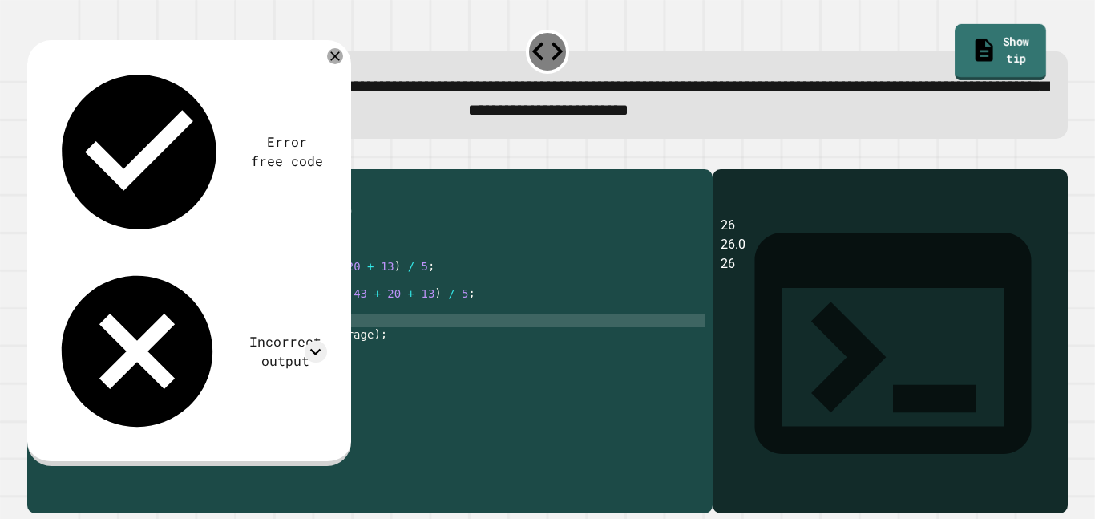
click at [1013, 49] on link "Show tip" at bounding box center [1000, 52] width 91 height 56
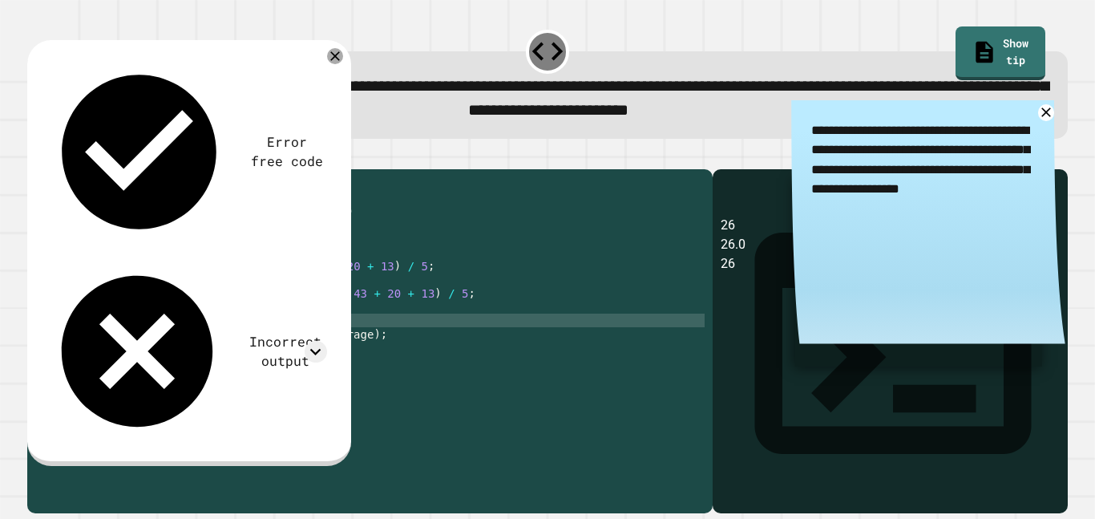
click at [219, 345] on div "public class Main { public static void main ( String [ ] args ) { // Fill in th…" at bounding box center [386, 333] width 638 height 313
click at [244, 332] on div "Incorrect output" at bounding box center [285, 351] width 83 height 39
click at [310, 341] on icon at bounding box center [316, 352] width 22 height 22
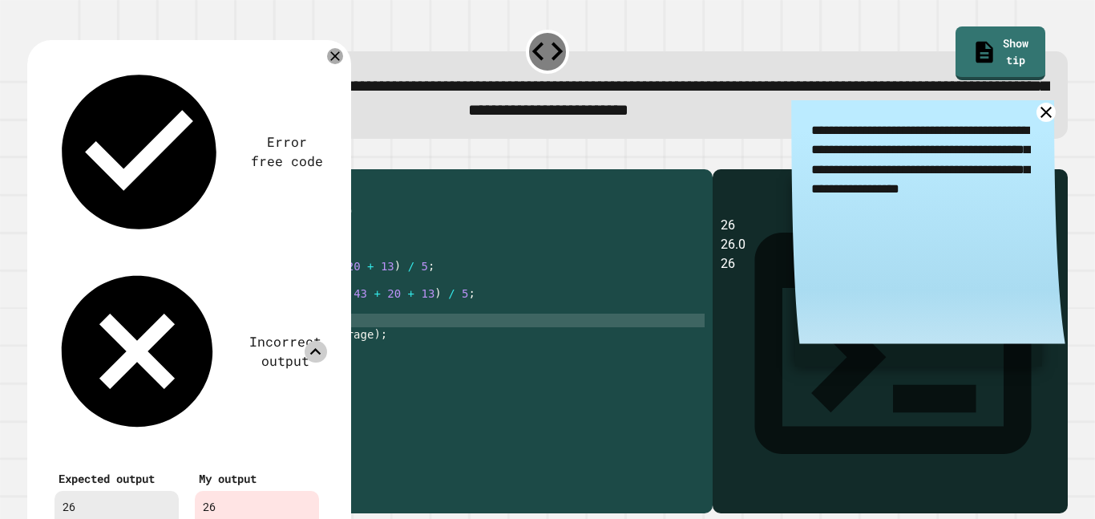
click at [1048, 110] on icon at bounding box center [1046, 113] width 20 height 20
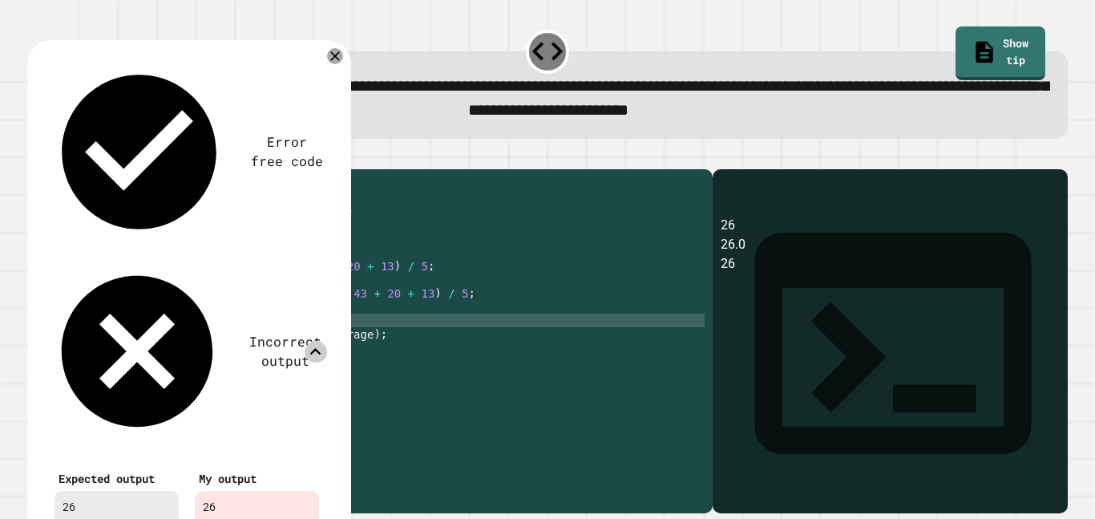
click at [243, 330] on div "public class Main { public static void main ( String [ ] args ) { // Fill in th…" at bounding box center [386, 333] width 638 height 313
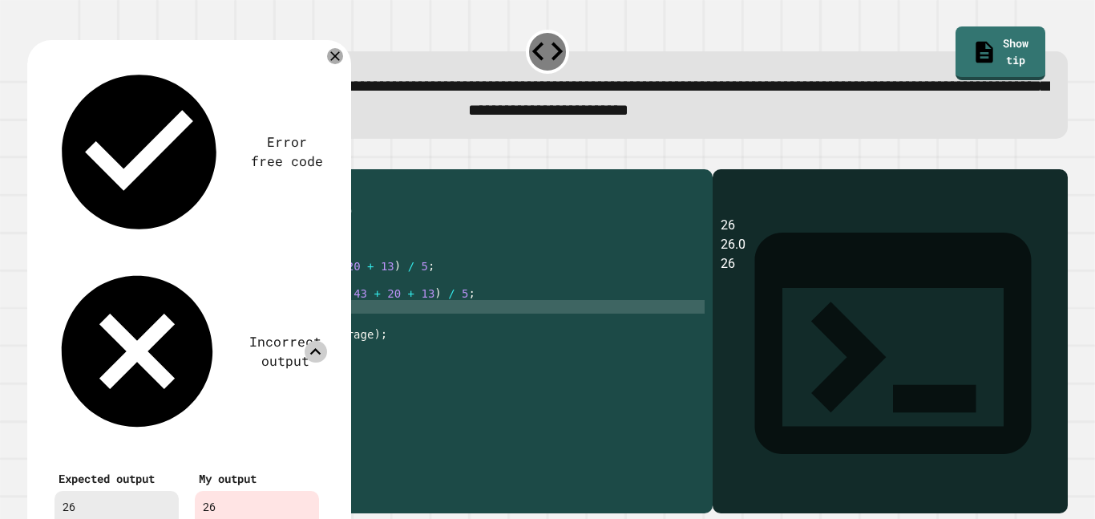
click at [122, 346] on div "public class Main { public static void main ( String [ ] args ) { // Fill in th…" at bounding box center [386, 333] width 638 height 313
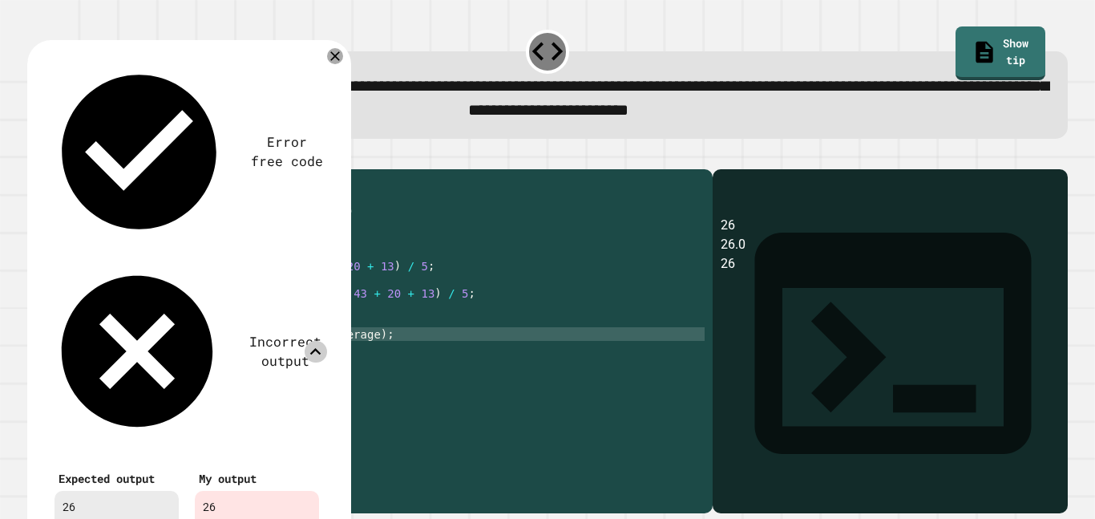
scroll to position [0, 9]
click at [338, 59] on icon at bounding box center [335, 56] width 19 height 19
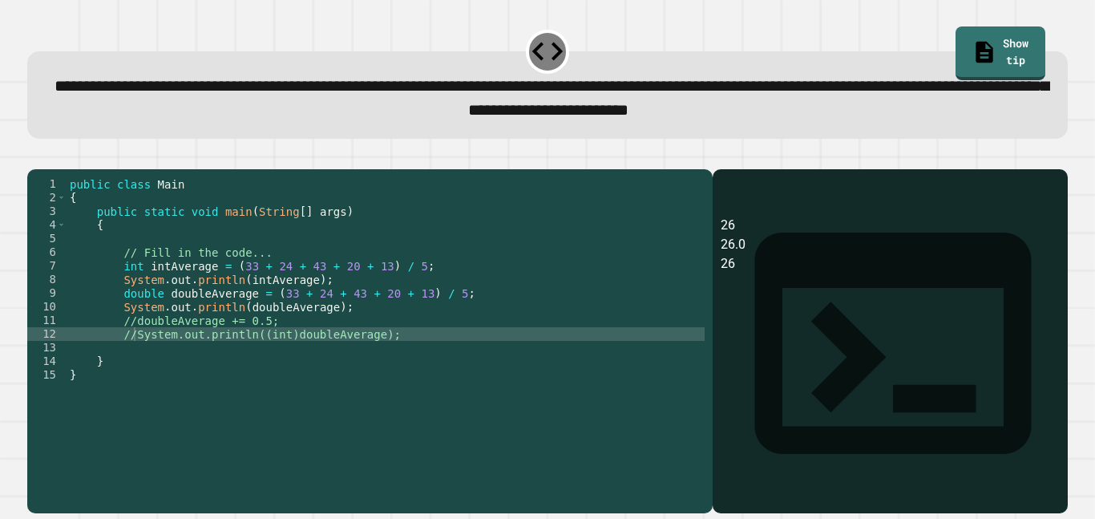
click at [35, 156] on icon "button" at bounding box center [35, 156] width 0 height 0
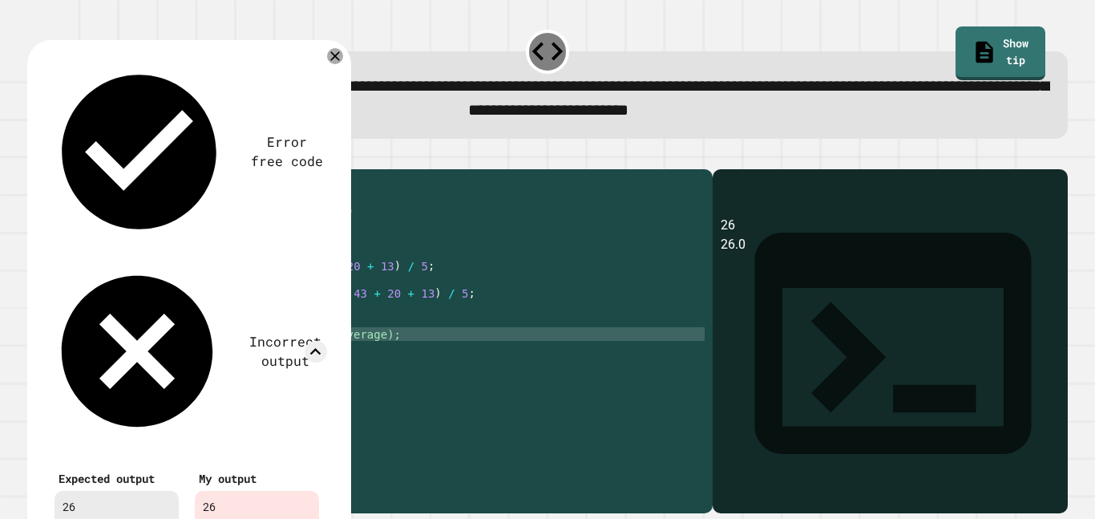
click at [334, 51] on div at bounding box center [335, 56] width 16 height 16
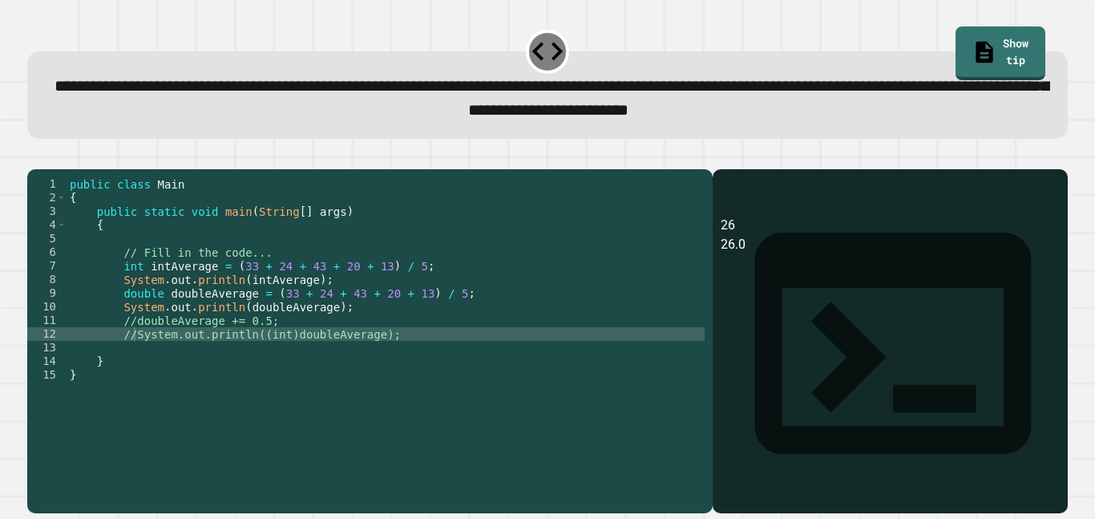
click at [268, 318] on div "public class Main { public static void main ( String [ ] args ) { // Fill in th…" at bounding box center [386, 333] width 638 height 313
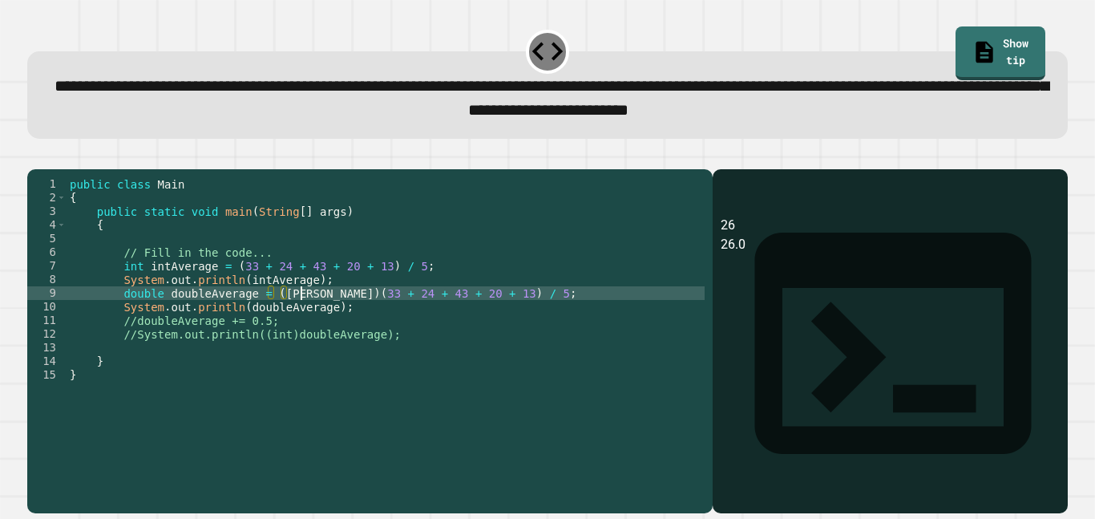
scroll to position [0, 31]
click at [134, 345] on div "public class Main { public static void main ( String [ ] args ) { // Fill in th…" at bounding box center [386, 333] width 638 height 313
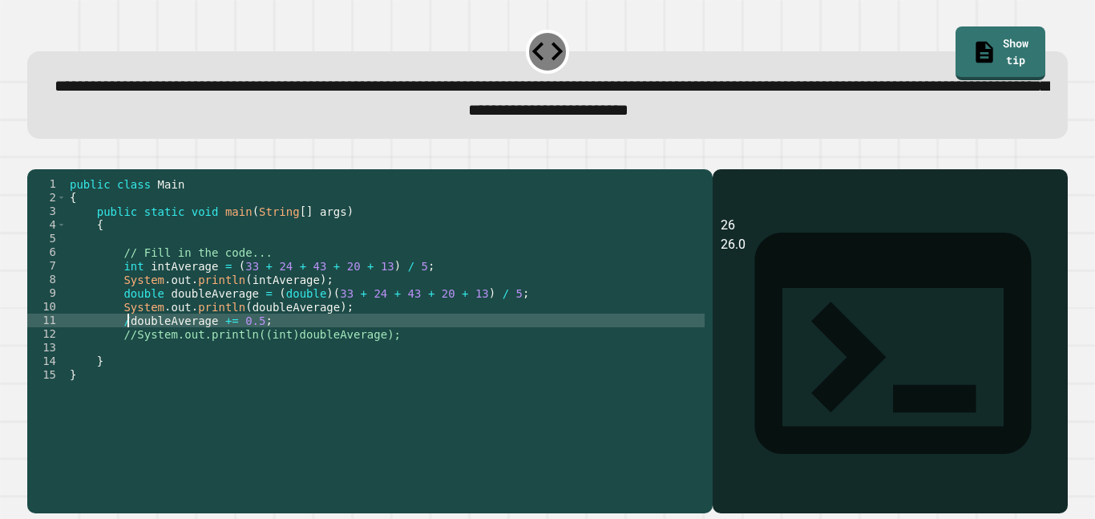
scroll to position [0, 22]
click at [129, 358] on div "public class Main { public static void main ( String [ ] args ) { // Fill in th…" at bounding box center [386, 333] width 638 height 313
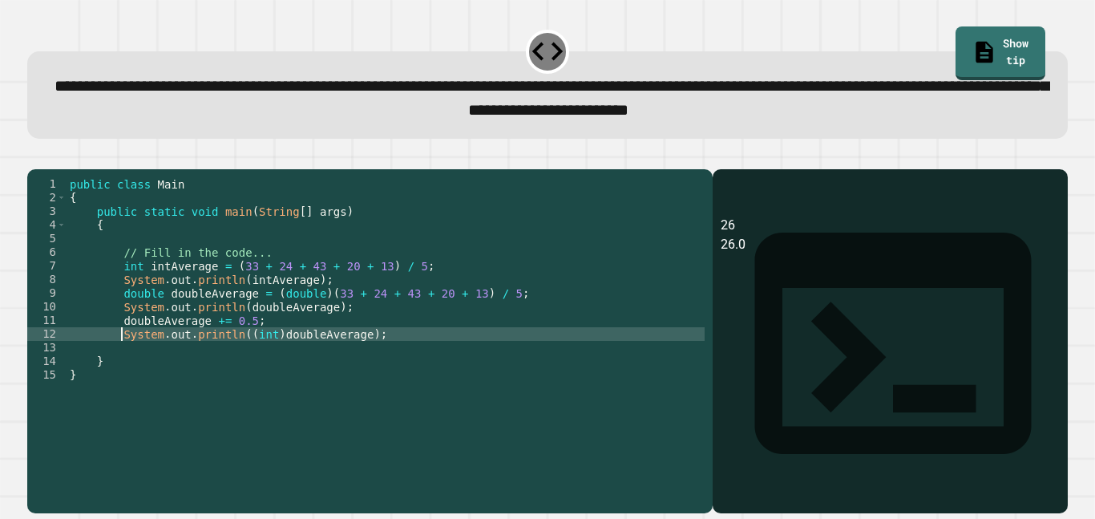
type textarea "**********"
click at [35, 156] on icon "button" at bounding box center [35, 156] width 0 height 0
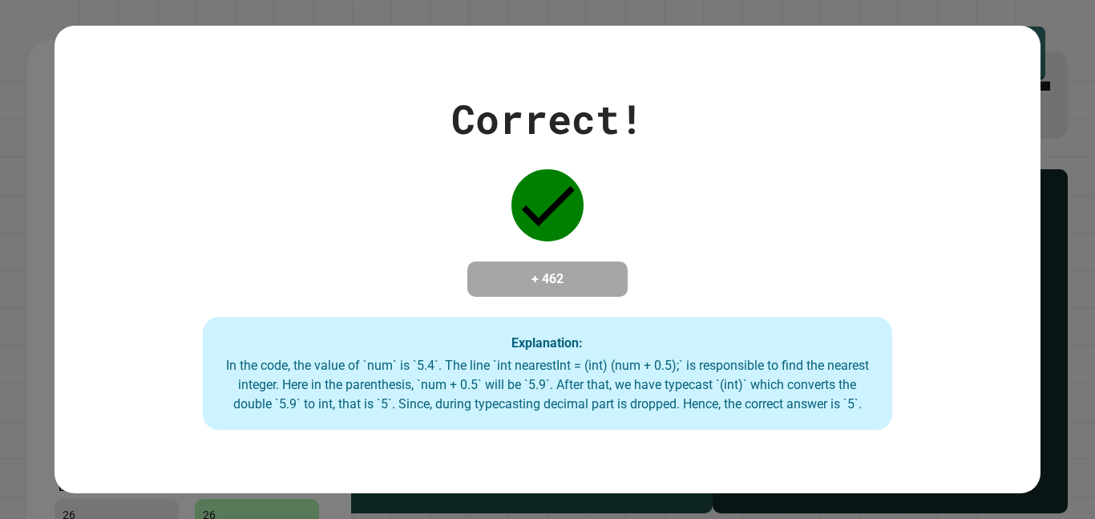
click at [1049, 87] on div "Correct! + 462 Explanation: In the code, the value of `num` is `5.4`. The line …" at bounding box center [547, 259] width 1095 height 519
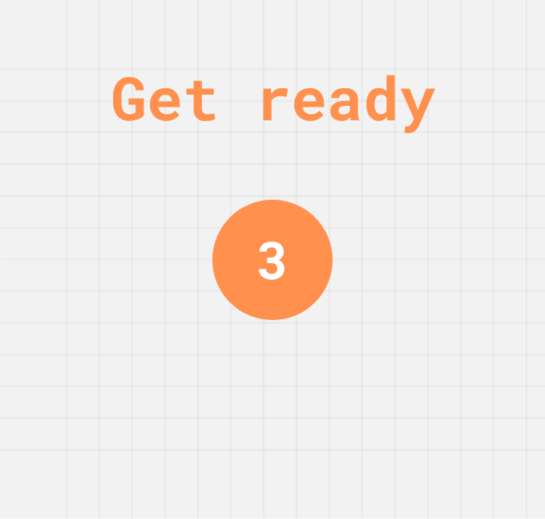
click at [343, 300] on div "Get ready 3" at bounding box center [272, 259] width 545 height 519
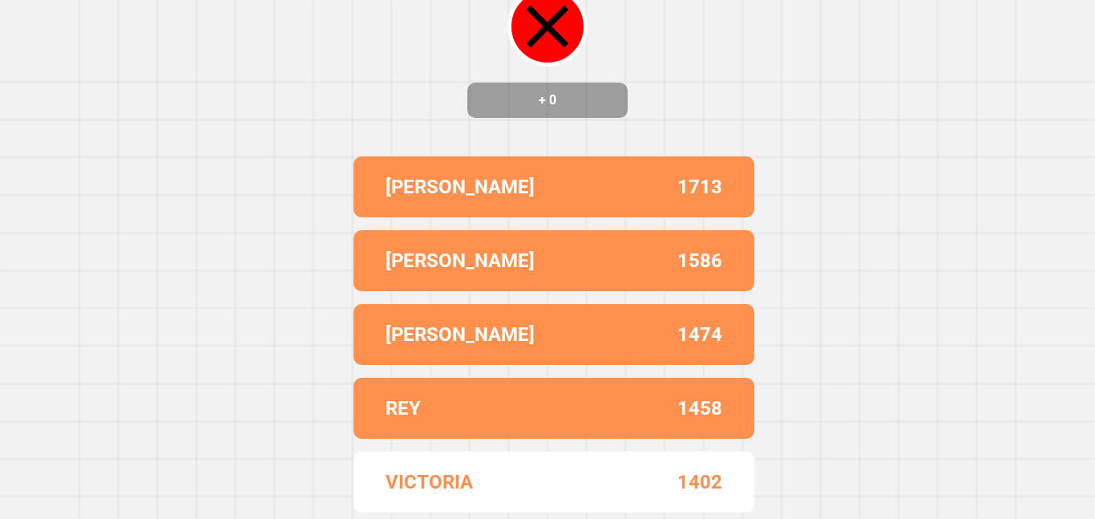
scroll to position [0, 0]
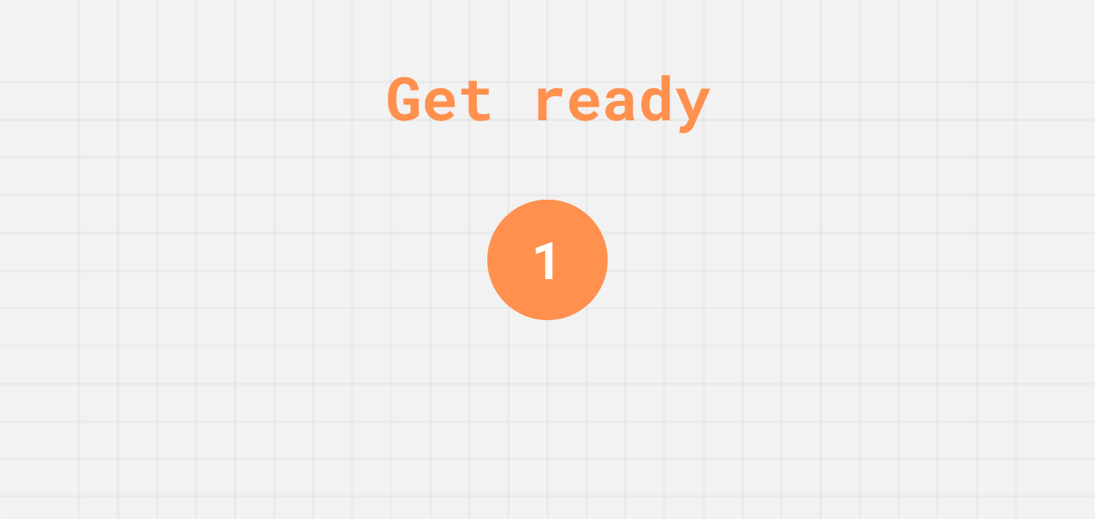
drag, startPoint x: 536, startPoint y: 249, endPoint x: 592, endPoint y: 272, distance: 61.5
click at [592, 272] on div "1" at bounding box center [547, 259] width 120 height 120
click at [590, 269] on div "1" at bounding box center [547, 259] width 120 height 120
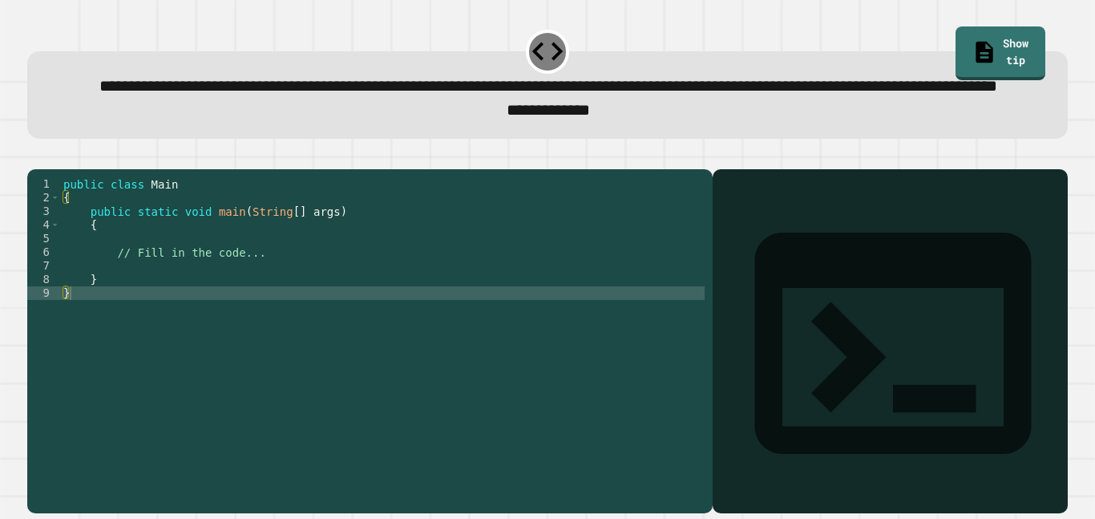
click at [366, 314] on div "public class Main { public static void main ( String [ ] args ) { // Fill in th…" at bounding box center [382, 320] width 645 height 286
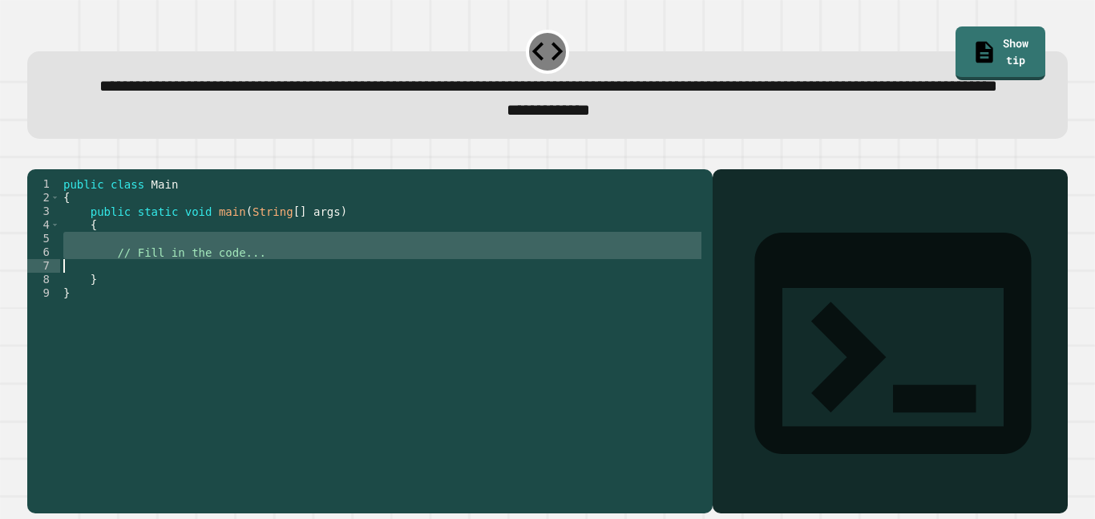
drag, startPoint x: 298, startPoint y: 293, endPoint x: 176, endPoint y: 319, distance: 124.7
click at [176, 319] on div "public class Main { public static void main ( String [ ] args ) { // Fill in th…" at bounding box center [382, 320] width 645 height 286
click at [205, 315] on div "public class Main { public static void main ( String [ ] args ) { // Fill in th…" at bounding box center [382, 306] width 645 height 259
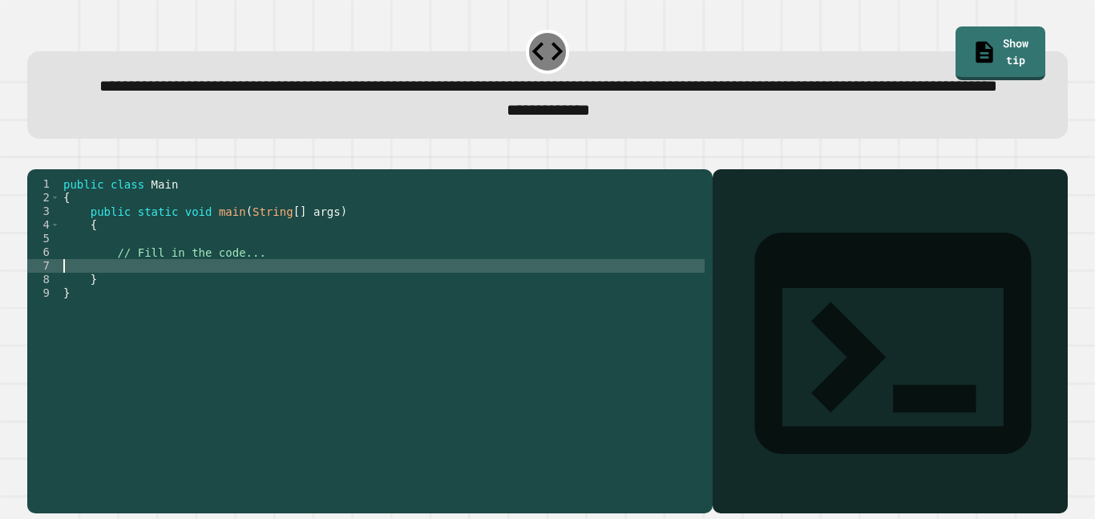
click at [128, 310] on div "public class Main { public static void main ( String [ ] args ) { // Fill in th…" at bounding box center [382, 320] width 645 height 286
click at [116, 316] on div "public class Main { public static void main ( String [ ] args ) { // Fill in th…" at bounding box center [382, 320] width 645 height 286
click at [245, 317] on div "public class Main { public static void main ( String [ ] args ) { // Fill in th…" at bounding box center [382, 320] width 645 height 286
type textarea "**********"
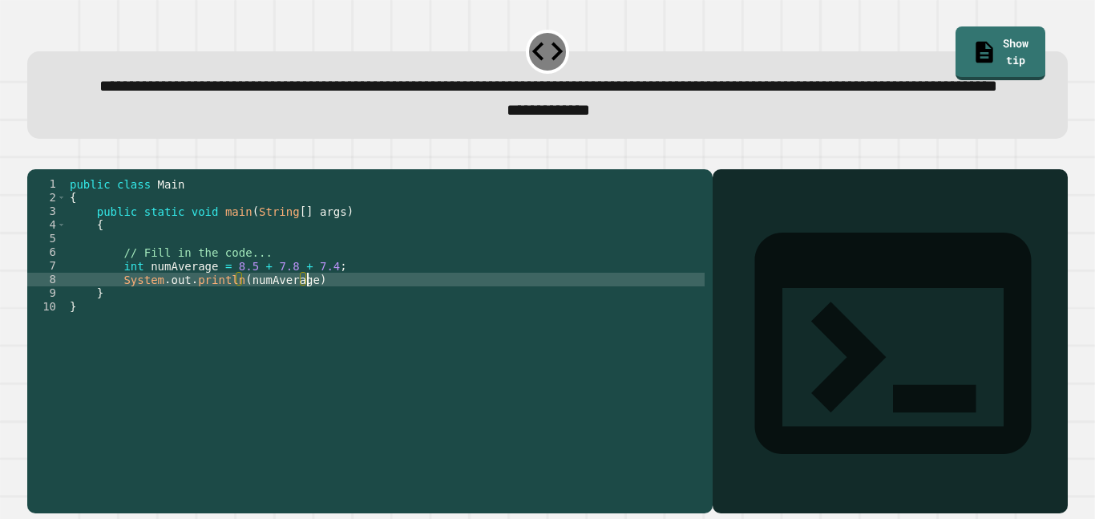
scroll to position [0, 29]
click at [35, 156] on button "button" at bounding box center [35, 156] width 0 height 0
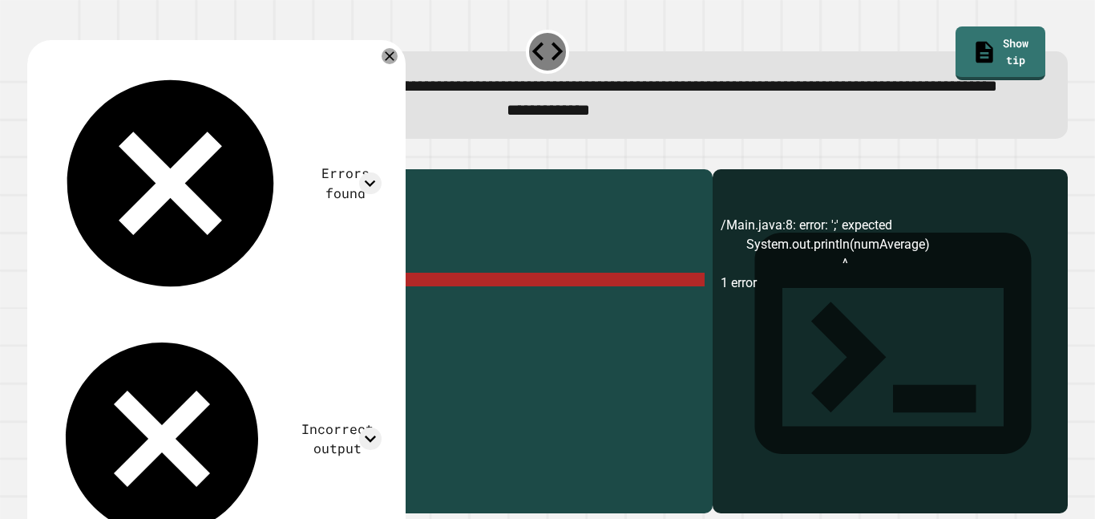
click at [370, 338] on div "public class Main { public static void main ( String [ ] args ) { // Fill in th…" at bounding box center [386, 320] width 638 height 286
click at [366, 330] on div "public class Main { public static void main ( String [ ] args ) { // Fill in th…" at bounding box center [386, 320] width 638 height 286
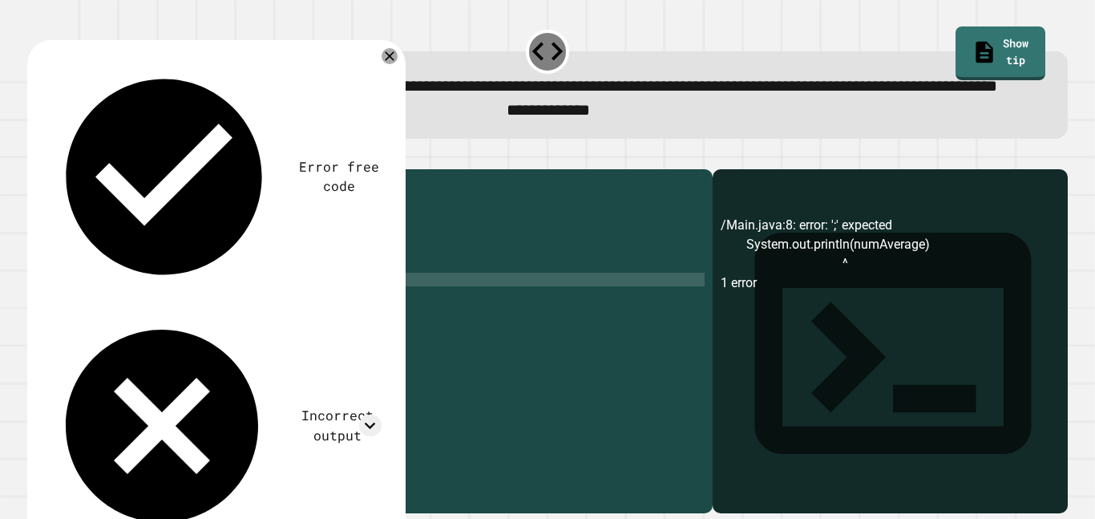
scroll to position [0, 30]
click at [35, 156] on icon "button" at bounding box center [35, 156] width 0 height 0
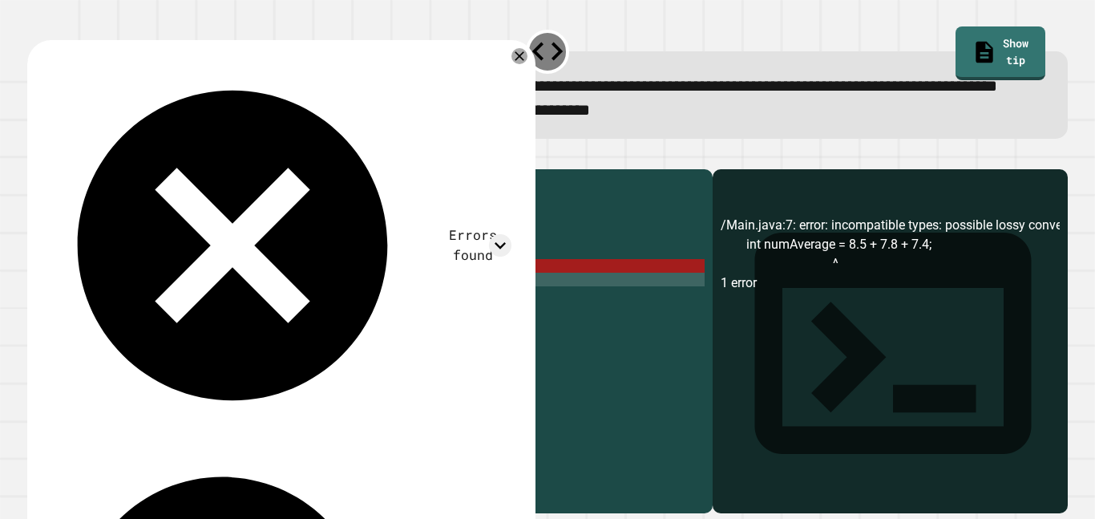
click at [335, 168] on div "Errors found /Main.java:7: error: incompatible types: possible lossy conversion…" at bounding box center [281, 431] width 508 height 782
click at [498, 242] on icon at bounding box center [500, 245] width 11 height 6
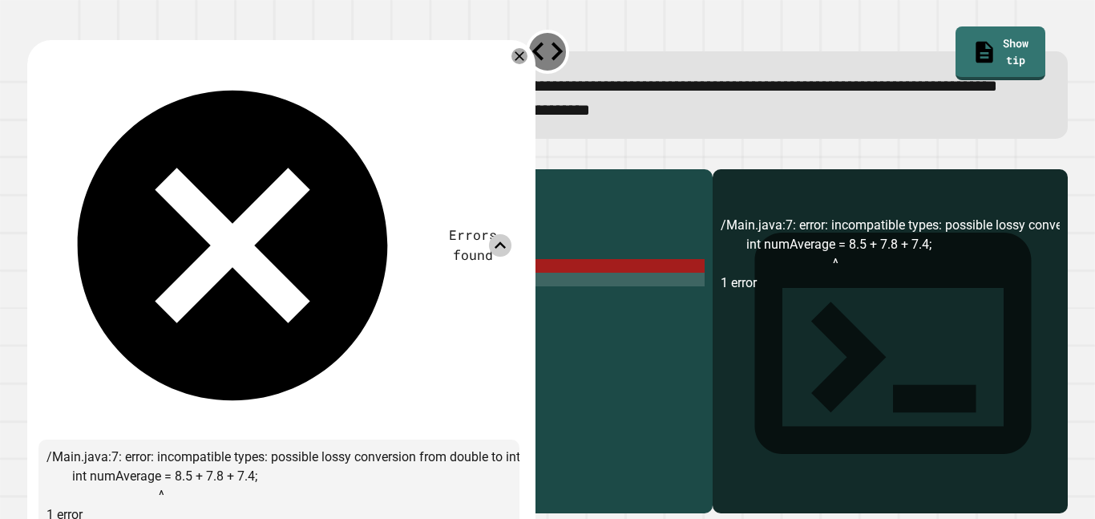
click at [548, 169] on div at bounding box center [547, 159] width 1041 height 19
click at [517, 66] on icon at bounding box center [519, 56] width 19 height 19
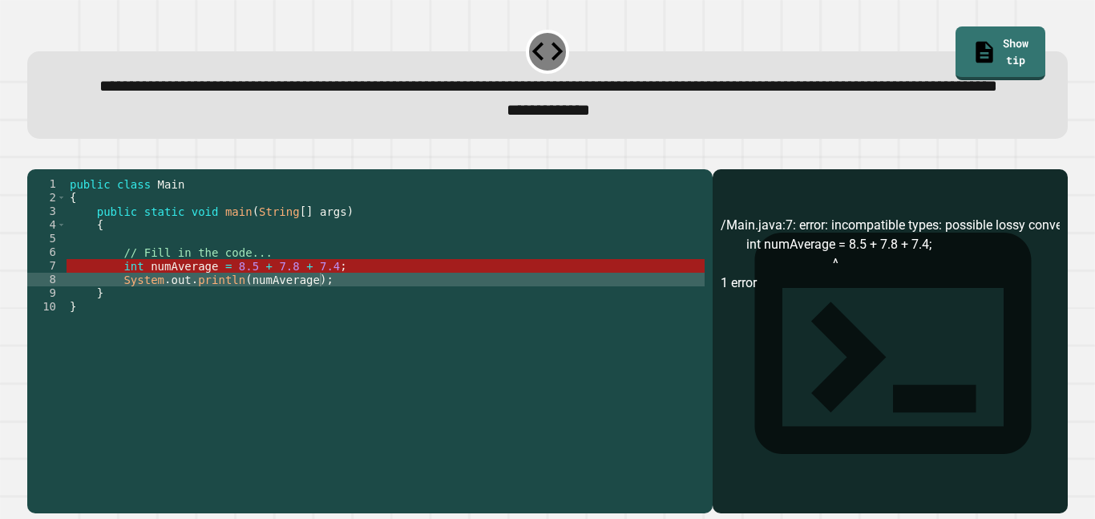
click at [326, 318] on div "public class Main { public static void main ( String [ ] args ) { // Fill in th…" at bounding box center [386, 320] width 638 height 286
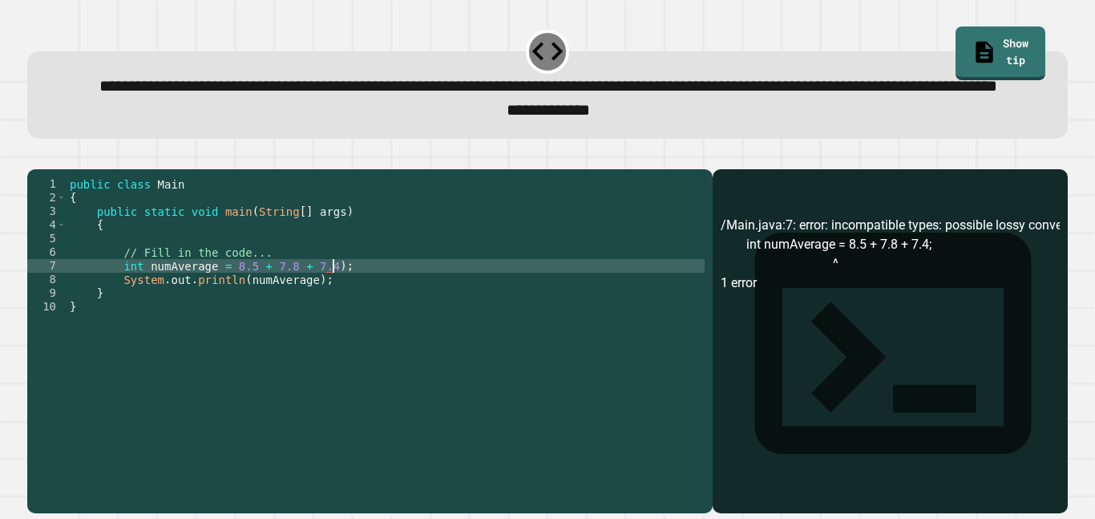
click at [230, 316] on div "public class Main { public static void main ( String [ ] args ) { // Fill in th…" at bounding box center [386, 320] width 638 height 286
click at [343, 317] on div "public class Main { public static void main ( String [ ] args ) { // Fill in th…" at bounding box center [386, 320] width 638 height 286
click at [129, 314] on div "public class Main { public static void main ( String [ ] args ) { // Fill in th…" at bounding box center [386, 320] width 638 height 286
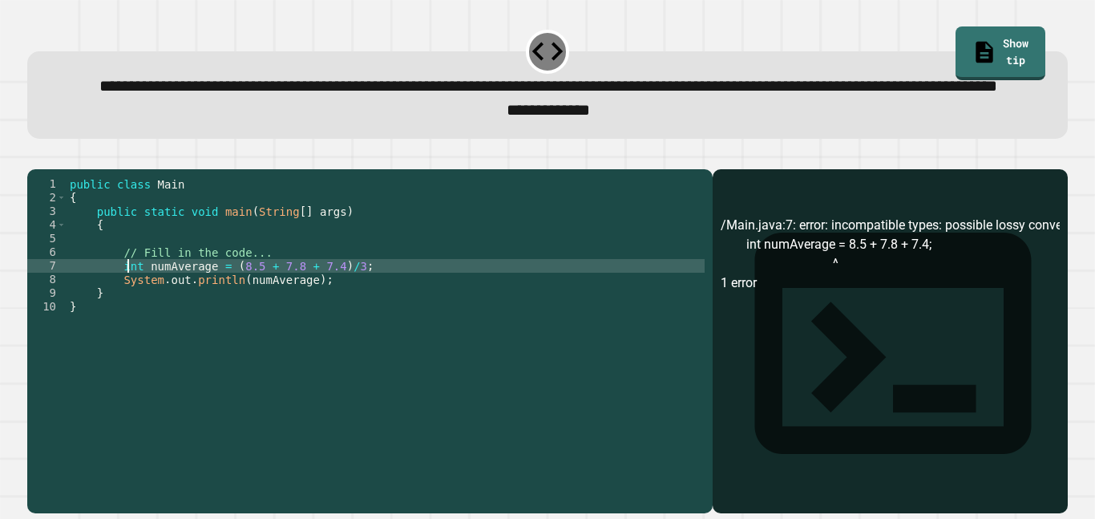
click at [129, 314] on div "public class Main { public static void main ( String [ ] args ) { // Fill in th…" at bounding box center [386, 320] width 638 height 286
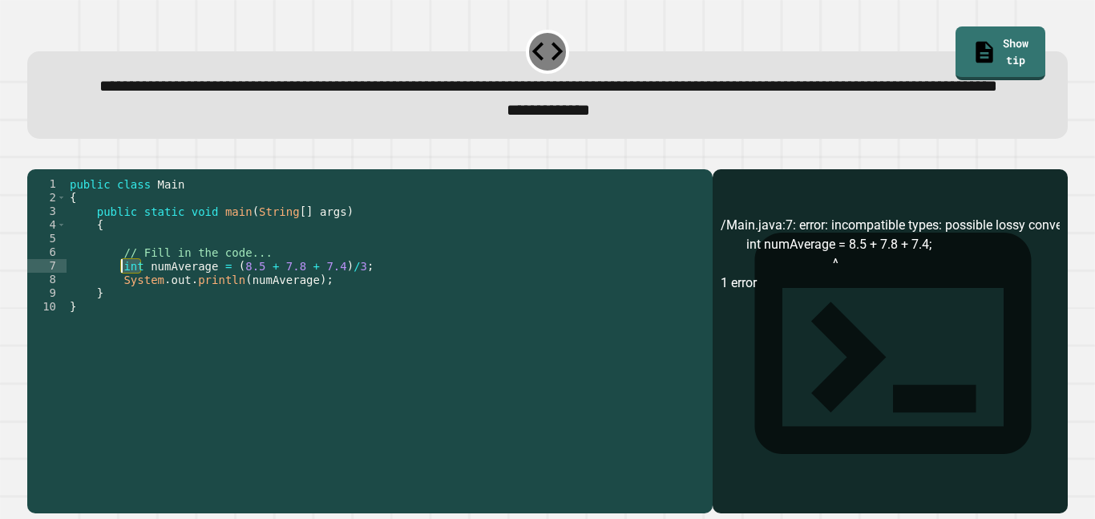
click at [230, 317] on div "public class Main { public static void main ( String [ ] args ) { // Fill in th…" at bounding box center [386, 320] width 638 height 286
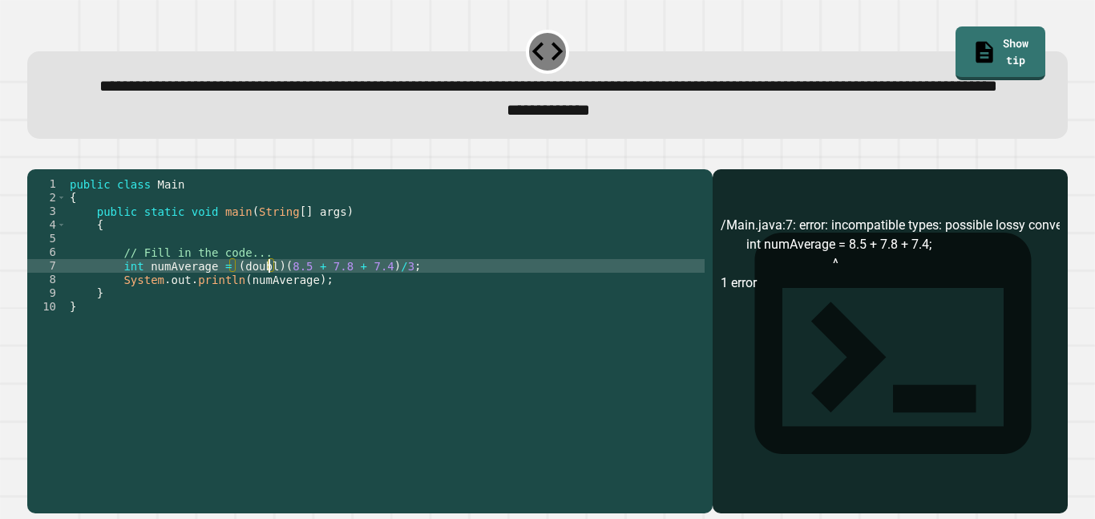
scroll to position [0, 26]
click at [35, 156] on icon "button" at bounding box center [35, 156] width 0 height 0
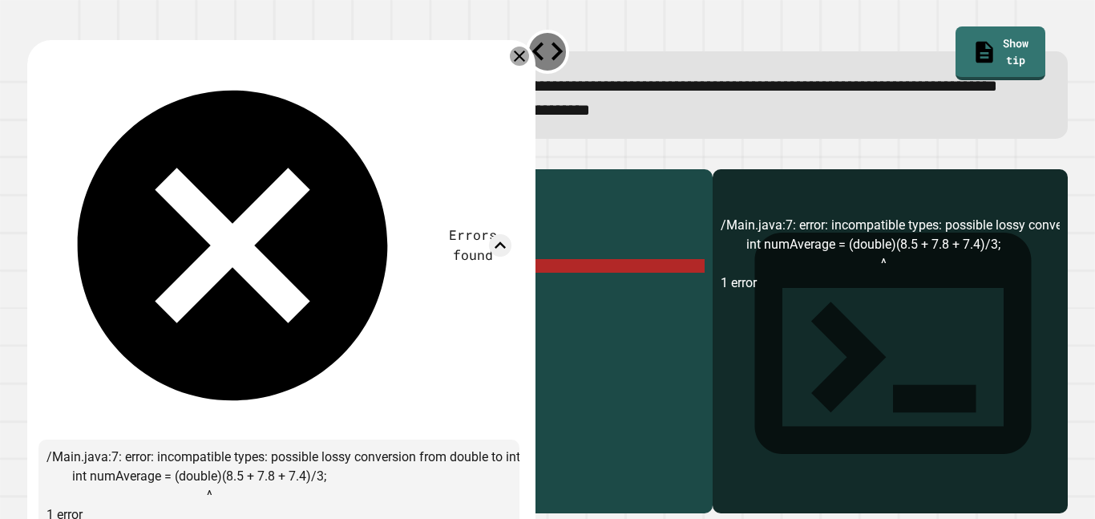
click at [518, 66] on icon at bounding box center [519, 56] width 19 height 19
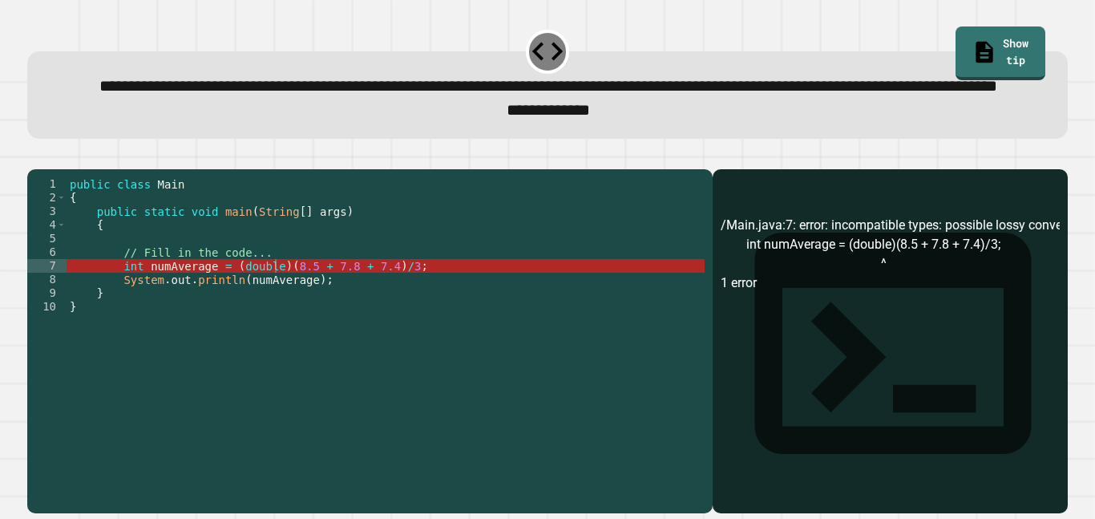
click at [257, 321] on div "public class Main { public static void main ( String [ ] args ) { // Fill in th…" at bounding box center [386, 320] width 638 height 286
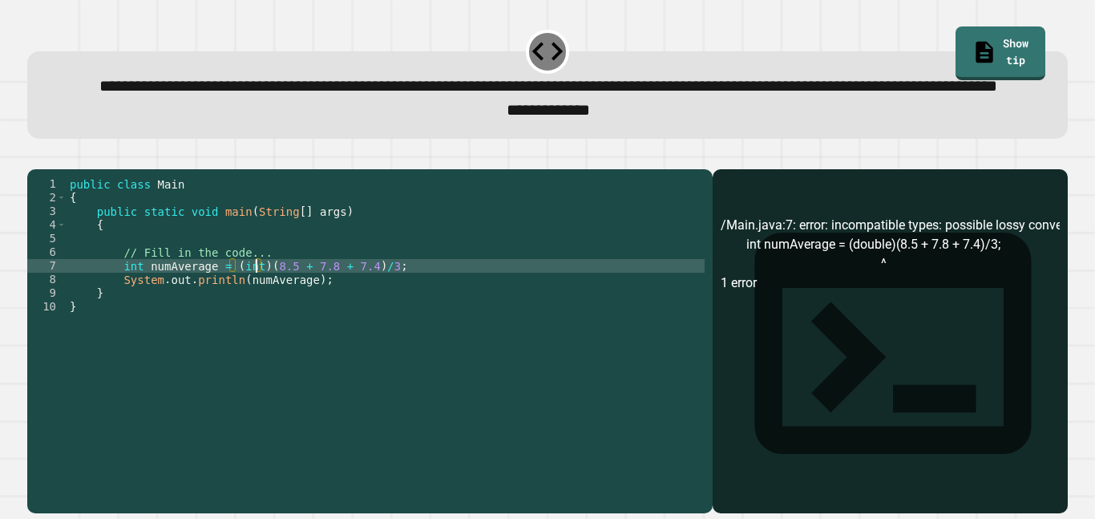
scroll to position [0, 24]
type textarea "**********"
click at [35, 156] on icon "button" at bounding box center [35, 156] width 0 height 0
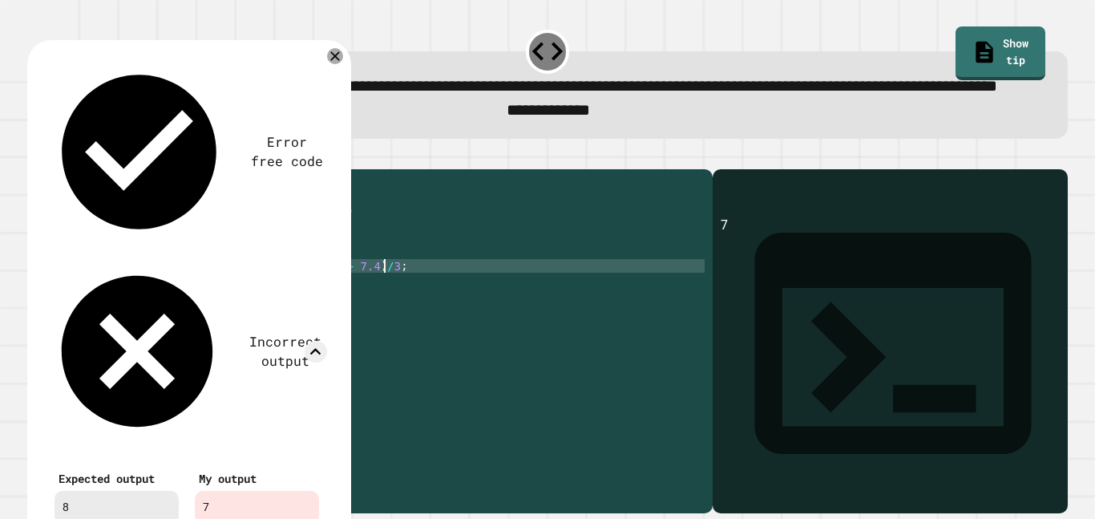
click at [385, 318] on div "public class Main { public static void main ( String [ ] args ) { // Fill in th…" at bounding box center [386, 320] width 638 height 286
click at [410, 318] on div "public class Main { public static void main ( String [ ] args ) { // Fill in th…" at bounding box center [386, 320] width 638 height 286
click at [264, 313] on div "public class Main { public static void main ( String [ ] args ) { // Fill in th…" at bounding box center [386, 320] width 638 height 286
click at [243, 343] on div "public class Main { public static void main ( String [ ] args ) { // Fill in th…" at bounding box center [386, 320] width 638 height 286
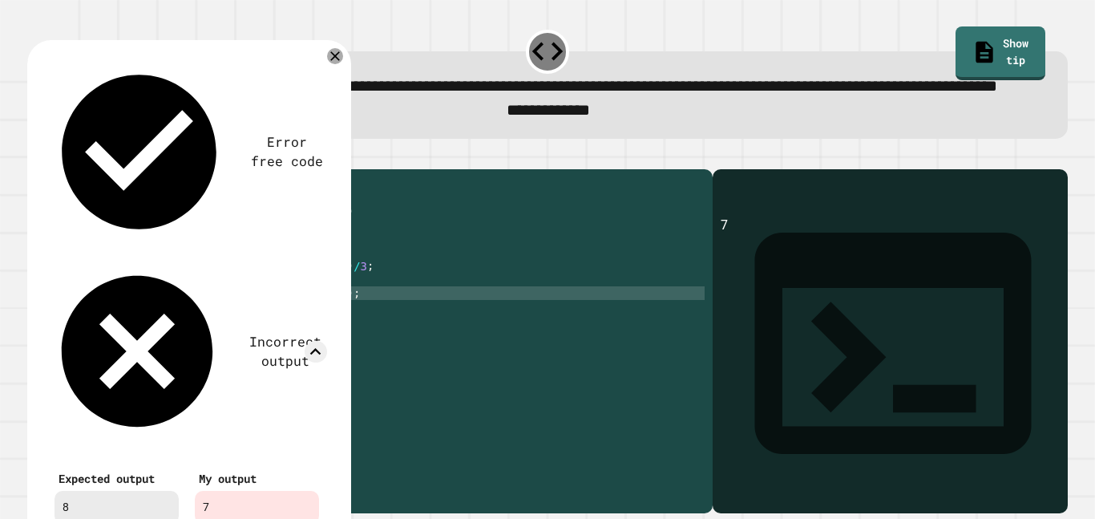
scroll to position [0, 26]
click at [334, 62] on icon at bounding box center [335, 56] width 11 height 11
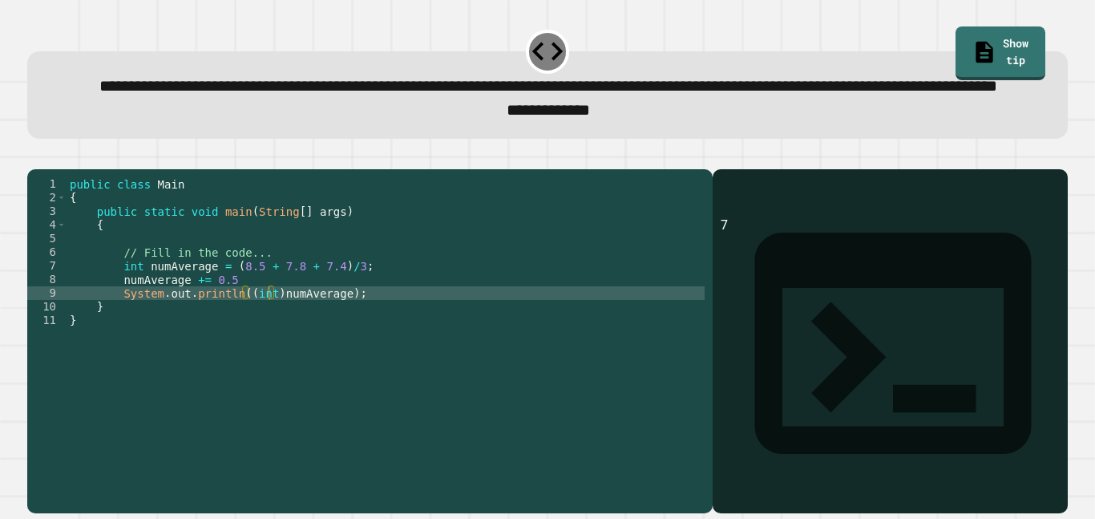
click at [35, 156] on icon "button" at bounding box center [35, 156] width 0 height 0
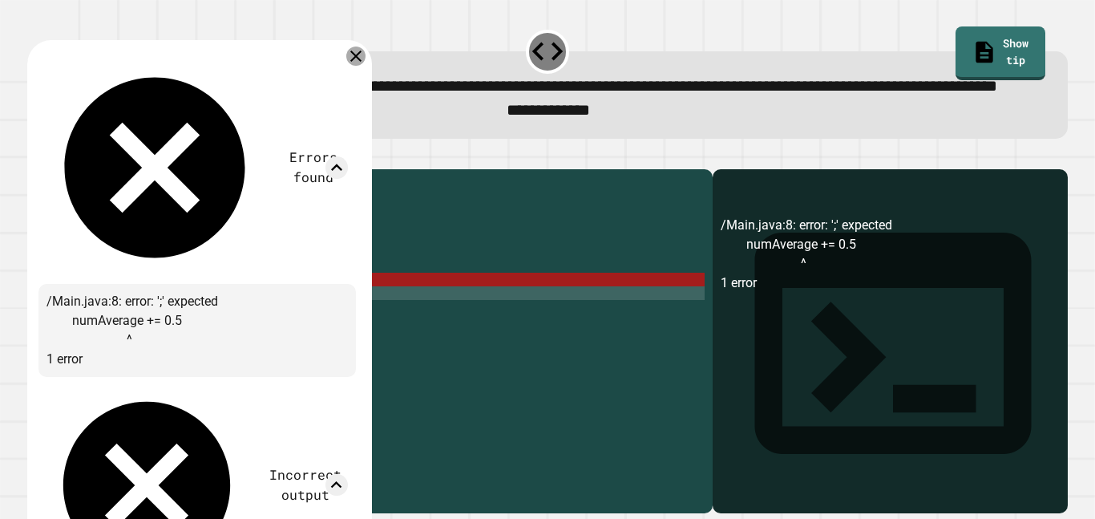
click at [356, 66] on icon at bounding box center [355, 56] width 19 height 19
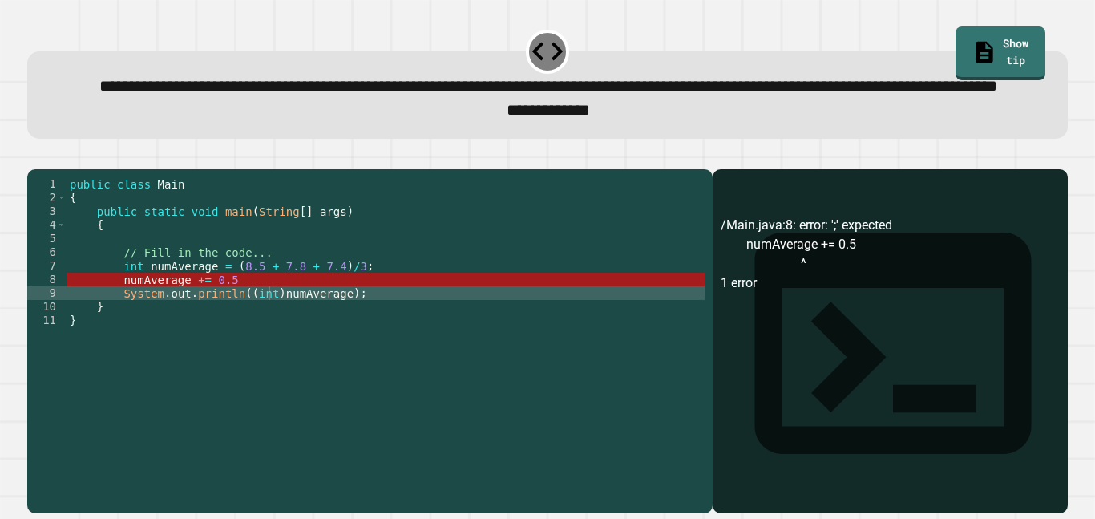
click at [256, 328] on div "public class Main { public static void main ( String [ ] args ) { // Fill in th…" at bounding box center [386, 320] width 638 height 286
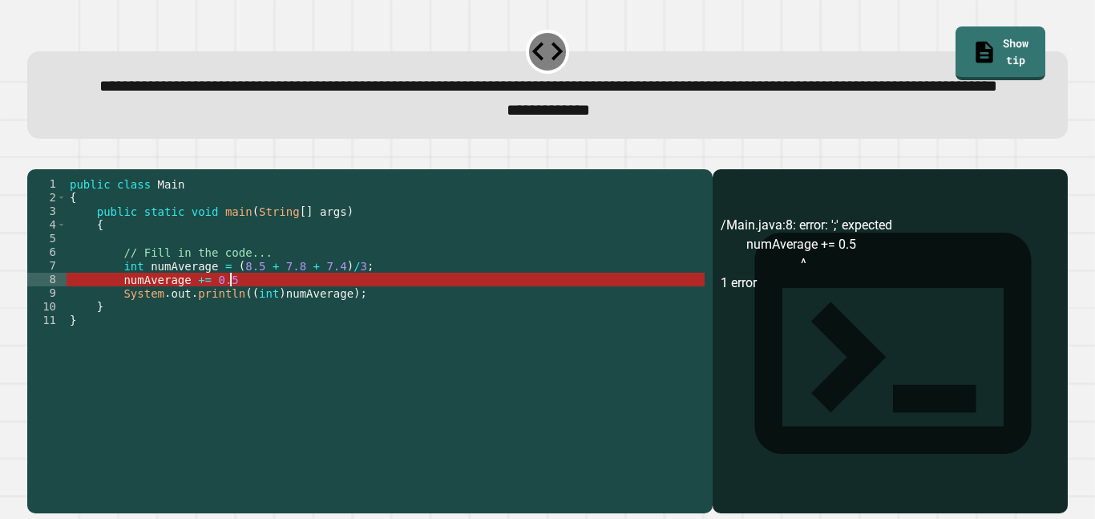
scroll to position [0, 20]
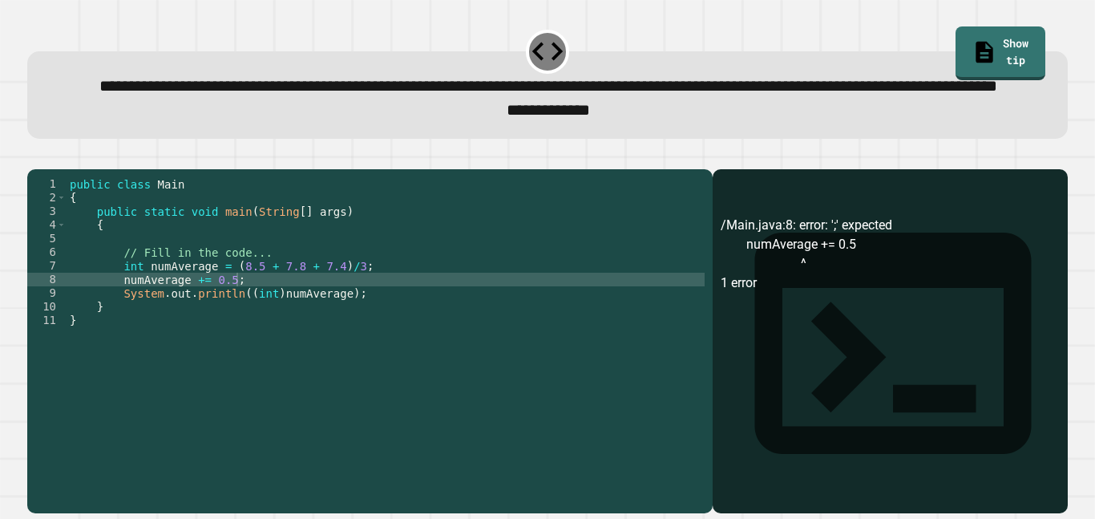
click at [35, 156] on icon "button" at bounding box center [35, 156] width 0 height 0
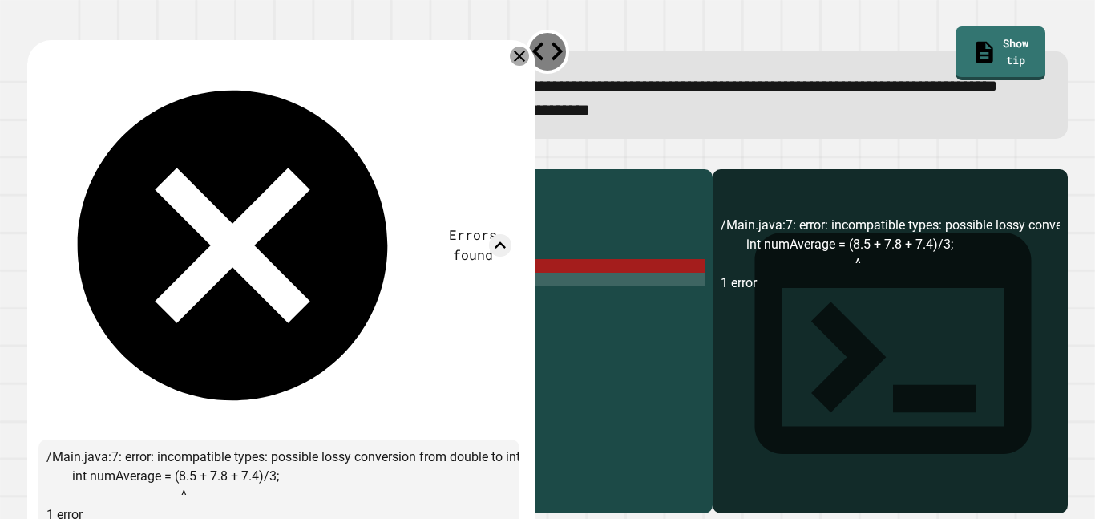
click at [521, 66] on icon at bounding box center [519, 56] width 19 height 19
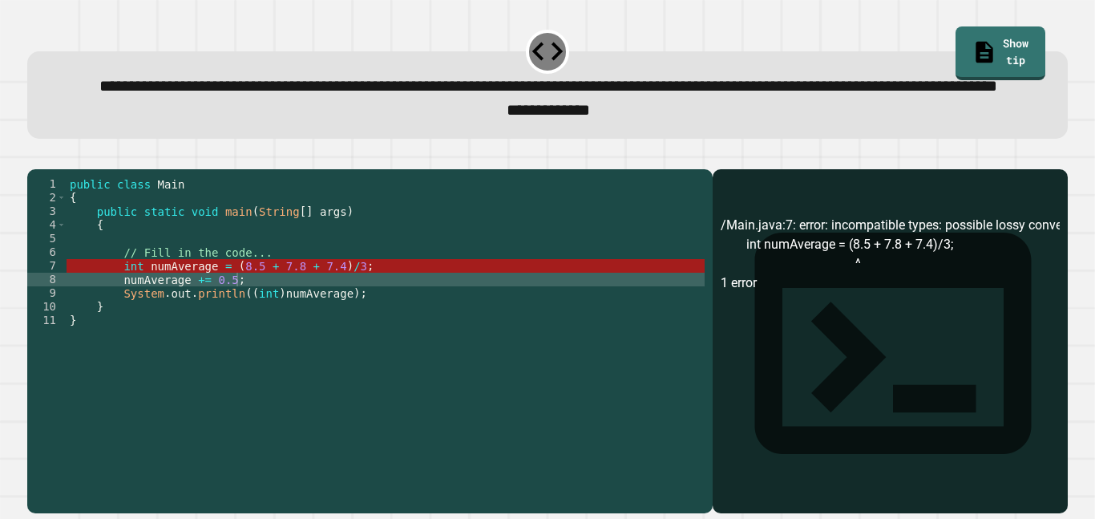
click at [234, 313] on div "public class Main { public static void main ( String [ ] args ) { // Fill in th…" at bounding box center [386, 320] width 638 height 286
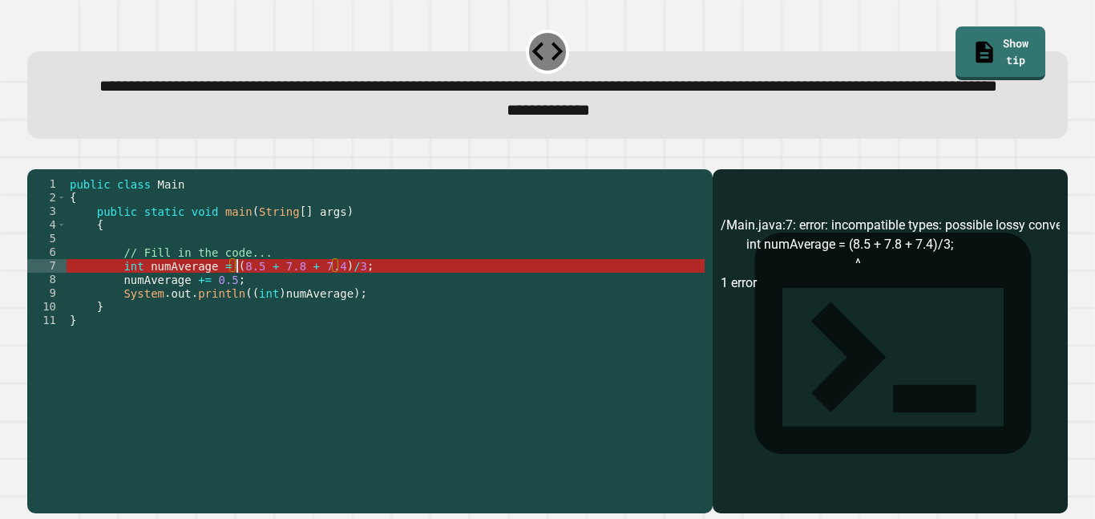
click at [228, 314] on div "public class Main { public static void main ( String [ ] args ) { // Fill in th…" at bounding box center [386, 320] width 638 height 286
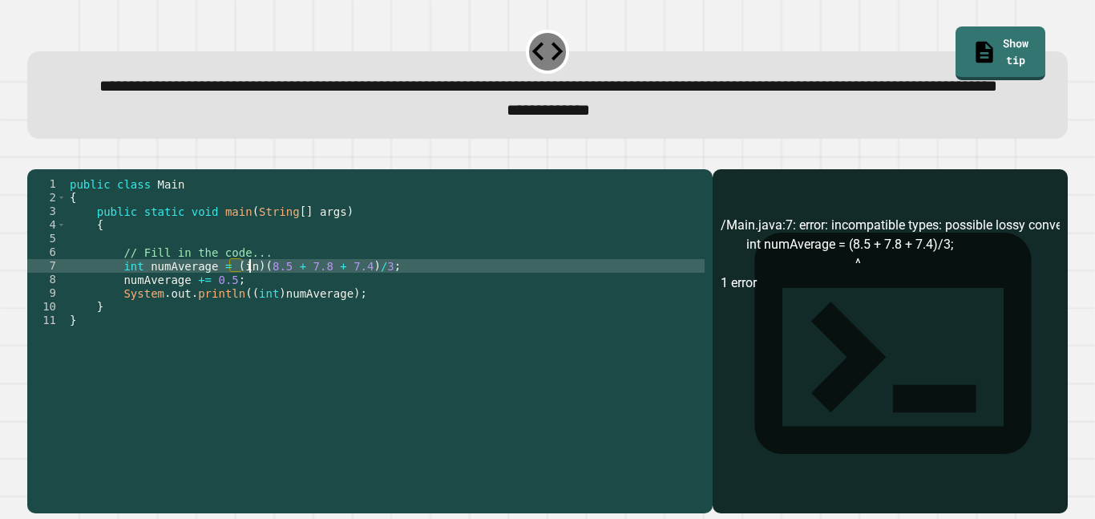
scroll to position [0, 24]
click at [35, 156] on icon "button" at bounding box center [35, 156] width 0 height 0
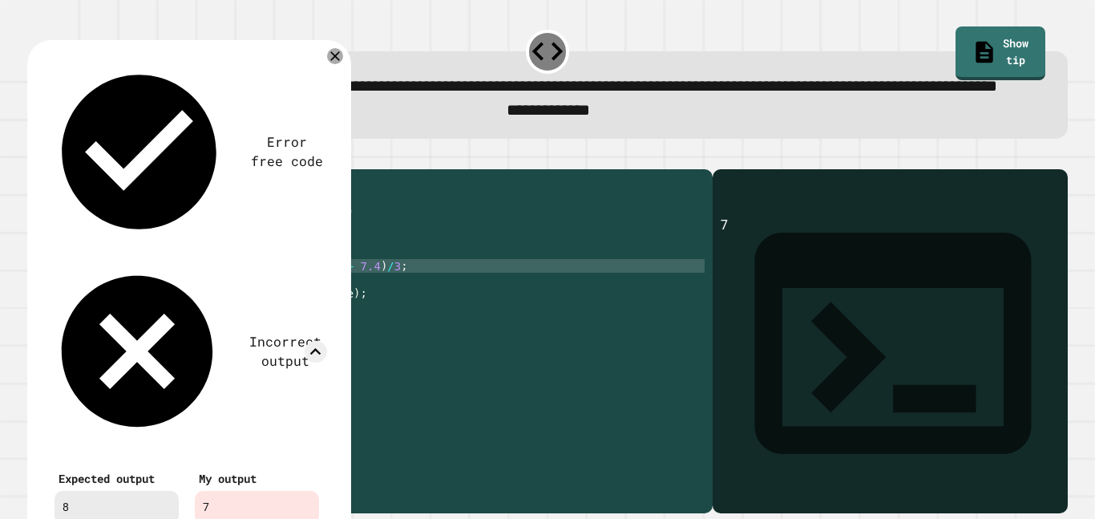
click at [476, 261] on div "public class Main { public static void main ( String [ ] args ) { // Fill in th…" at bounding box center [386, 320] width 638 height 286
drag, startPoint x: 259, startPoint y: 317, endPoint x: 231, endPoint y: 318, distance: 28.1
click at [231, 318] on div "public class Main { public static void main ( String [ ] args ) { // Fill in th…" at bounding box center [386, 320] width 638 height 286
click at [237, 319] on div "public class Main { public static void main ( String [ ] args ) { // Fill in th…" at bounding box center [386, 306] width 638 height 259
click at [237, 319] on div "public class Main { public static void main ( String [ ] args ) { // Fill in th…" at bounding box center [386, 320] width 638 height 286
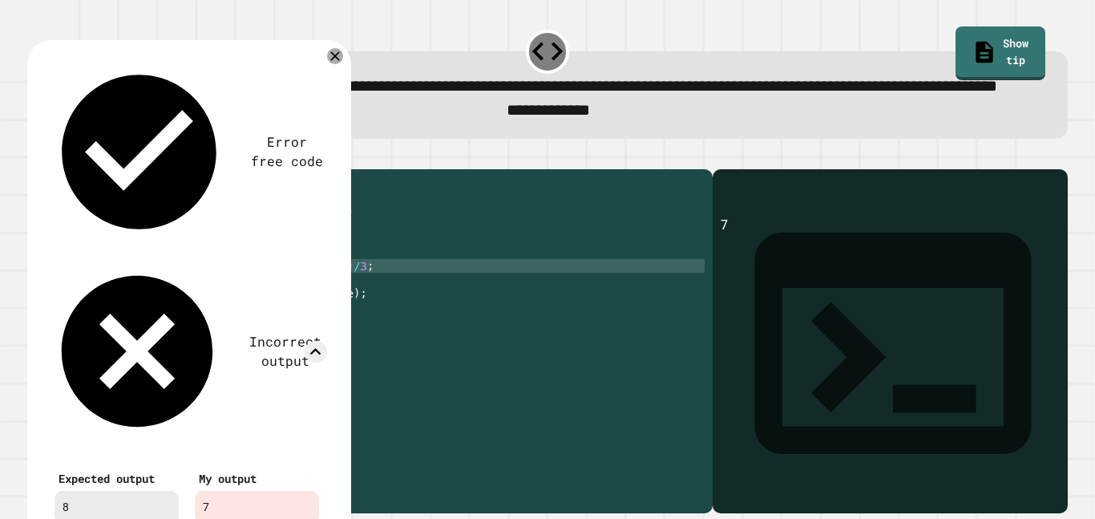
scroll to position [0, 22]
click at [131, 315] on div "public class Main { public static void main ( String [ ] args ) { // Fill in th…" at bounding box center [386, 320] width 638 height 286
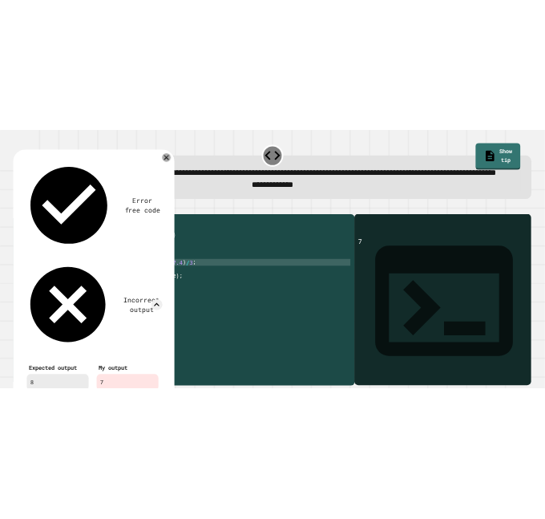
scroll to position [0, 12]
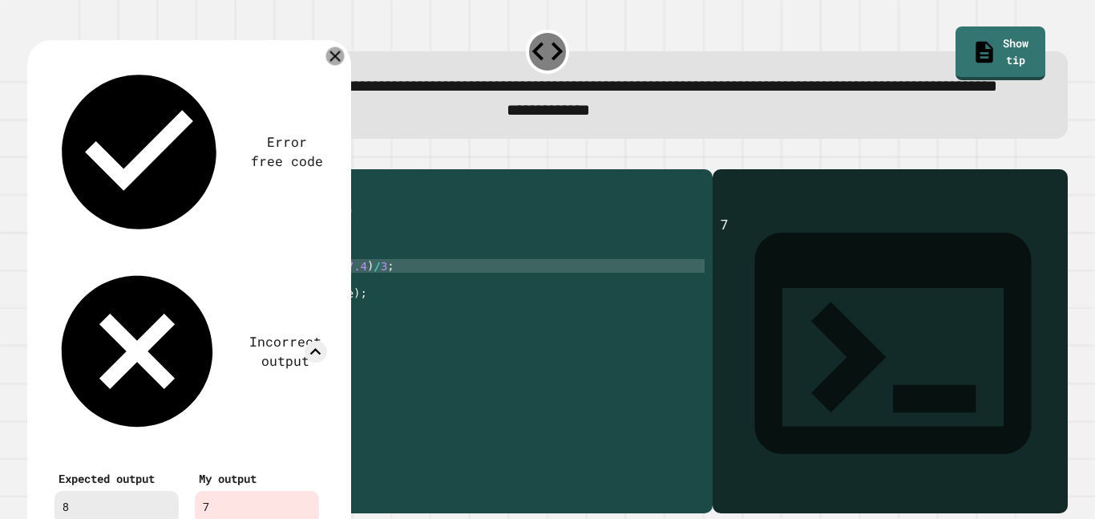
type textarea "**********"
click at [336, 66] on icon at bounding box center [335, 56] width 18 height 18
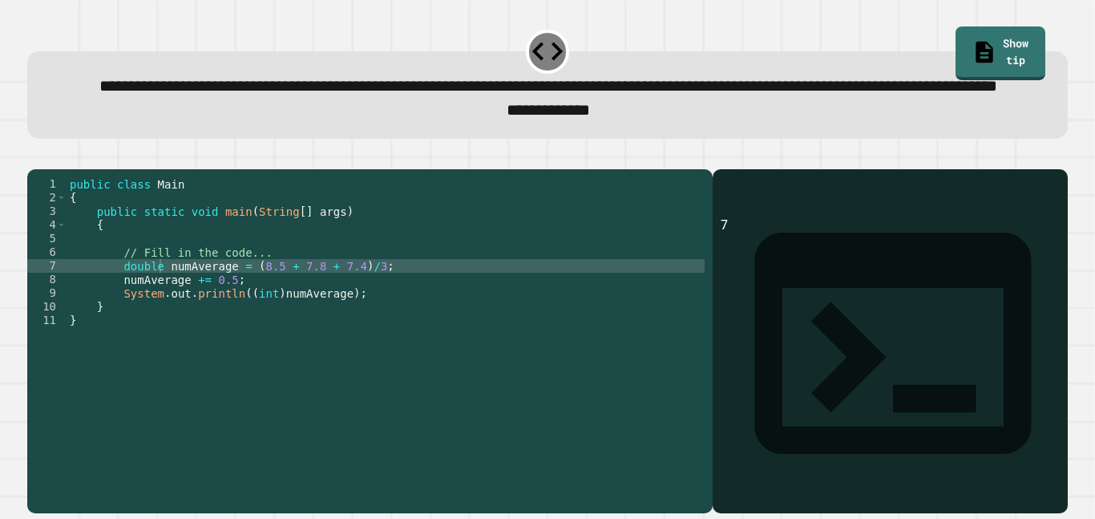
click at [35, 156] on icon "button" at bounding box center [35, 156] width 0 height 0
